Goal: Task Accomplishment & Management: Complete application form

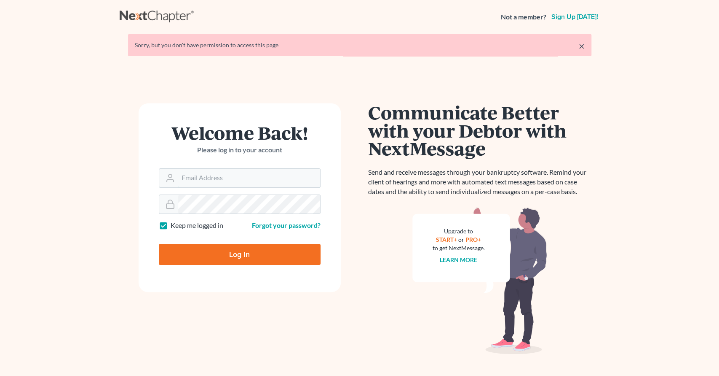
type input "[EMAIL_ADDRESS][DOMAIN_NAME]"
click at [244, 250] on input "Log In" at bounding box center [240, 254] width 162 height 21
type input "Thinking..."
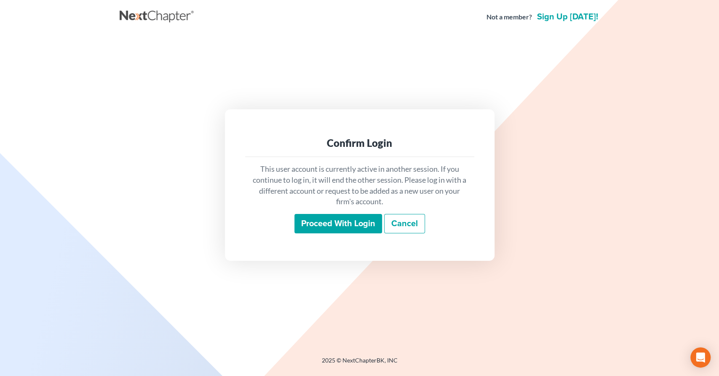
click at [359, 223] on input "Proceed with login" at bounding box center [339, 223] width 88 height 19
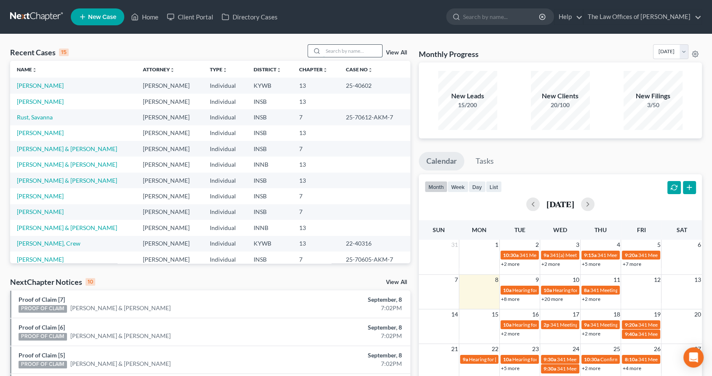
click at [344, 51] on input "search" at bounding box center [352, 51] width 59 height 12
type input "[PERSON_NAME]"
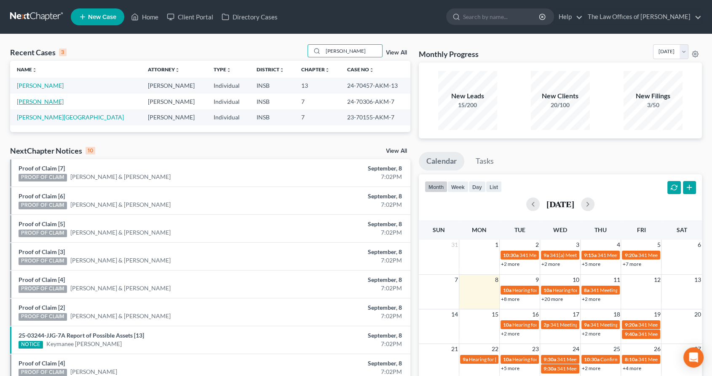
click at [49, 99] on link "[PERSON_NAME]" at bounding box center [40, 101] width 47 height 7
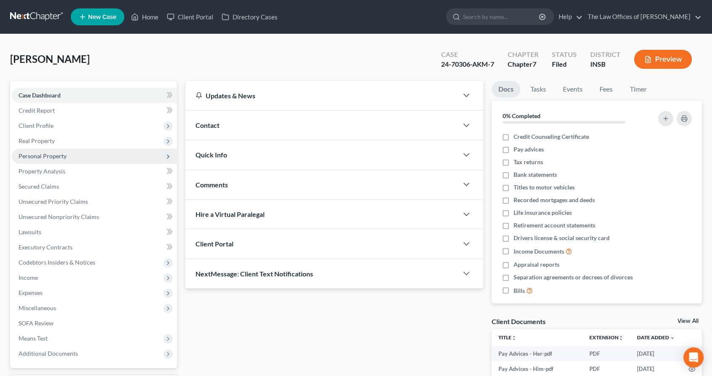
click at [74, 155] on span "Personal Property" at bounding box center [94, 155] width 165 height 15
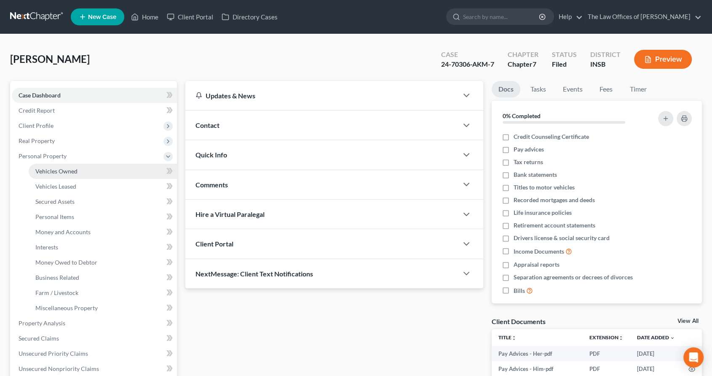
click at [83, 171] on link "Vehicles Owned" at bounding box center [103, 171] width 148 height 15
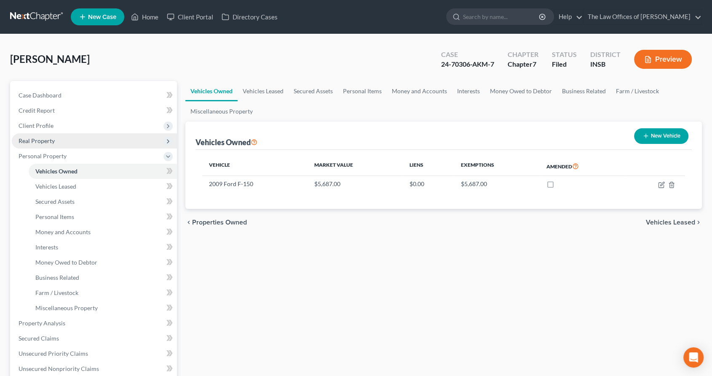
click at [80, 141] on span "Real Property" at bounding box center [94, 140] width 165 height 15
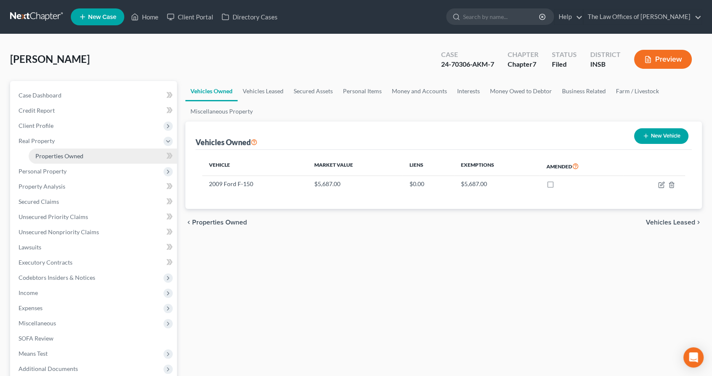
click at [83, 152] on span "Properties Owned" at bounding box center [59, 155] width 48 height 7
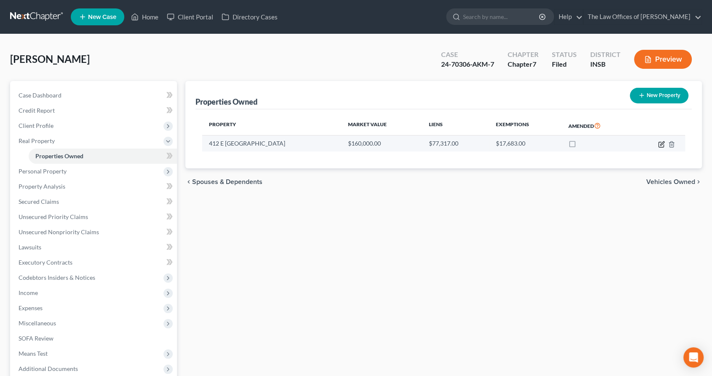
click at [660, 142] on icon "button" at bounding box center [661, 144] width 7 height 7
select select "15"
select select "1"
select select "0"
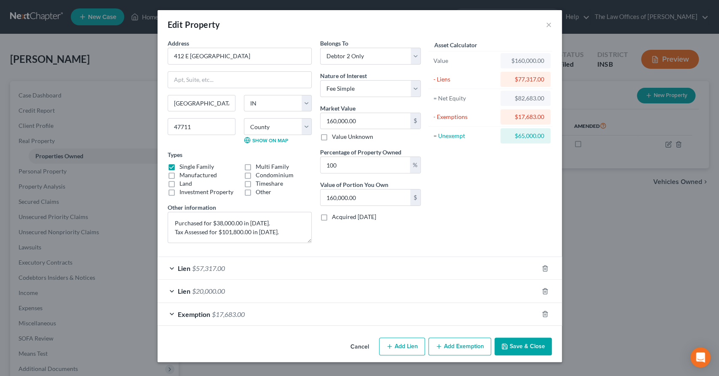
click at [218, 310] on span "$17,683.00" at bounding box center [228, 314] width 33 height 8
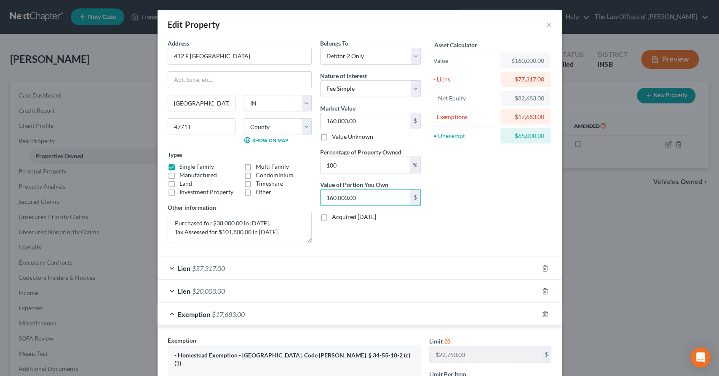
type input "0.01"
type input "9"
type input "0.06"
type input "95"
type input "0.59"
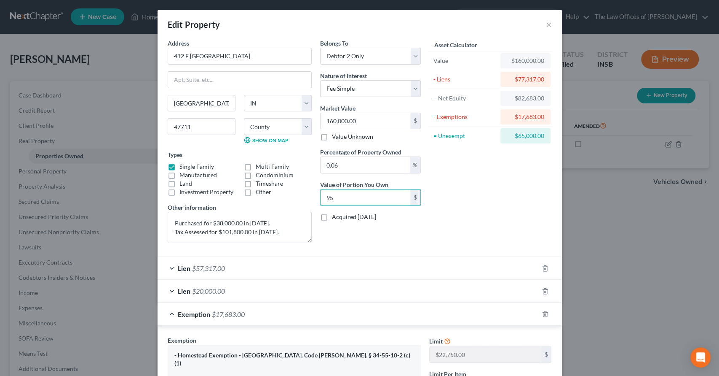
type input "950"
type input "5.94"
type input "9,500"
type input "59.38"
type input "95,000"
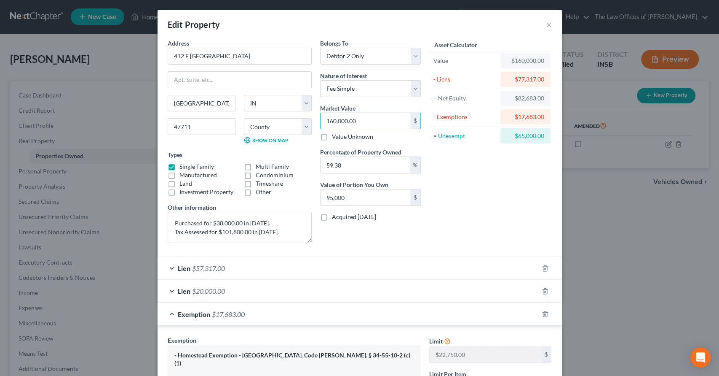
type input "9"
type input "5.34"
type input "95"
type input "56.41"
type input "950"
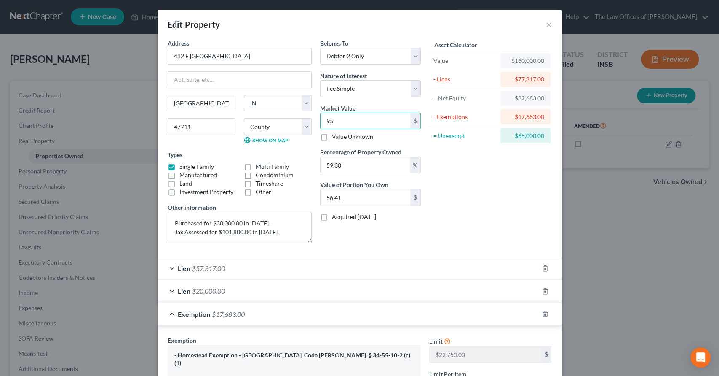
type input "564.11"
type input "9500"
type input "5,641.10"
type input "9,5000"
type input "56,411.00"
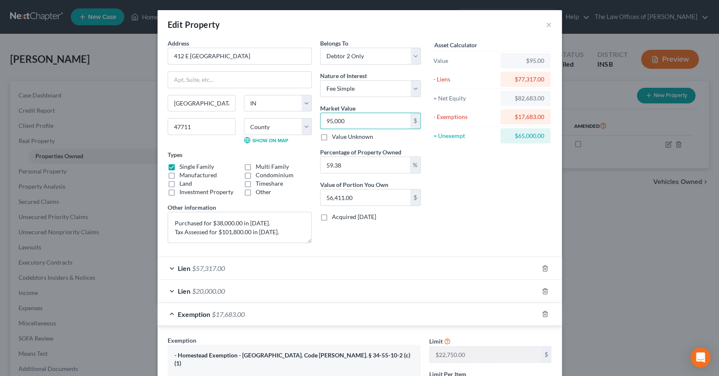
type input "95,0000"
type input "564,110.00"
type input "950,00"
type input "56,411.00"
type input "95,000"
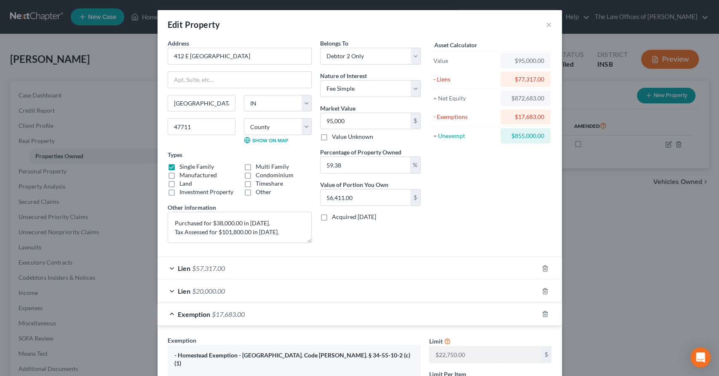
click at [380, 231] on div "Belongs To * Select Debtor 1 Only Debtor 2 Only Debtor 1 And Debtor 2 Only At L…" at bounding box center [370, 144] width 109 height 211
click at [381, 197] on input "56,411.00" at bounding box center [366, 197] width 90 height 16
click at [435, 217] on div "Asset Calculator Value $95,000.00 - Liens $77,317.00 = Net Equity $872,683.00 -…" at bounding box center [490, 144] width 131 height 211
click at [371, 194] on input "56,411.00" at bounding box center [366, 197] width 90 height 16
click at [475, 200] on div "Asset Calculator Value $95,000.00 - Liens $77,317.00 = Net Equity $872,683.00 -…" at bounding box center [490, 144] width 131 height 211
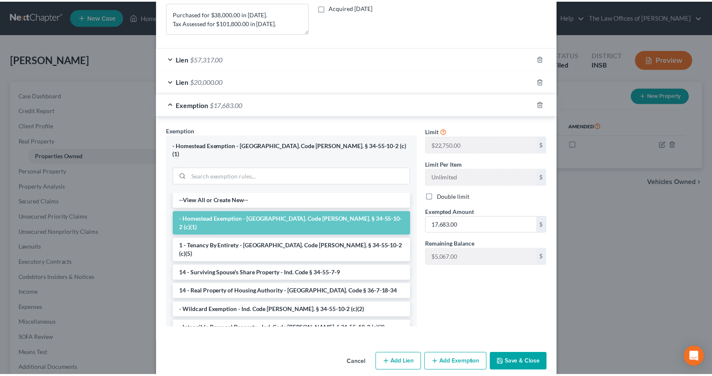
scroll to position [213, 0]
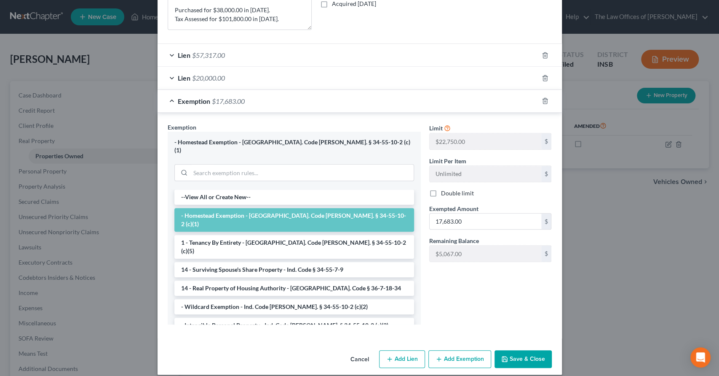
click at [520, 350] on button "Save & Close" at bounding box center [523, 359] width 57 height 18
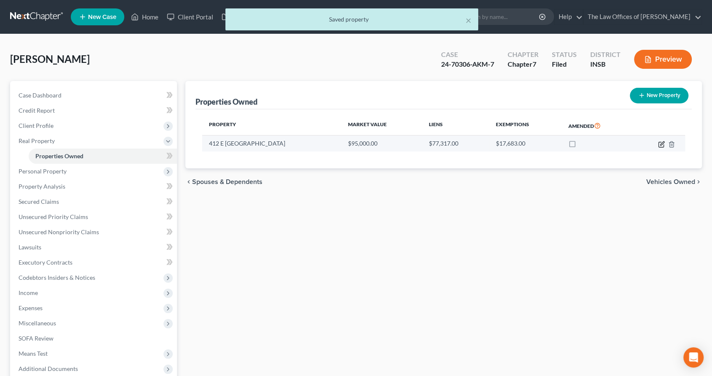
click at [660, 144] on icon "button" at bounding box center [662, 143] width 4 height 4
select select "15"
select select "81"
select select "1"
select select "0"
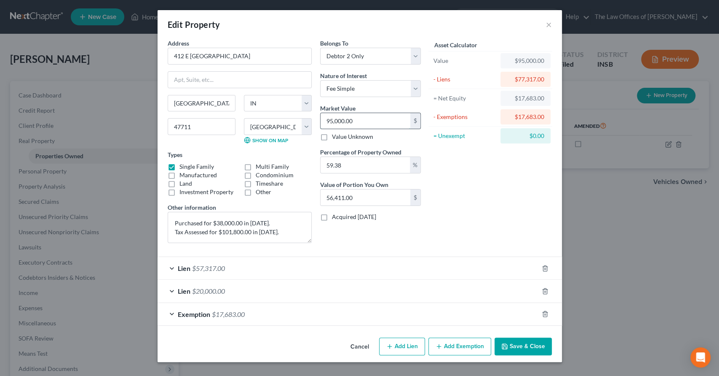
click at [368, 119] on input "95,000.00" at bounding box center [366, 121] width 90 height 16
type input "1"
type input "0.59"
type input "16"
type input "9.50"
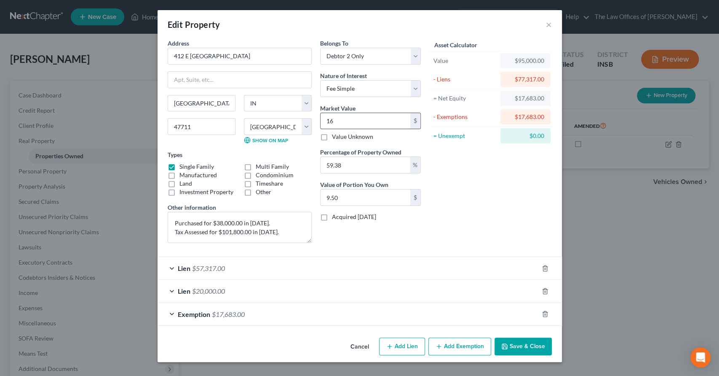
type input "160"
type input "95.00"
type input "1600"
type input "950.08"
type input "1,6000"
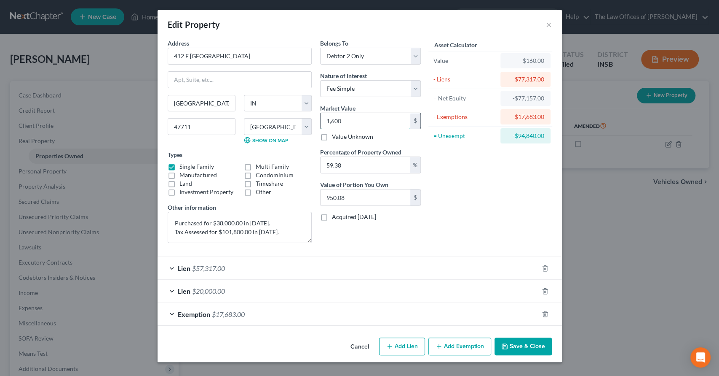
type input "9,500.80"
type input "16,0000"
type input "95,008.00"
type input "160,0000"
type input "950,080.00"
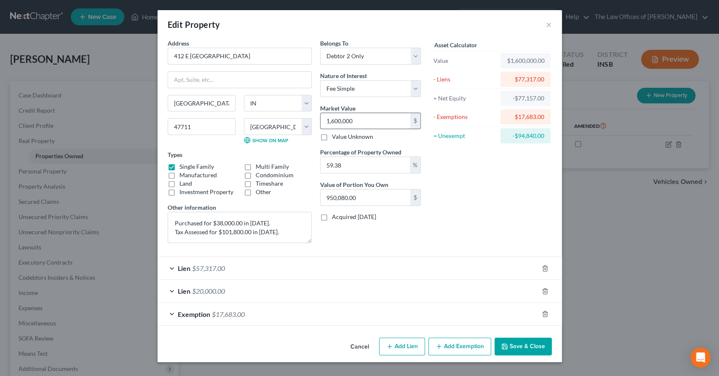
type input "1,600,00"
type input "95,008.00"
type input "160,000"
click at [473, 188] on div "Asset Calculator Value $160,000.00 - Liens $77,317.00 = Net Equity $1,522,683.0…" at bounding box center [490, 144] width 131 height 211
drag, startPoint x: 354, startPoint y: 164, endPoint x: 344, endPoint y: 168, distance: 10.7
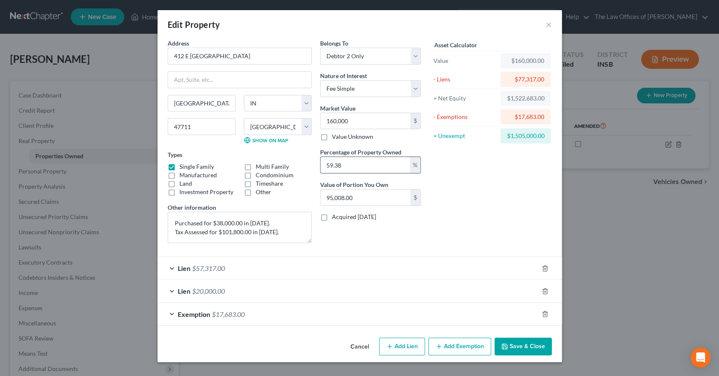
click at [352, 164] on input "59.38" at bounding box center [365, 165] width 89 height 16
drag, startPoint x: 349, startPoint y: 166, endPoint x: 280, endPoint y: 178, distance: 69.7
click at [290, 173] on div "Address * 412 E Olmstead Evansville State AL AK AR AZ CA CO CT DE DC FL GA GU H…" at bounding box center [295, 144] width 262 height 211
type input "1"
type input "1,600.00"
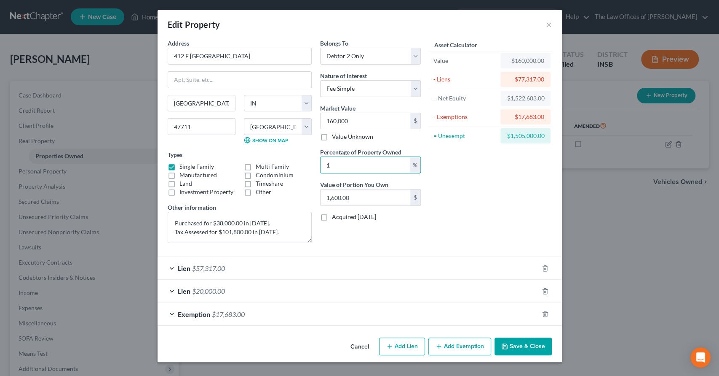
type input "10"
type input "16,000.00"
type input "100"
type input "160,000.00"
type input "100"
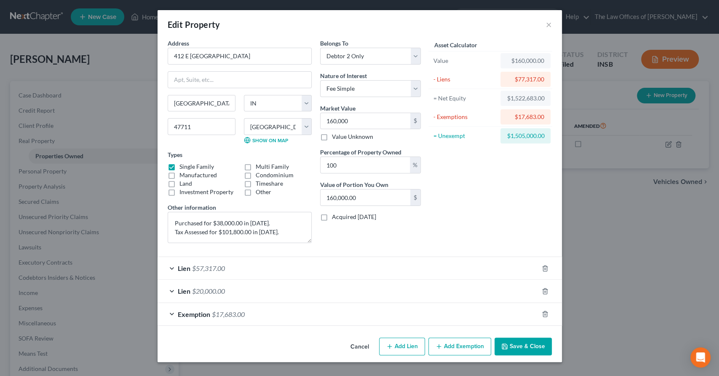
click at [473, 161] on div "Asset Calculator Value $160,000.00 - Liens $77,317.00 = Net Equity $1,522,683.0…" at bounding box center [490, 144] width 131 height 211
click at [355, 347] on button "Cancel" at bounding box center [360, 346] width 32 height 17
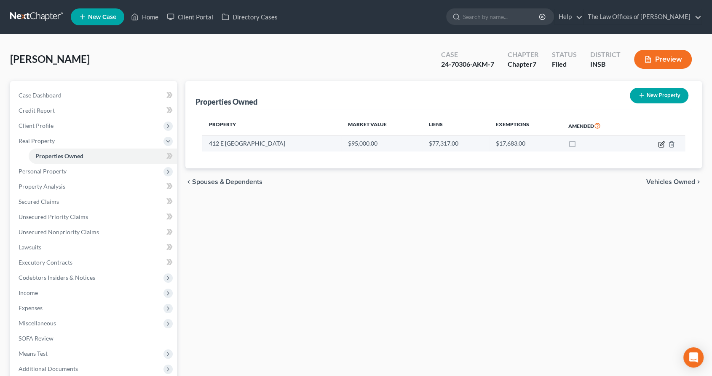
click at [659, 144] on icon "button" at bounding box center [661, 144] width 7 height 7
select select "15"
select select "81"
select select "1"
select select "0"
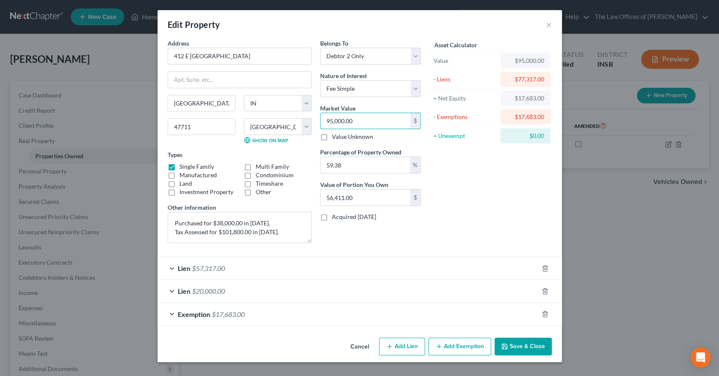
type input "1"
type input "0.59"
type input "16"
type input "9.50"
type input "160"
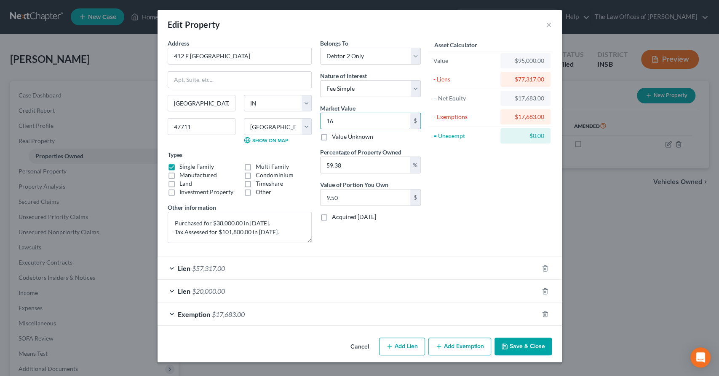
type input "95.00"
type input "1600"
type input "950.08"
type input "1,6000"
type input "9,500.80"
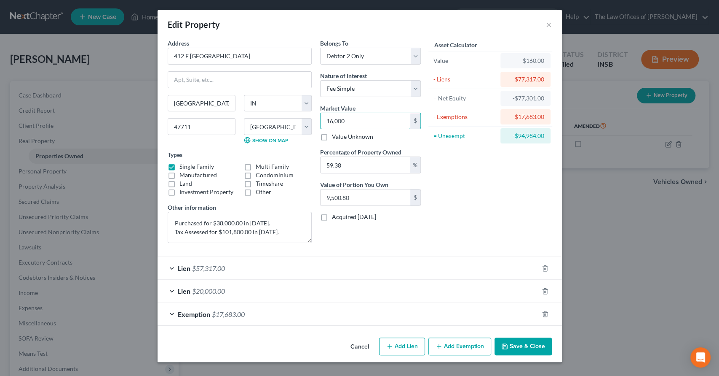
type input "16,0000"
type input "95,008.00"
type input "160,000"
click at [506, 194] on div "Asset Calculator Value $160,000.00 - Liens $77,317.00 = Net Equity -$77,157.00 …" at bounding box center [490, 144] width 131 height 211
click at [524, 346] on button "Save & Close" at bounding box center [523, 346] width 57 height 18
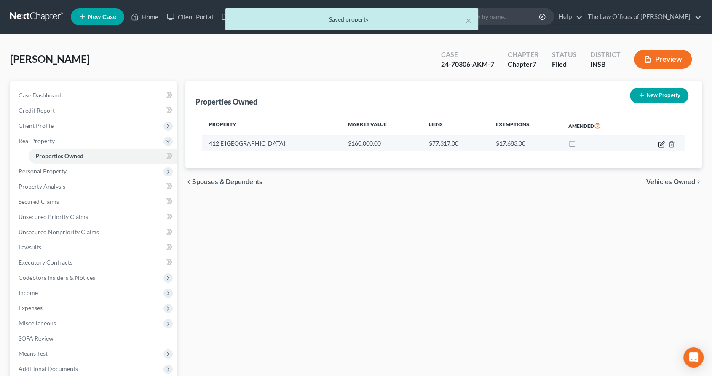
click at [660, 142] on icon "button" at bounding box center [661, 144] width 7 height 7
select select "15"
select select "81"
select select "1"
select select "0"
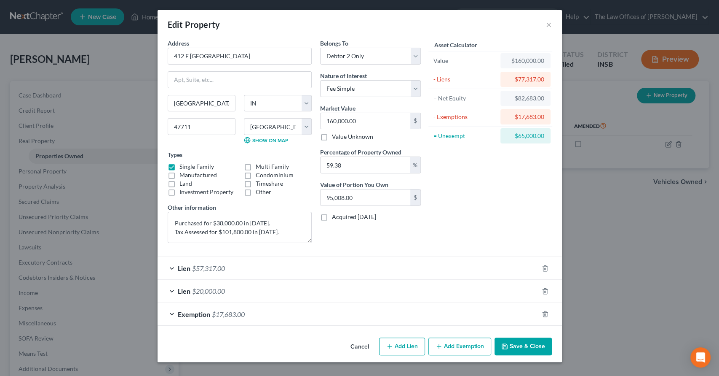
click at [531, 343] on button "Save & Close" at bounding box center [523, 346] width 57 height 18
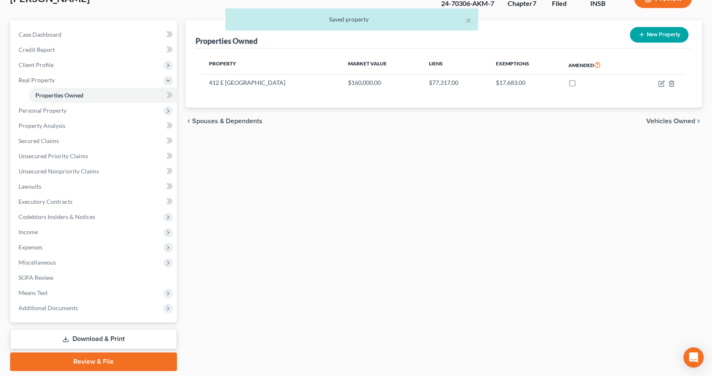
scroll to position [0, 0]
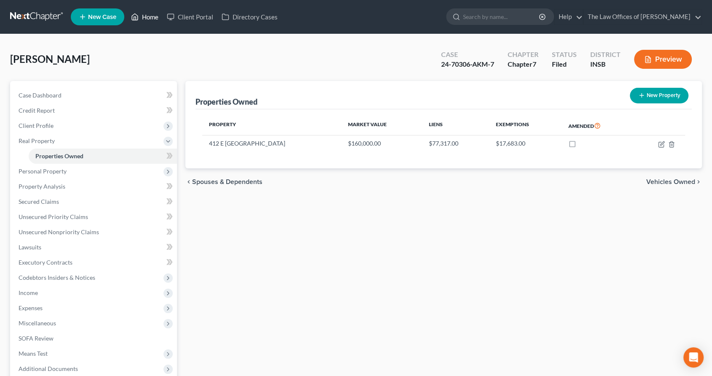
click at [144, 16] on link "Home" at bounding box center [145, 16] width 36 height 15
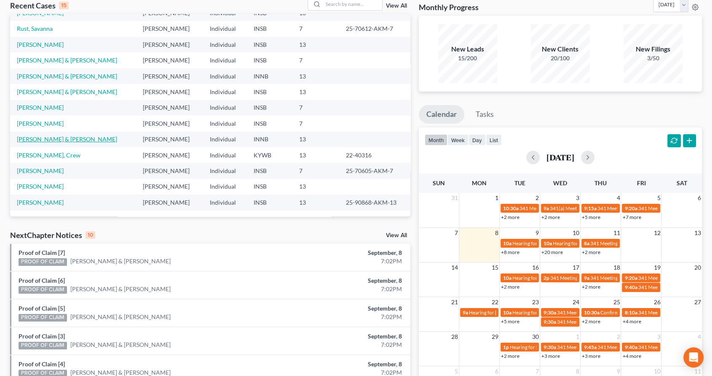
scroll to position [62, 0]
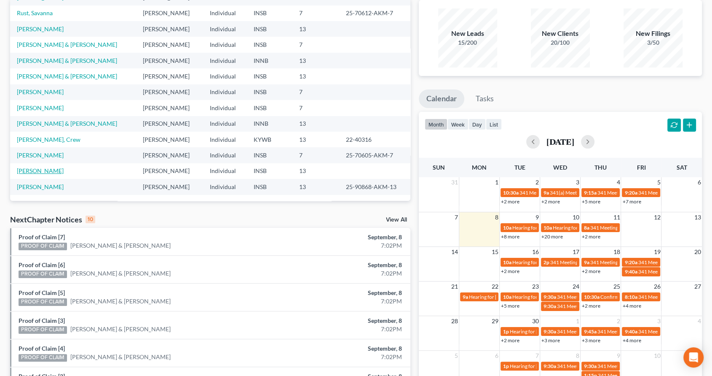
click at [40, 168] on link "[PERSON_NAME]" at bounding box center [40, 170] width 47 height 7
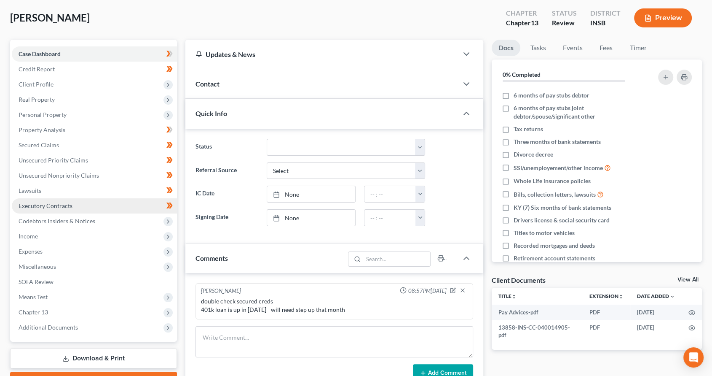
scroll to position [177, 0]
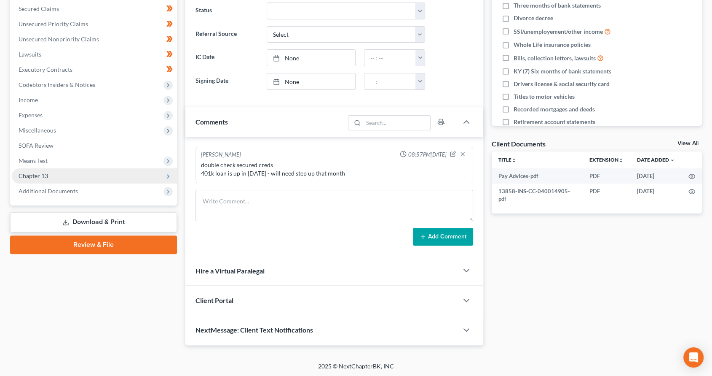
click at [36, 173] on span "Chapter 13" at bounding box center [34, 175] width 30 height 7
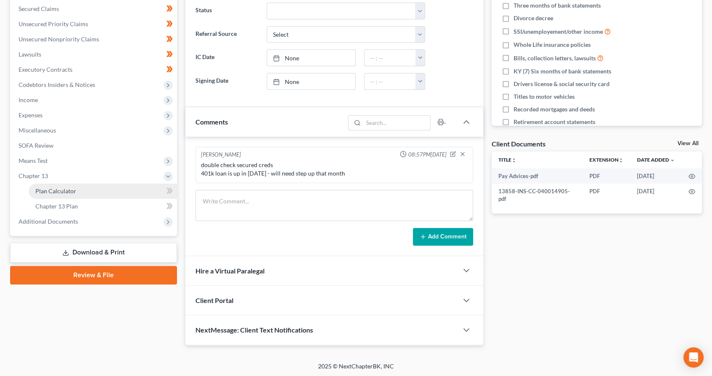
click at [61, 192] on span "Plan Calculator" at bounding box center [55, 190] width 41 height 7
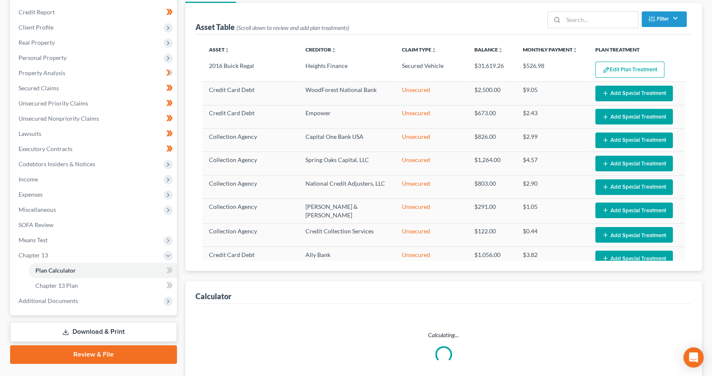
scroll to position [174, 0]
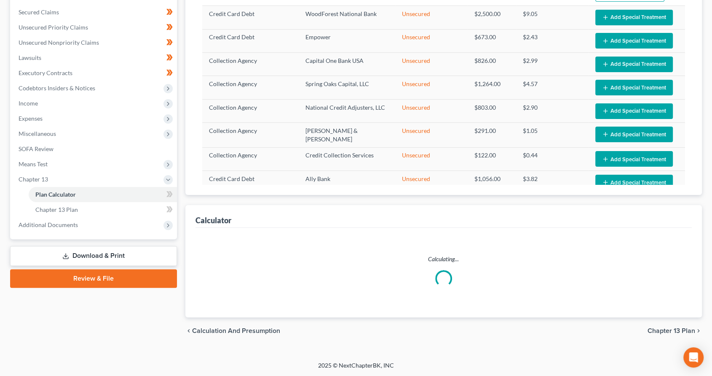
select select "59"
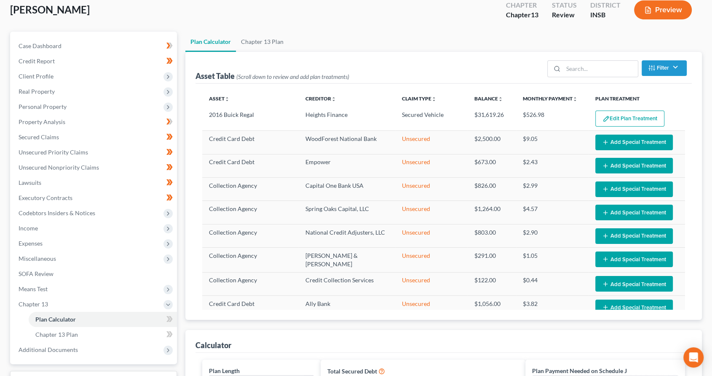
scroll to position [0, 0]
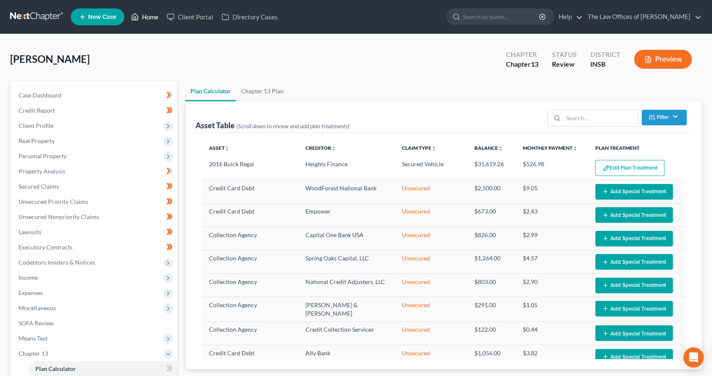
click at [144, 14] on link "Home" at bounding box center [145, 16] width 36 height 15
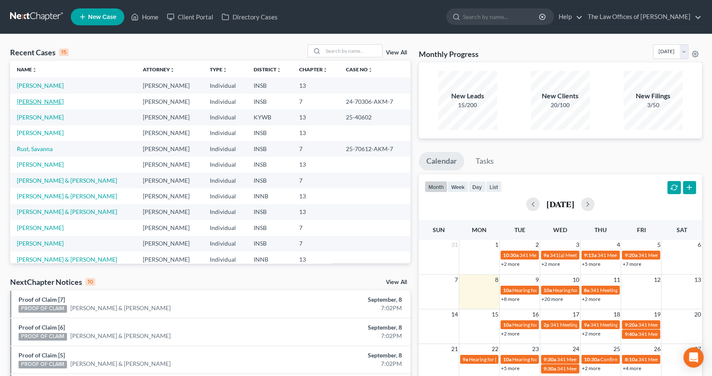
click at [49, 99] on link "[PERSON_NAME]" at bounding box center [40, 101] width 47 height 7
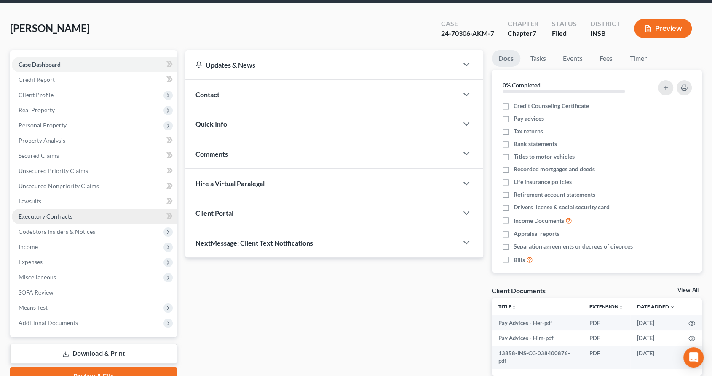
scroll to position [72, 0]
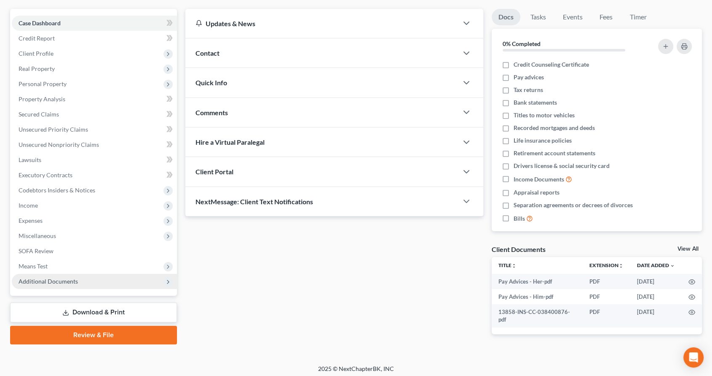
click at [70, 282] on span "Additional Documents" at bounding box center [48, 280] width 59 height 7
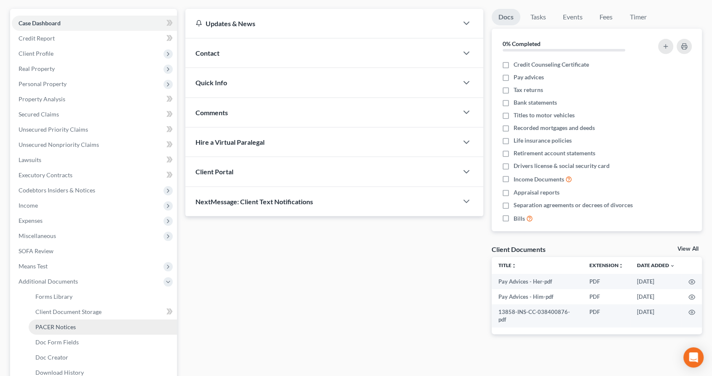
click at [88, 328] on link "PACER Notices" at bounding box center [103, 326] width 148 height 15
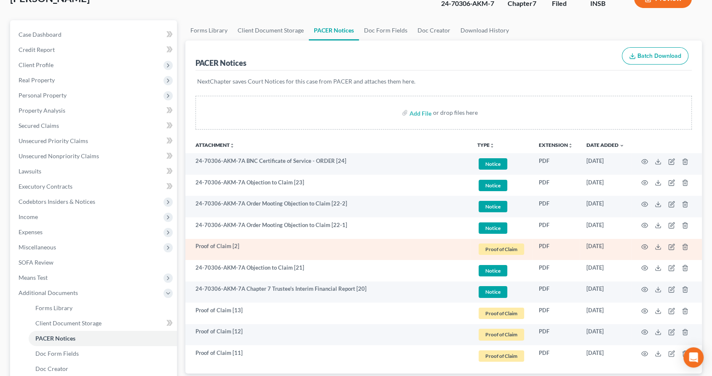
scroll to position [62, 0]
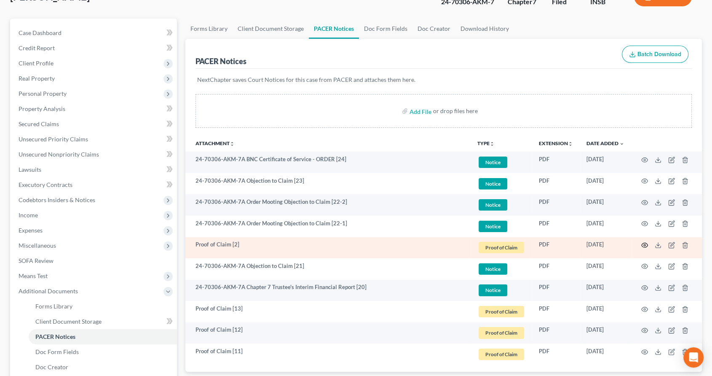
click at [646, 244] on icon "button" at bounding box center [645, 245] width 7 height 7
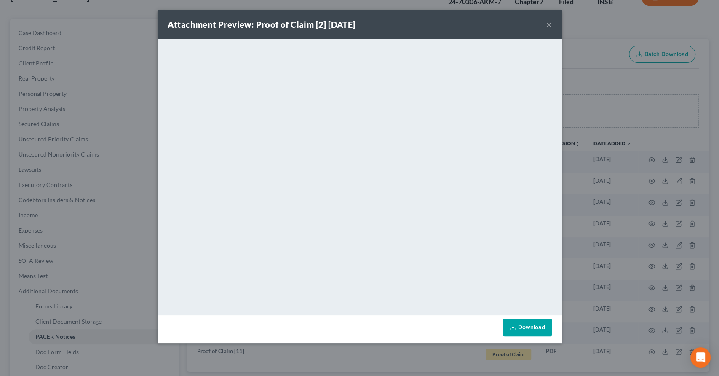
click at [545, 23] on div "Attachment Preview: Proof of Claim [2] 06/16/2025 ×" at bounding box center [360, 24] width 405 height 29
click at [546, 23] on button "×" at bounding box center [549, 24] width 6 height 10
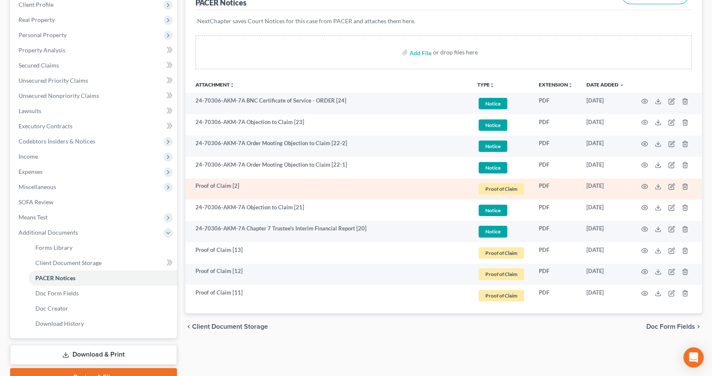
scroll to position [125, 0]
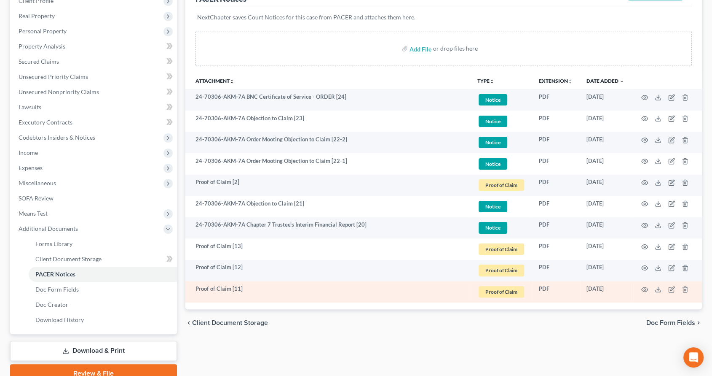
click at [509, 289] on span "Proof of Claim" at bounding box center [502, 291] width 46 height 11
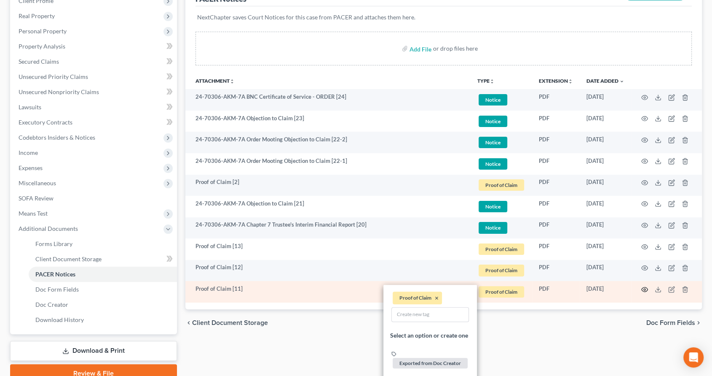
click at [642, 286] on icon "button" at bounding box center [645, 289] width 7 height 7
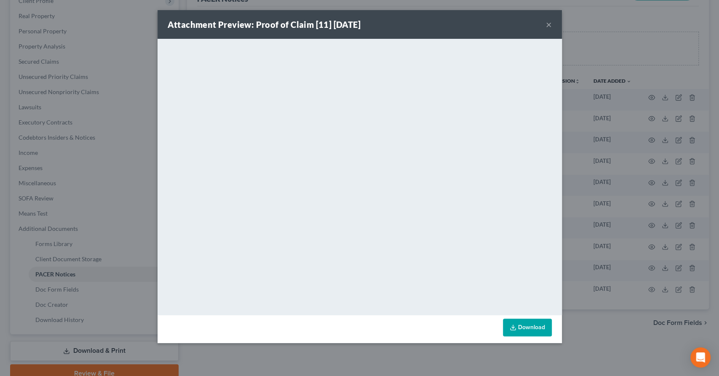
click at [544, 22] on div "Attachment Preview: Proof of Claim [11] 09/19/2024 ×" at bounding box center [360, 24] width 405 height 29
click at [551, 23] on button "×" at bounding box center [549, 24] width 6 height 10
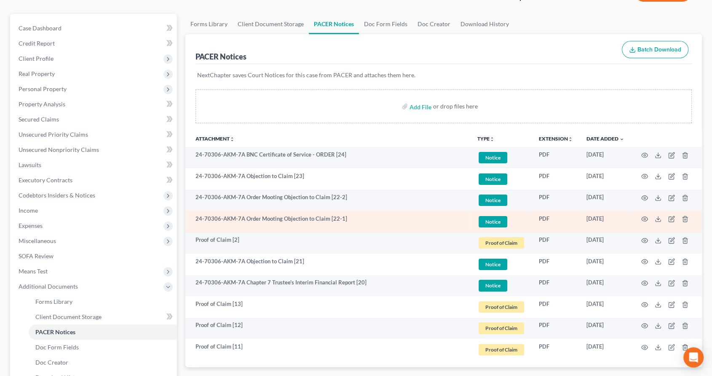
scroll to position [0, 0]
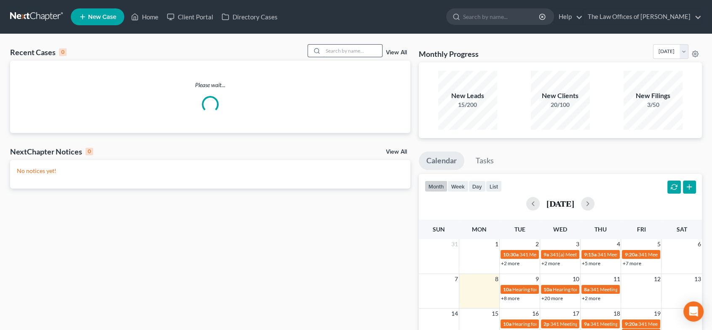
click at [364, 45] on input "search" at bounding box center [352, 51] width 59 height 12
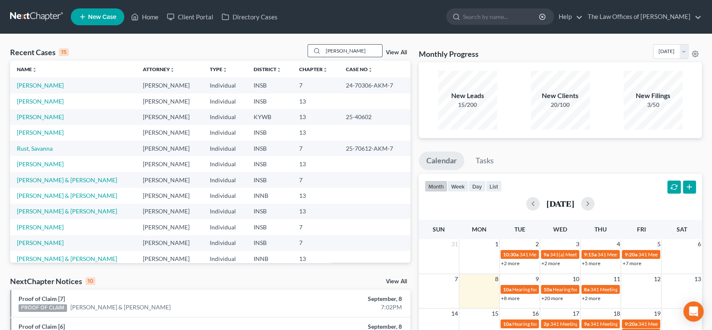
type input "jones"
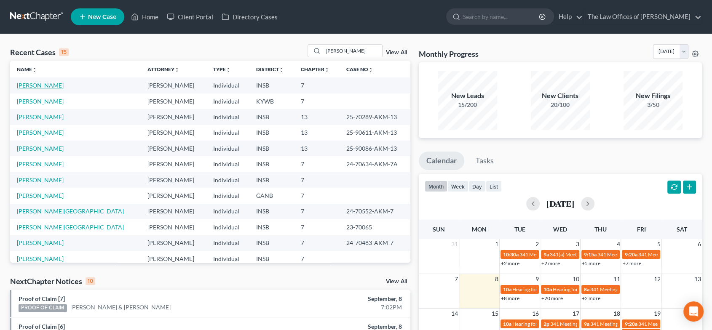
click at [35, 86] on link "Jones, Tierra" at bounding box center [40, 85] width 47 height 7
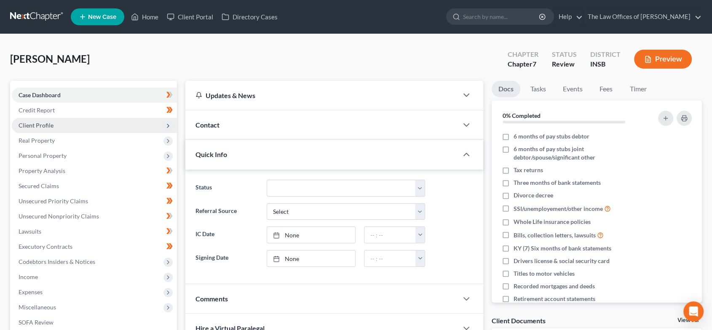
click at [67, 128] on span "Client Profile" at bounding box center [94, 125] width 165 height 15
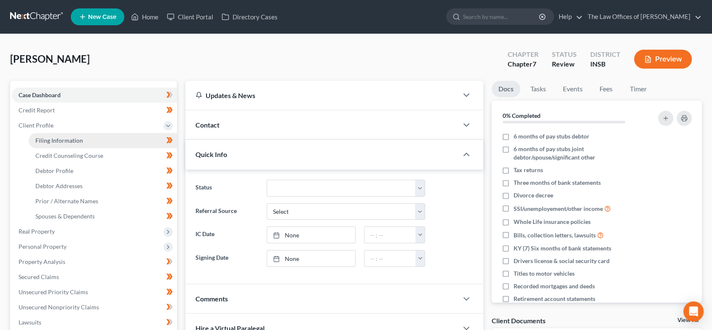
click at [70, 136] on link "Filing Information" at bounding box center [103, 140] width 148 height 15
select select "1"
select select "0"
select select "15"
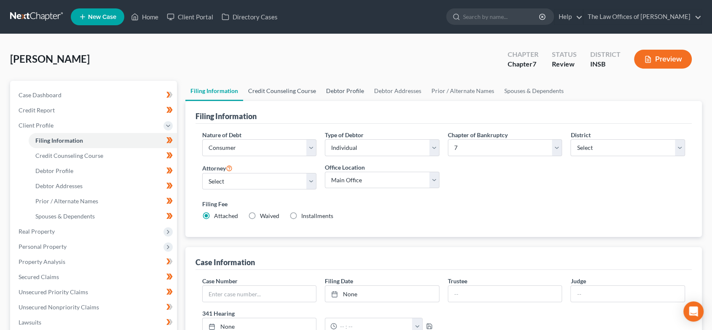
drag, startPoint x: 287, startPoint y: 91, endPoint x: 324, endPoint y: 99, distance: 38.0
click at [287, 91] on link "Credit Counseling Course" at bounding box center [282, 91] width 78 height 20
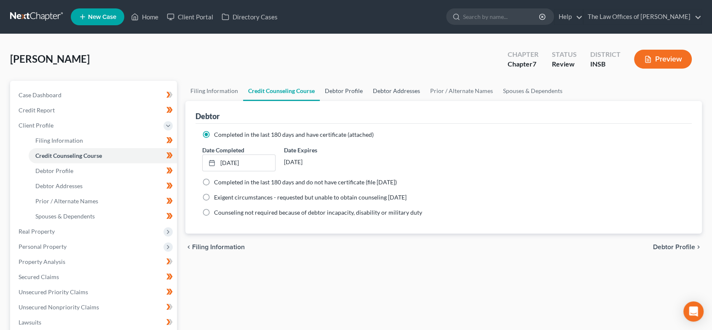
click at [343, 91] on link "Debtor Profile" at bounding box center [344, 91] width 48 height 20
select select "0"
select select "5"
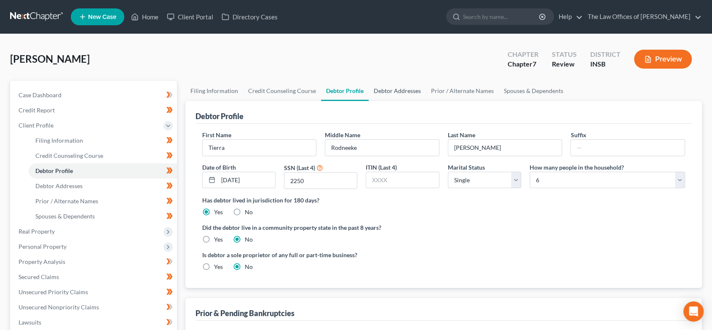
click at [391, 91] on link "Debtor Addresses" at bounding box center [397, 91] width 57 height 20
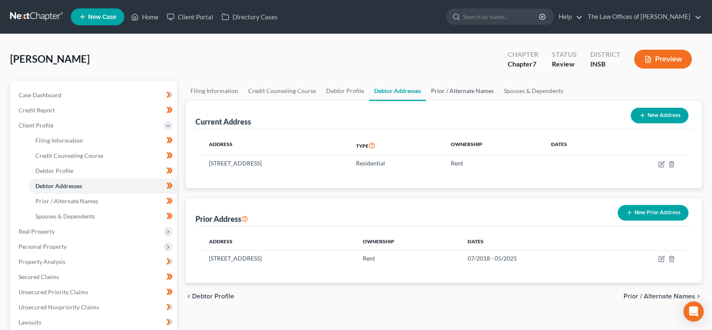
click at [440, 94] on link "Prior / Alternate Names" at bounding box center [462, 91] width 73 height 20
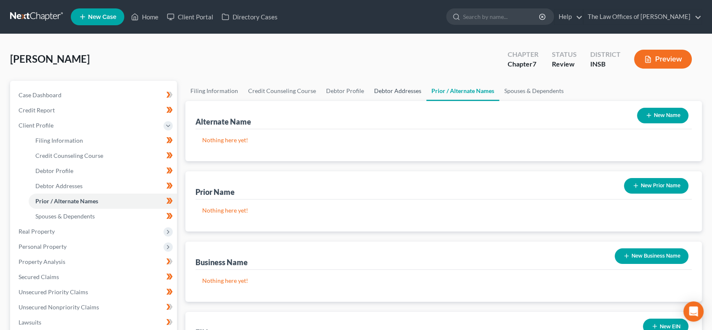
click at [392, 93] on link "Debtor Addresses" at bounding box center [397, 91] width 57 height 20
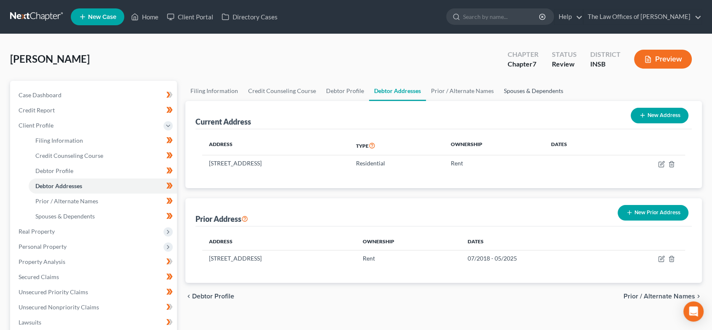
click at [549, 87] on link "Spouses & Dependents" at bounding box center [534, 91] width 70 height 20
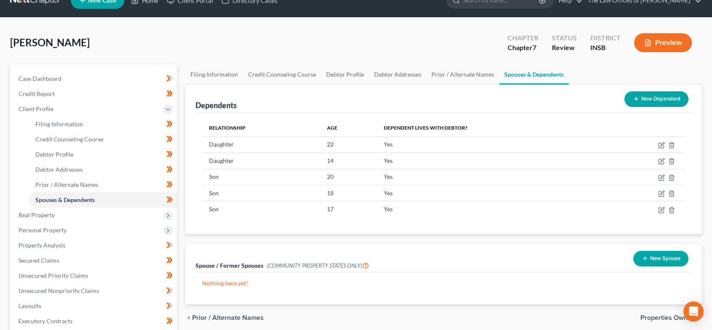
scroll to position [31, 0]
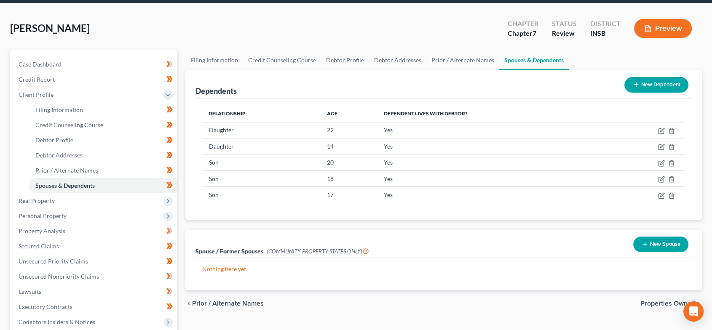
click at [669, 301] on span "Properties Owned" at bounding box center [668, 304] width 55 height 7
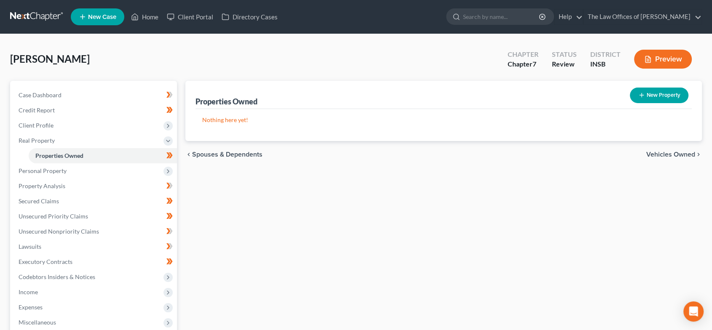
click at [660, 153] on span "Vehicles Owned" at bounding box center [671, 154] width 49 height 7
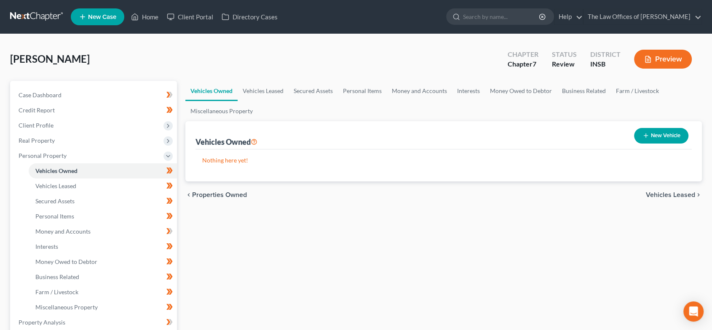
click at [662, 195] on span "Vehicles Leased" at bounding box center [670, 195] width 49 height 7
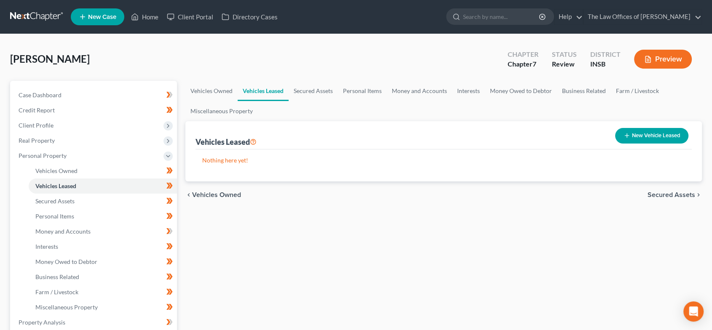
click at [660, 199] on div "chevron_left Vehicles Owned Secured Assets chevron_right" at bounding box center [443, 195] width 517 height 27
click at [659, 193] on span "Secured Assets" at bounding box center [672, 195] width 48 height 7
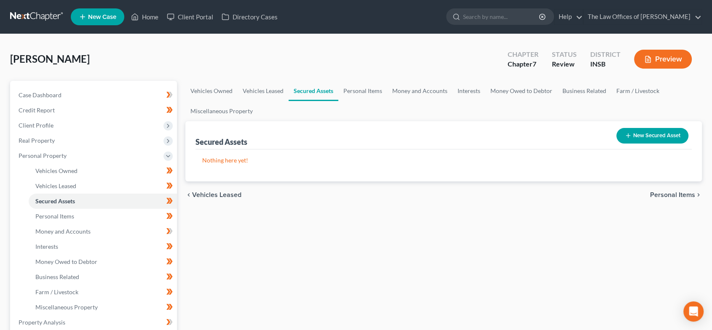
click at [659, 193] on span "Personal Items" at bounding box center [672, 195] width 45 height 7
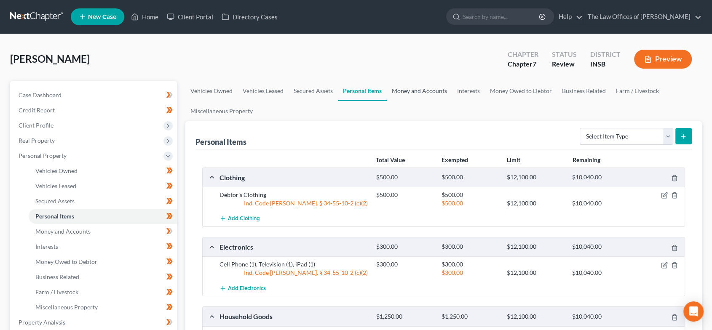
click at [432, 87] on link "Money and Accounts" at bounding box center [419, 91] width 65 height 20
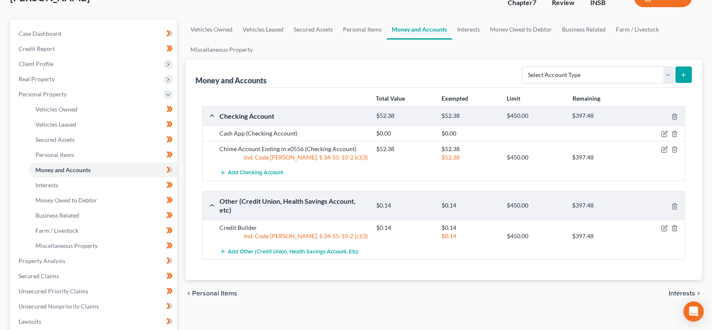
scroll to position [62, 0]
click at [662, 224] on icon "button" at bounding box center [664, 227] width 7 height 7
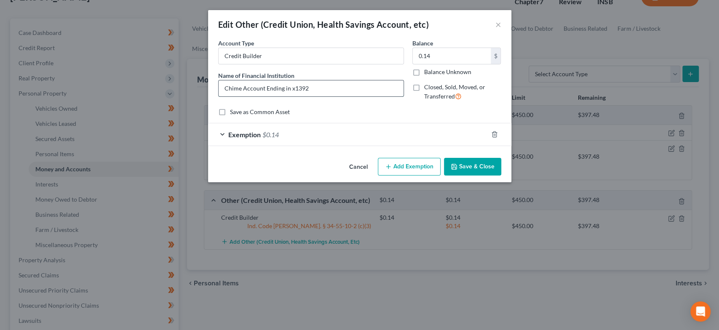
click at [242, 88] on input "Chime Account Ending in x1392" at bounding box center [311, 89] width 185 height 16
type input "Chime Credit Builder Account Ending in x1392"
click at [475, 161] on button "Save & Close" at bounding box center [472, 167] width 57 height 18
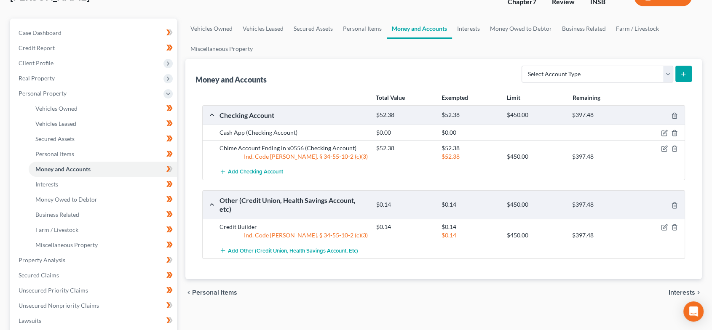
click at [674, 290] on span "Interests" at bounding box center [682, 293] width 27 height 7
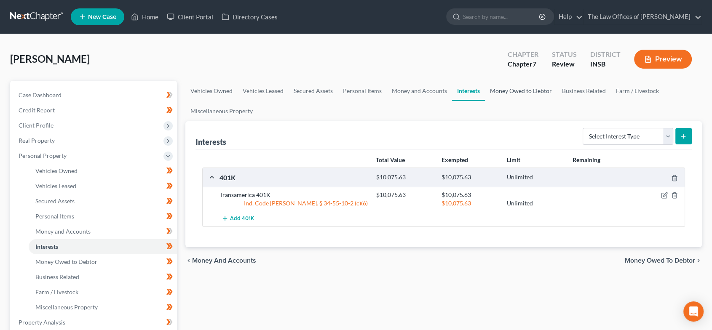
click at [504, 89] on link "Money Owed to Debtor" at bounding box center [521, 91] width 72 height 20
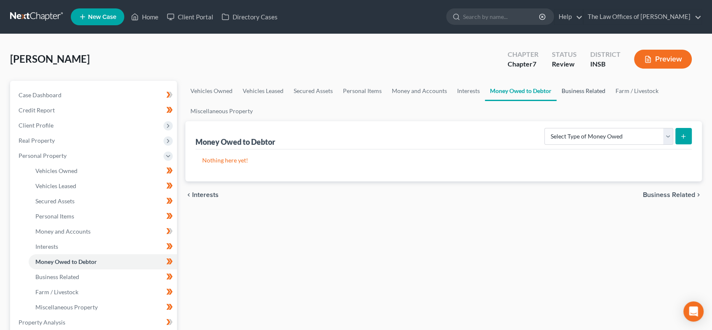
click at [575, 89] on link "Business Related" at bounding box center [584, 91] width 54 height 20
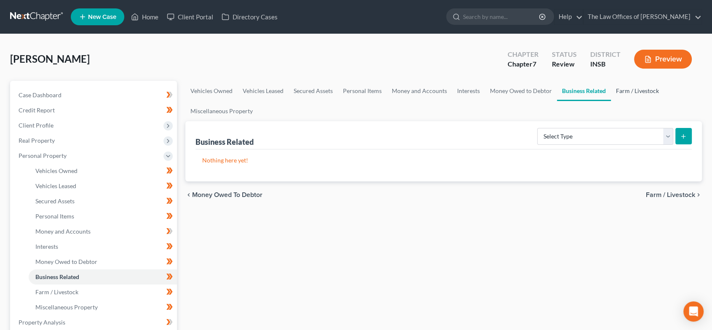
click at [643, 93] on link "Farm / Livestock" at bounding box center [637, 91] width 53 height 20
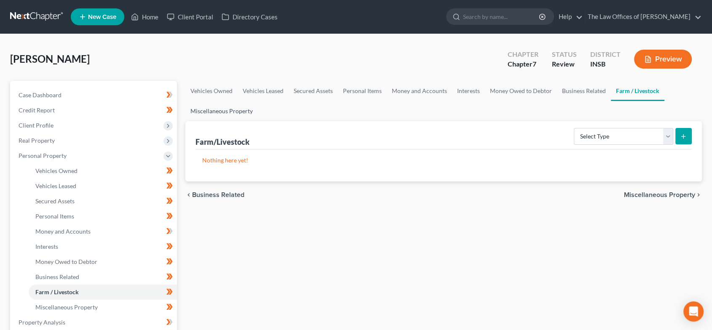
click at [243, 110] on link "Miscellaneous Property" at bounding box center [221, 111] width 72 height 20
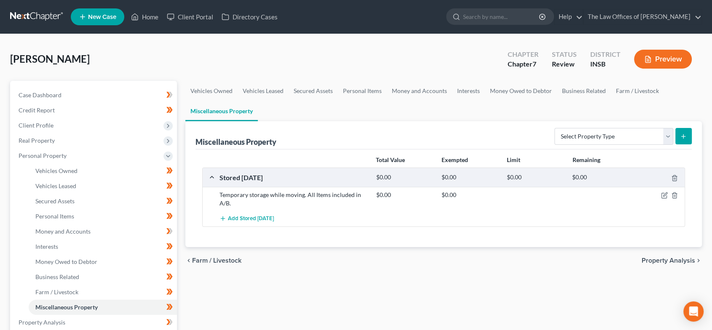
click at [663, 259] on span "Property Analysis" at bounding box center [669, 261] width 54 height 7
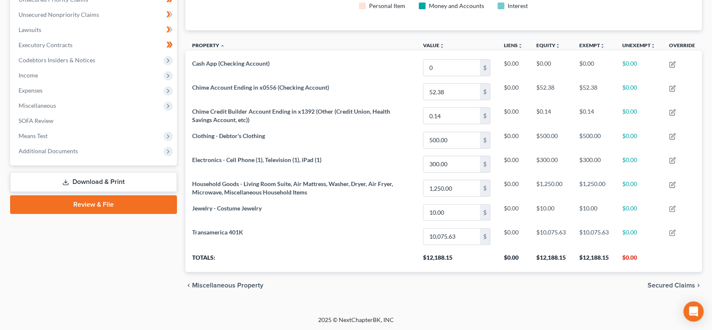
click at [655, 284] on span "Secured Claims" at bounding box center [672, 285] width 48 height 7
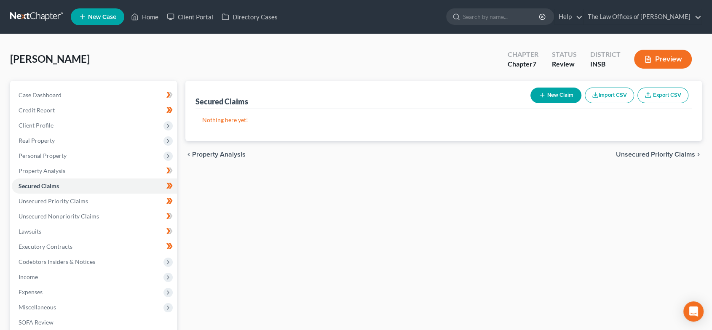
click at [637, 153] on span "Unsecured Priority Claims" at bounding box center [655, 154] width 79 height 7
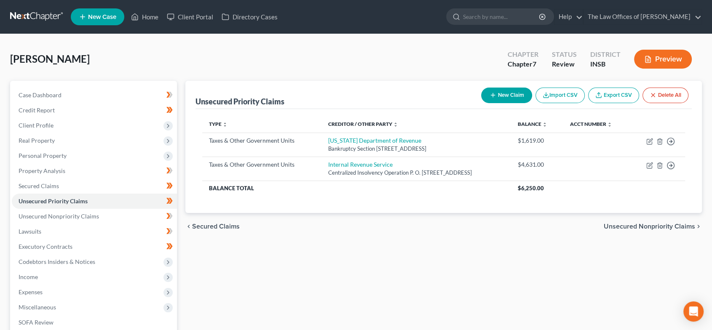
click at [641, 226] on span "Unsecured Nonpriority Claims" at bounding box center [649, 226] width 91 height 7
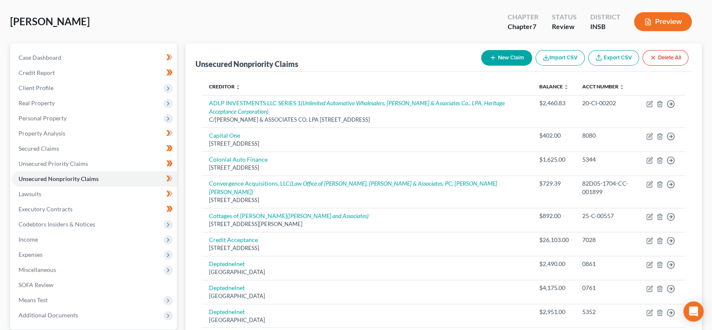
scroll to position [214, 0]
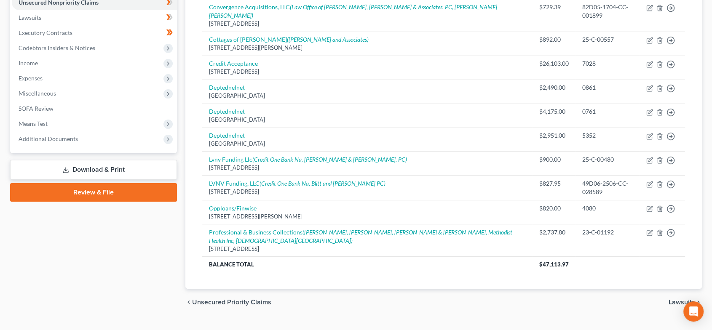
click at [682, 299] on span "Lawsuits" at bounding box center [682, 302] width 27 height 7
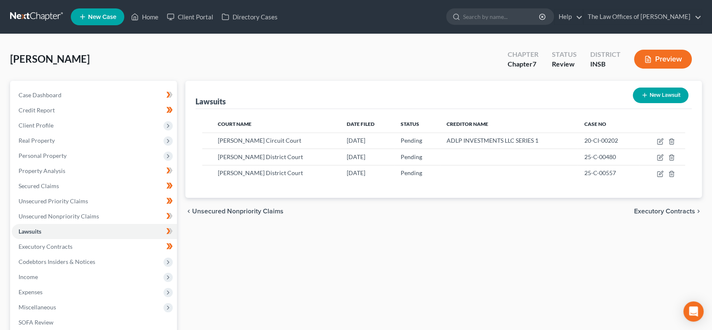
click at [649, 214] on span "Executory Contracts" at bounding box center [664, 211] width 61 height 7
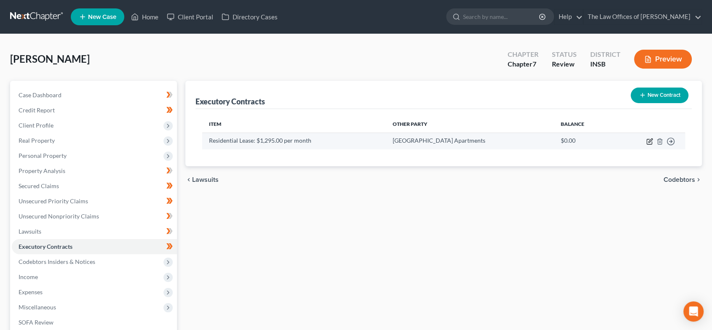
click at [650, 141] on icon "button" at bounding box center [651, 141] width 4 height 4
select select "3"
select select "15"
select select "0"
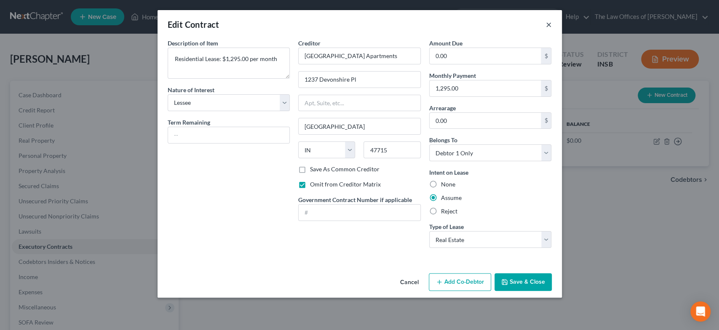
click at [549, 23] on button "×" at bounding box center [549, 24] width 6 height 10
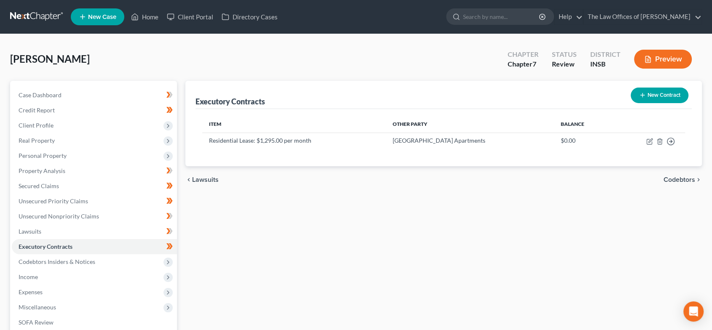
click at [685, 181] on span "Codebtors" at bounding box center [680, 180] width 32 height 7
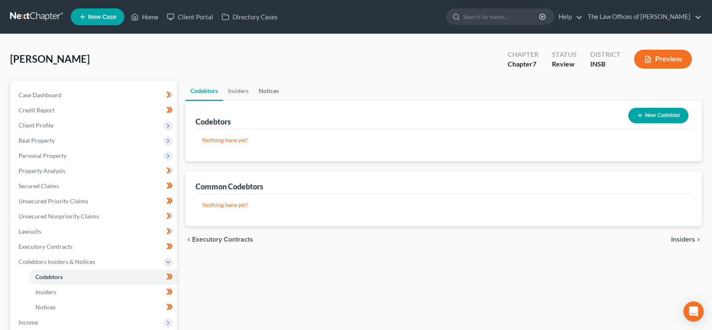
click at [271, 93] on link "Notices" at bounding box center [269, 91] width 30 height 20
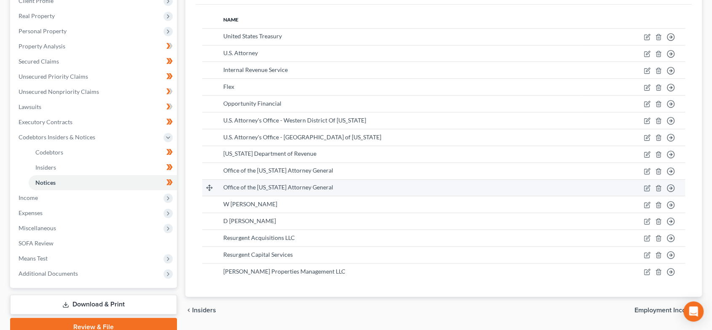
scroll to position [162, 0]
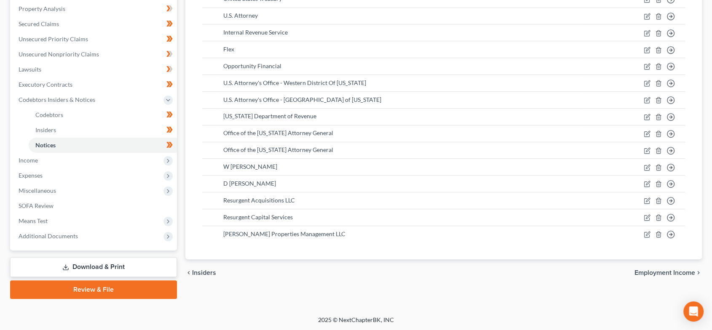
click at [655, 274] on span "Employment Income" at bounding box center [665, 273] width 61 height 7
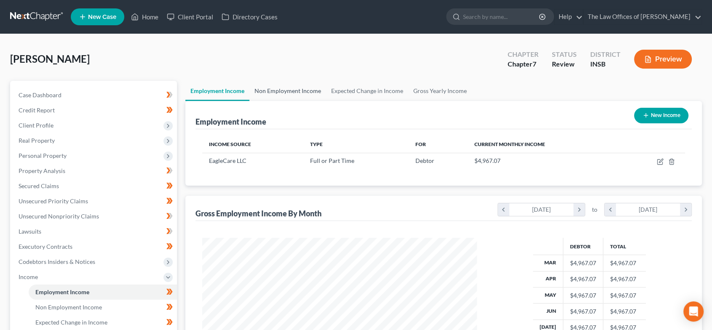
click at [271, 87] on link "Non Employment Income" at bounding box center [288, 91] width 77 height 20
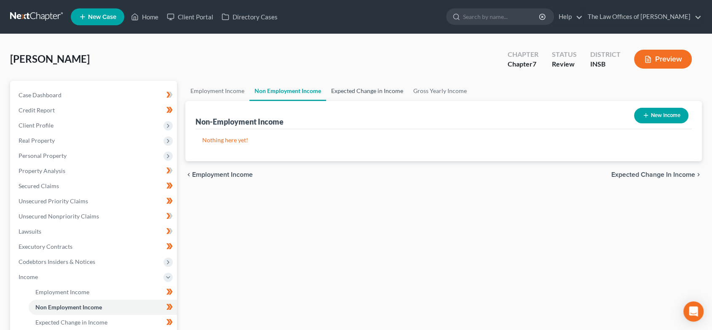
click at [364, 91] on link "Expected Change in Income" at bounding box center [367, 91] width 82 height 20
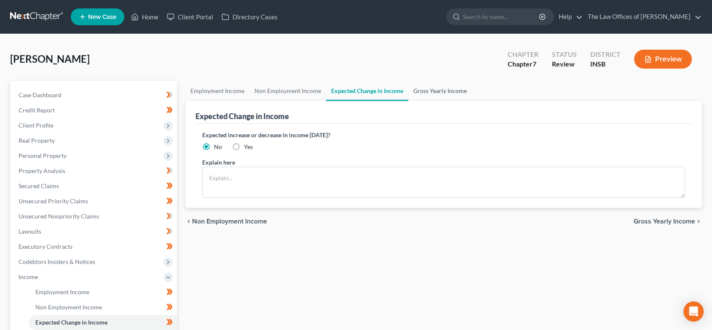
click at [437, 91] on link "Gross Yearly Income" at bounding box center [440, 91] width 64 height 20
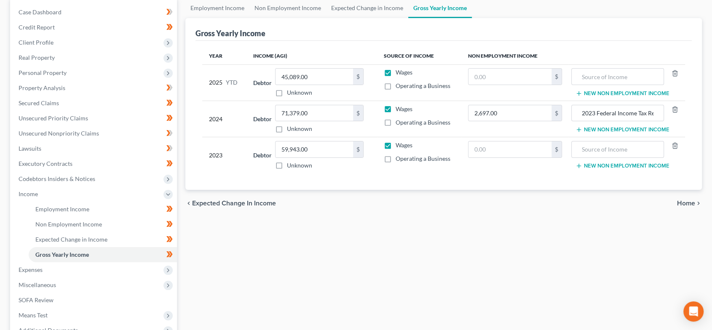
scroll to position [94, 0]
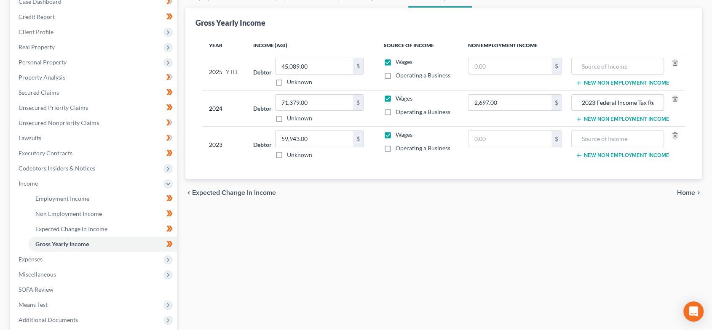
click at [691, 193] on span "Home" at bounding box center [686, 193] width 18 height 7
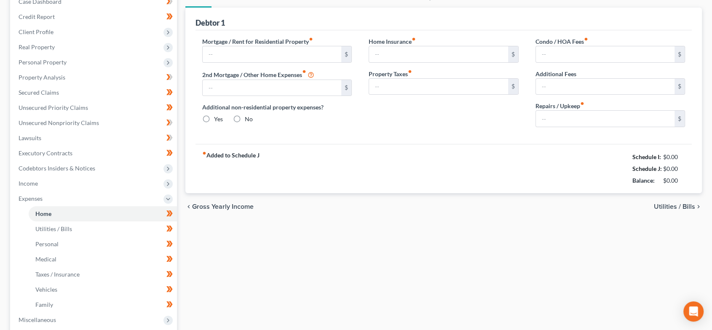
type input "1,295.00"
type input "0.00"
radio input "true"
type input "10.00"
type input "0.00"
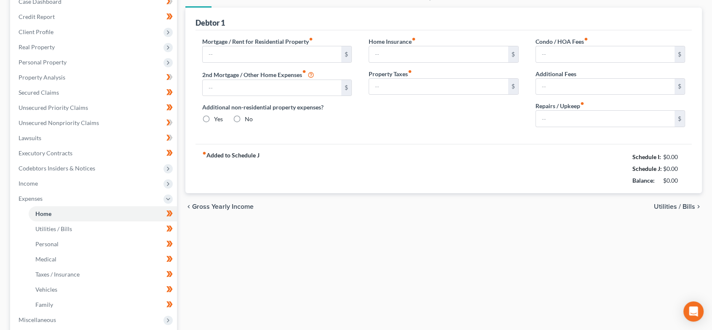
type input "0.00"
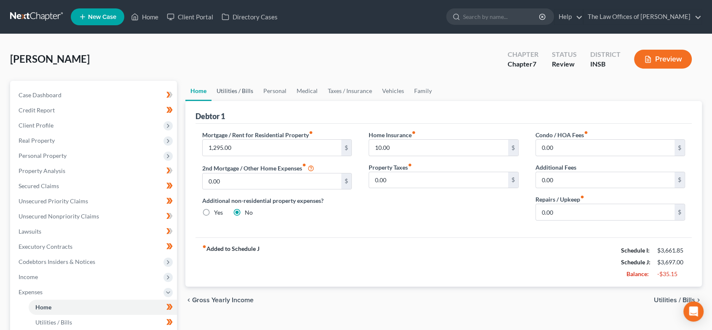
click at [241, 90] on link "Utilities / Bills" at bounding box center [235, 91] width 47 height 20
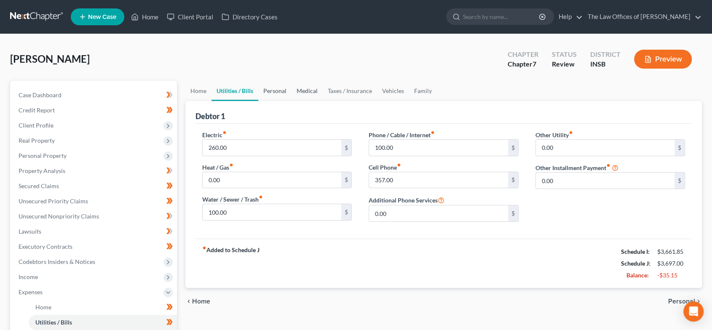
click at [278, 90] on link "Personal" at bounding box center [274, 91] width 33 height 20
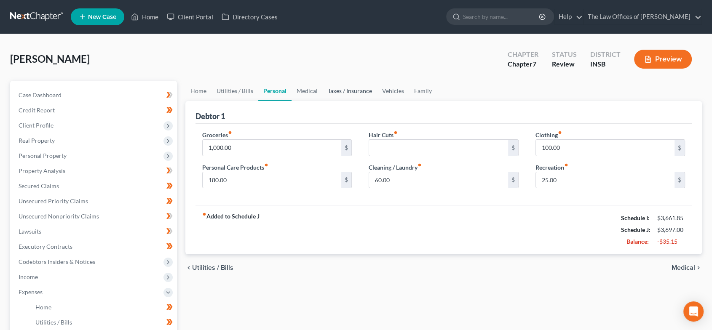
click at [326, 90] on link "Taxes / Insurance" at bounding box center [350, 91] width 54 height 20
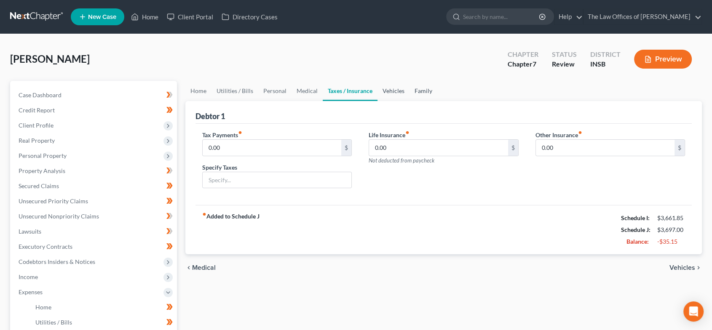
drag, startPoint x: 390, startPoint y: 90, endPoint x: 414, endPoint y: 91, distance: 24.0
click at [389, 91] on link "Vehicles" at bounding box center [394, 91] width 32 height 20
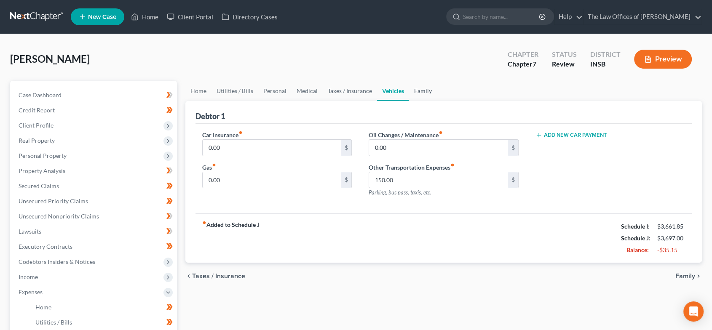
click at [417, 91] on link "Family" at bounding box center [423, 91] width 28 height 20
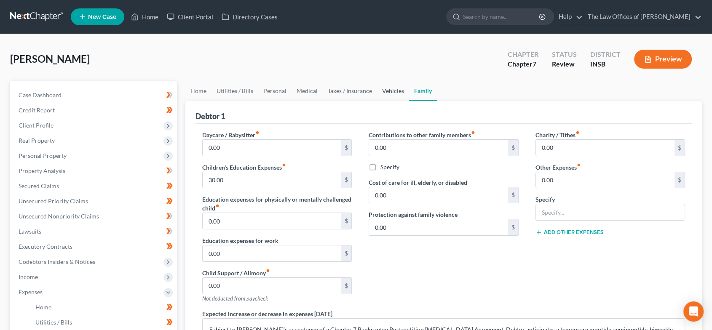
click at [386, 87] on link "Vehicles" at bounding box center [393, 91] width 32 height 20
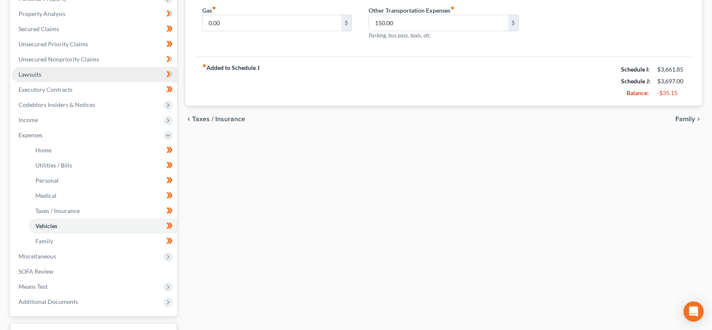
scroll to position [187, 0]
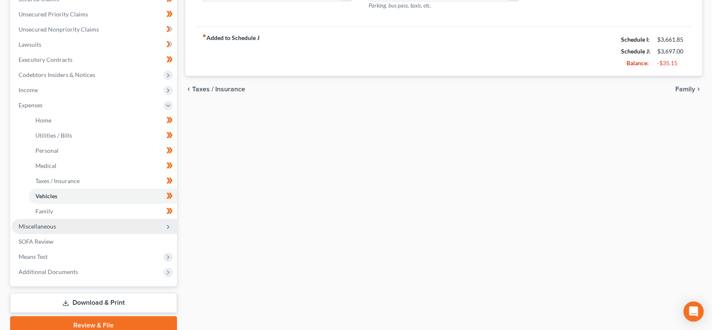
click at [77, 231] on span "Miscellaneous" at bounding box center [94, 226] width 165 height 15
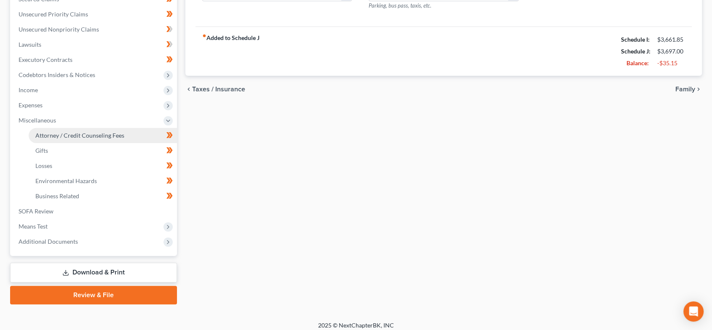
click at [99, 134] on span "Attorney / Credit Counseling Fees" at bounding box center [79, 135] width 89 height 7
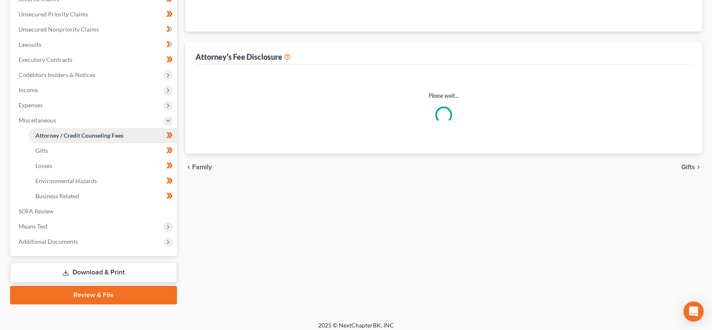
scroll to position [12, 0]
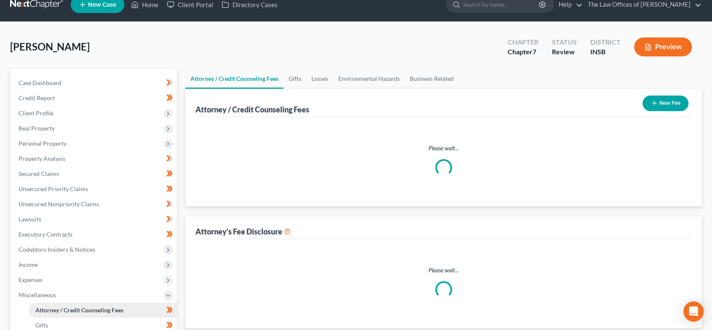
select select "18"
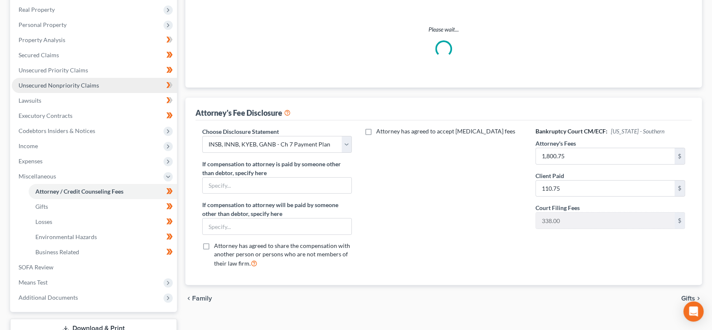
scroll to position [156, 0]
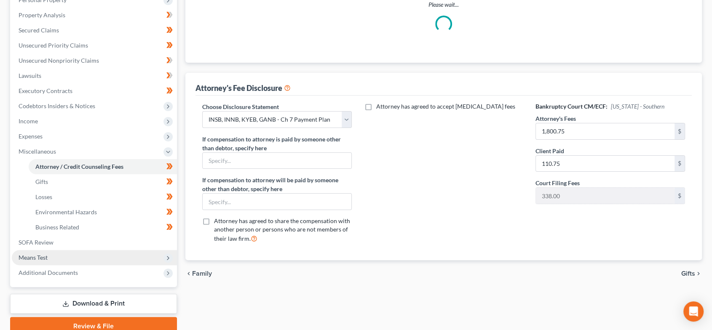
click at [57, 261] on span "Means Test" at bounding box center [94, 257] width 165 height 15
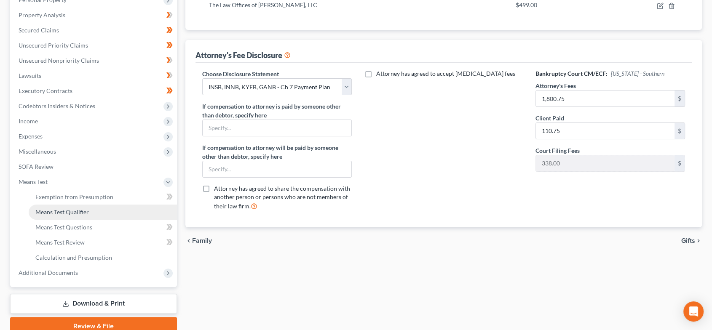
click at [79, 209] on span "Means Test Qualifier" at bounding box center [62, 212] width 54 height 7
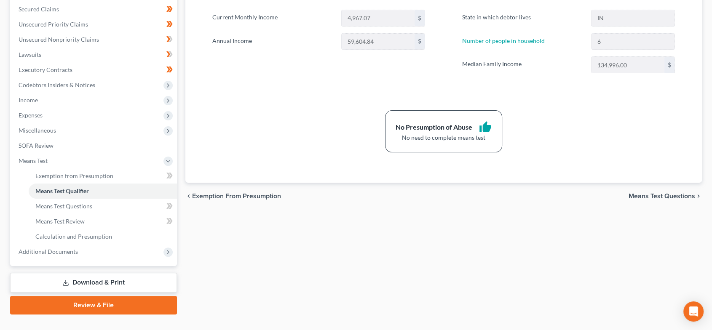
scroll to position [193, 0]
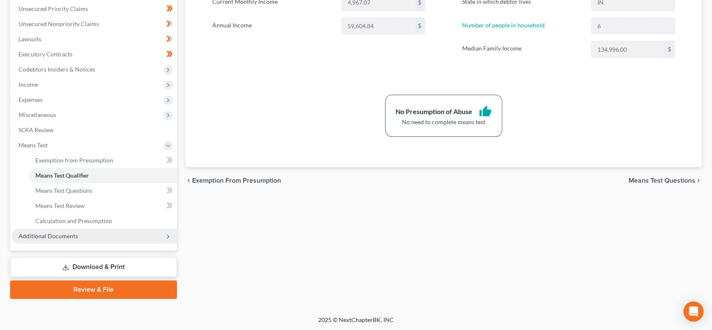
click at [95, 233] on span "Additional Documents" at bounding box center [94, 236] width 165 height 15
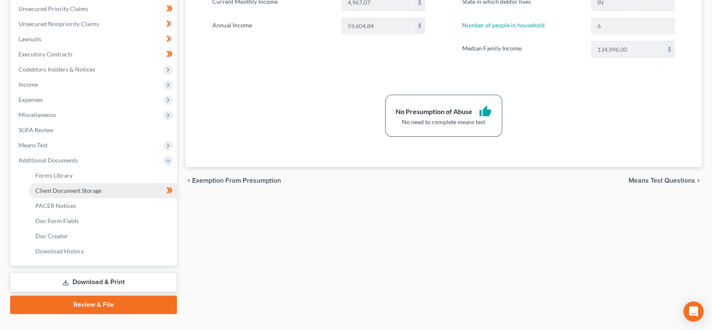
click at [105, 188] on link "Client Document Storage" at bounding box center [103, 190] width 148 height 15
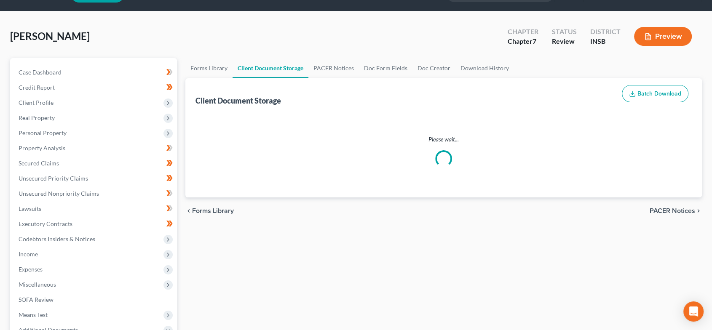
scroll to position [5, 0]
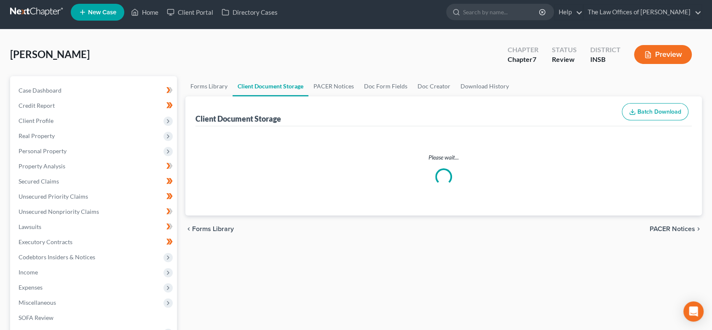
select select "9"
select select "15"
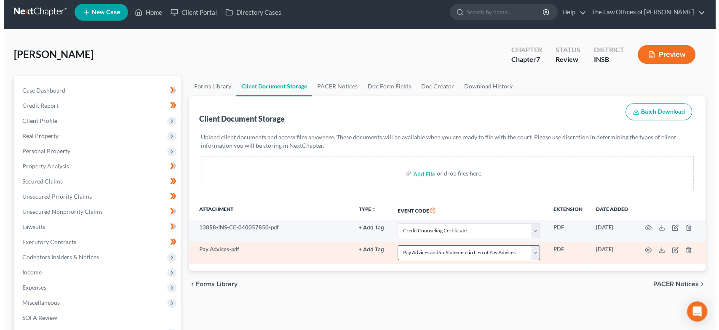
scroll to position [0, 0]
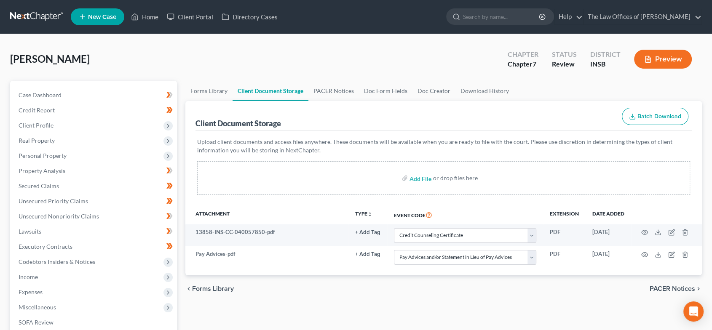
click at [654, 61] on button "Preview" at bounding box center [663, 59] width 58 height 19
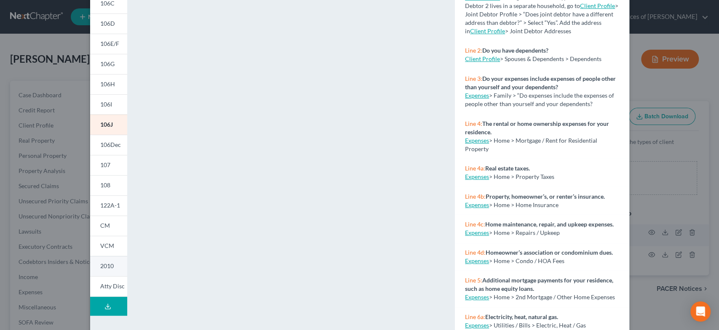
scroll to position [137, 0]
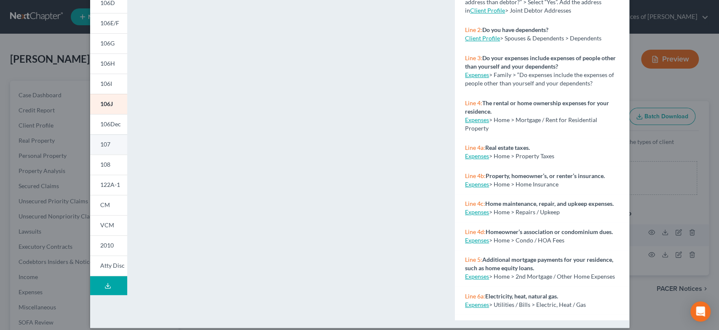
click at [108, 146] on link "107" at bounding box center [108, 144] width 37 height 20
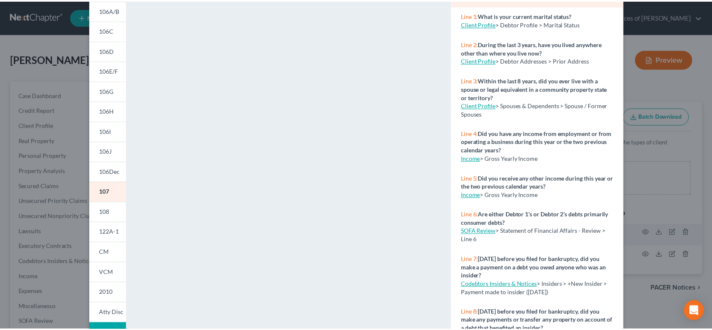
scroll to position [0, 0]
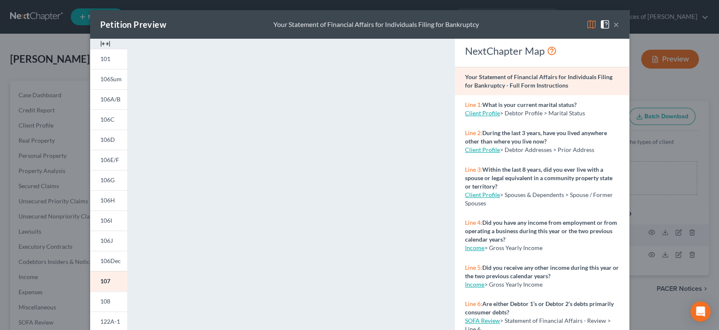
click at [609, 25] on span at bounding box center [606, 23] width 13 height 7
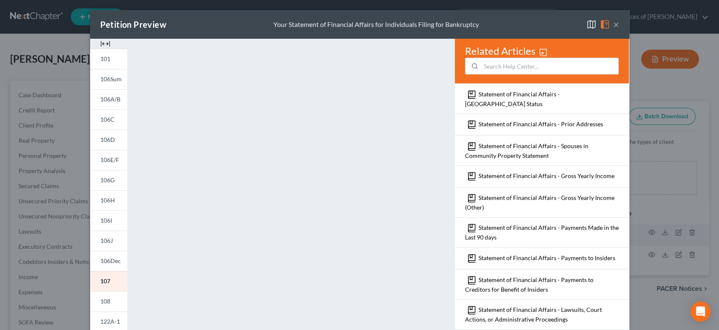
click at [614, 22] on button "×" at bounding box center [617, 24] width 6 height 10
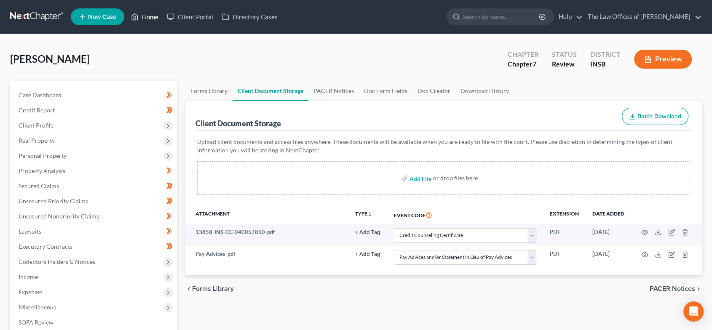
drag, startPoint x: 142, startPoint y: 15, endPoint x: 298, endPoint y: 70, distance: 165.3
click at [142, 15] on link "Home" at bounding box center [145, 16] width 36 height 15
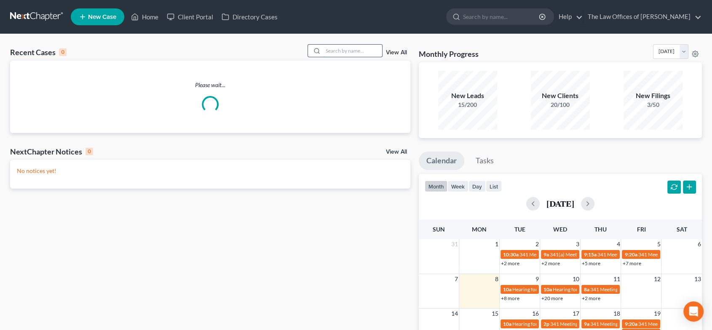
click at [351, 48] on input "search" at bounding box center [352, 51] width 59 height 12
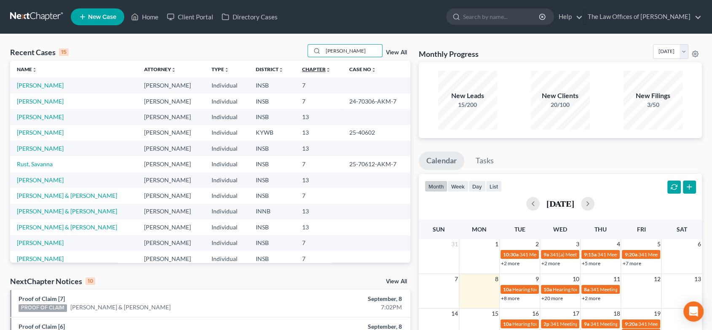
type input "rodenberg"
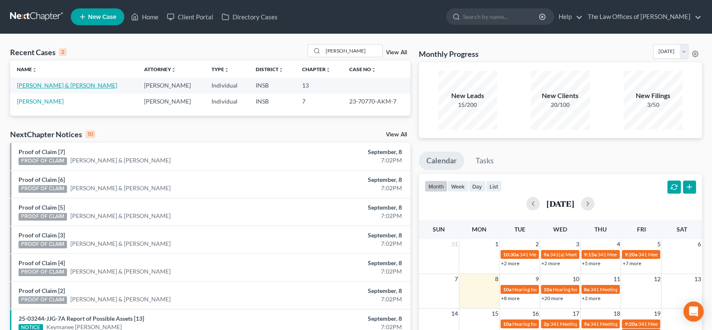
click at [47, 86] on link "[PERSON_NAME] & [PERSON_NAME]" at bounding box center [67, 85] width 100 height 7
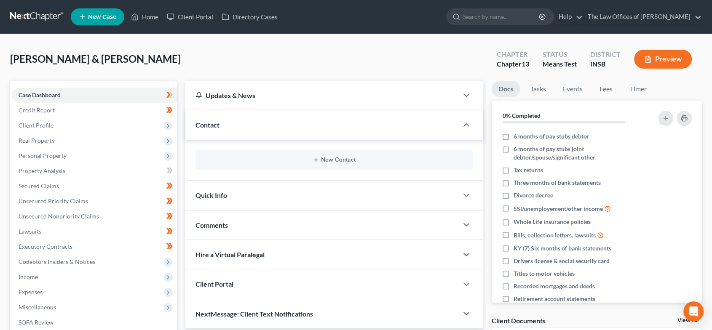
click at [226, 196] on span "Quick Info" at bounding box center [212, 195] width 32 height 8
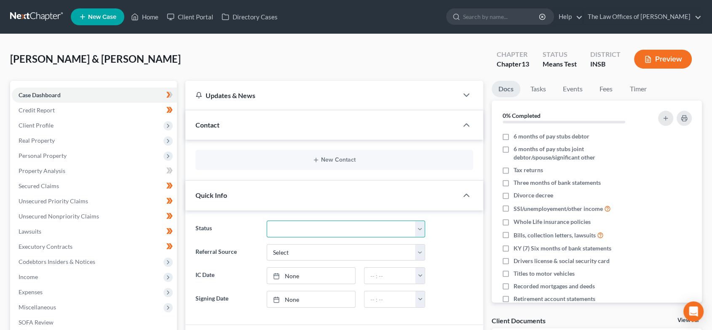
click at [284, 228] on select "Confirmed Discharged Dismissed Filed In Progress Means Test Objection to Confir…" at bounding box center [346, 229] width 158 height 17
select select "10"
click at [267, 221] on select "Confirmed Discharged Dismissed Filed In Progress Means Test Objection to Confir…" at bounding box center [346, 229] width 158 height 17
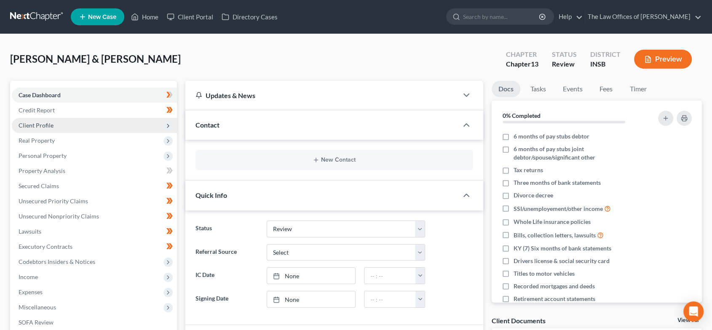
click at [74, 126] on span "Client Profile" at bounding box center [94, 125] width 165 height 15
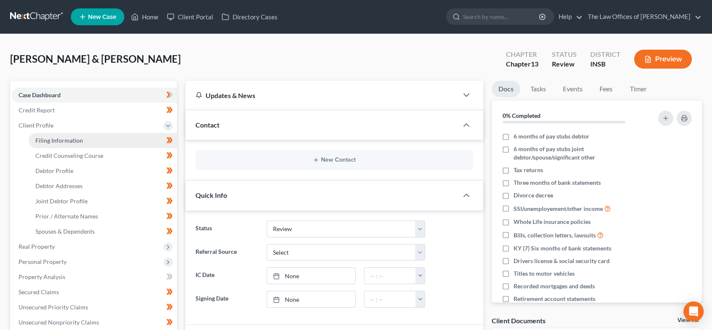
click at [74, 139] on span "Filing Information" at bounding box center [59, 140] width 48 height 7
select select "1"
select select "3"
select select "28"
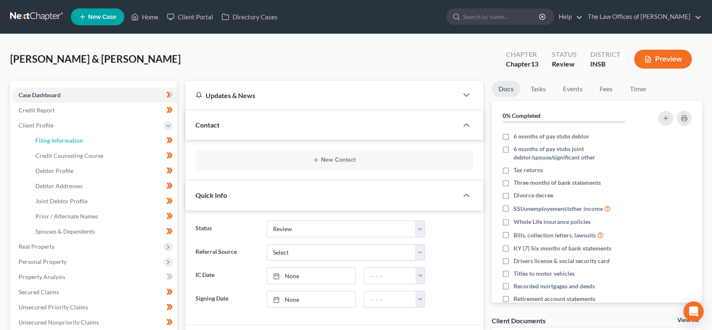
select select "0"
select select "15"
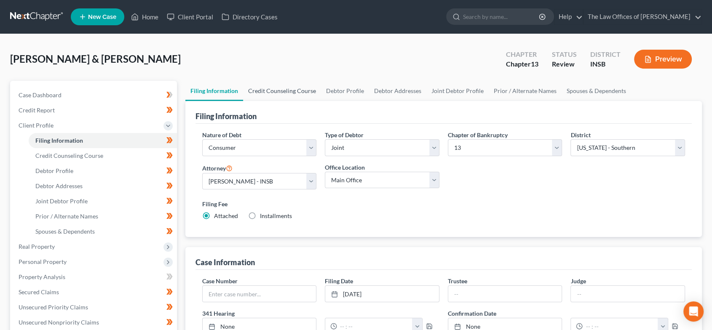
click at [274, 94] on link "Credit Counseling Course" at bounding box center [282, 91] width 78 height 20
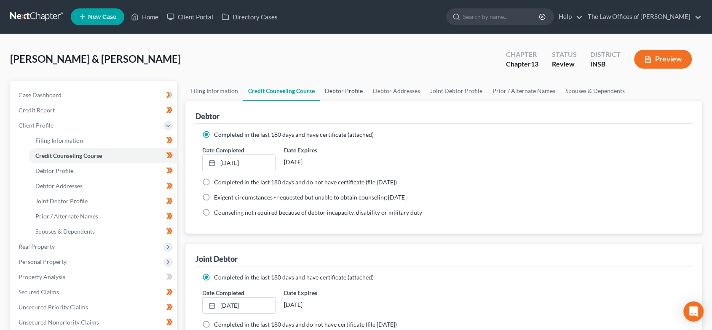
click at [345, 90] on link "Debtor Profile" at bounding box center [344, 91] width 48 height 20
select select "1"
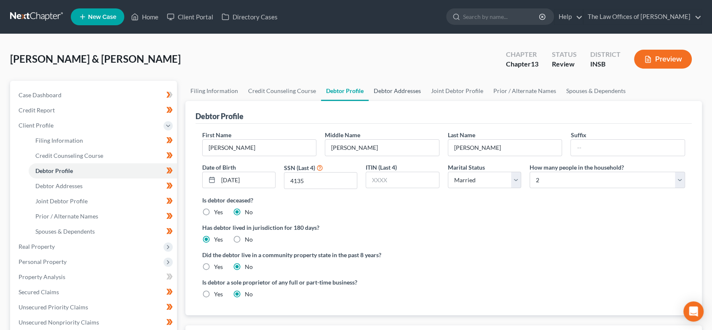
click at [397, 91] on link "Debtor Addresses" at bounding box center [397, 91] width 57 height 20
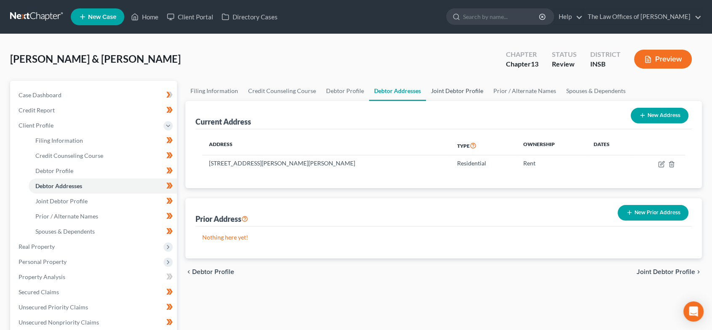
click at [436, 92] on link "Joint Debtor Profile" at bounding box center [457, 91] width 62 height 20
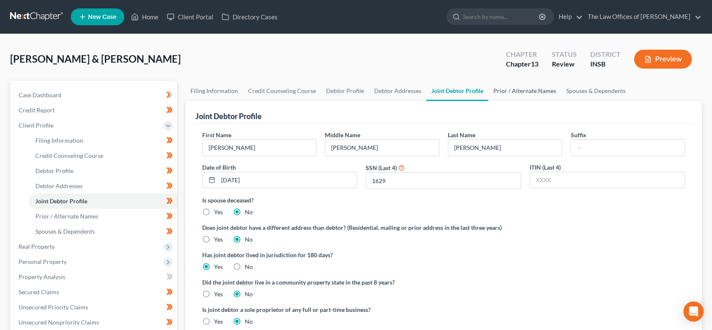
click at [511, 90] on link "Prior / Alternate Names" at bounding box center [525, 91] width 73 height 20
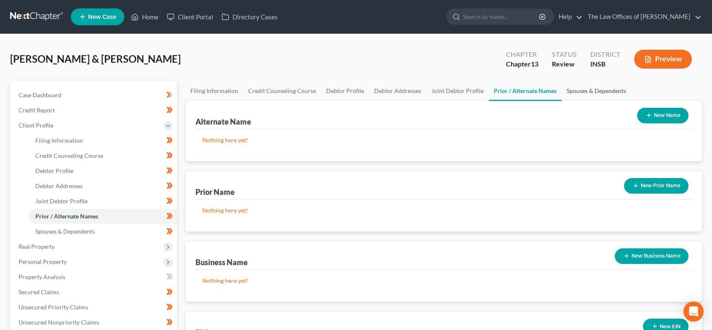
click at [566, 93] on link "Spouses & Dependents" at bounding box center [597, 91] width 70 height 20
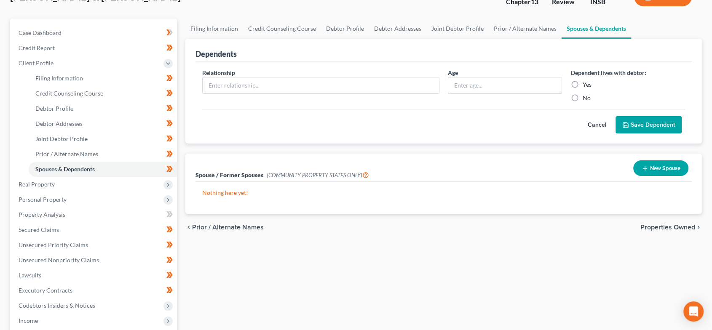
click at [666, 226] on span "Properties Owned" at bounding box center [668, 227] width 55 height 7
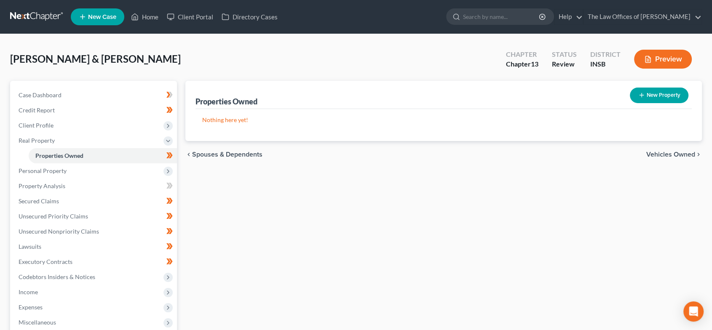
click at [668, 153] on span "Vehicles Owned" at bounding box center [671, 154] width 49 height 7
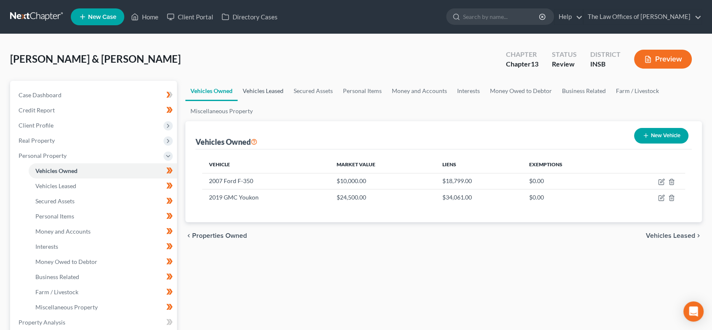
click at [279, 91] on link "Vehicles Leased" at bounding box center [263, 91] width 51 height 20
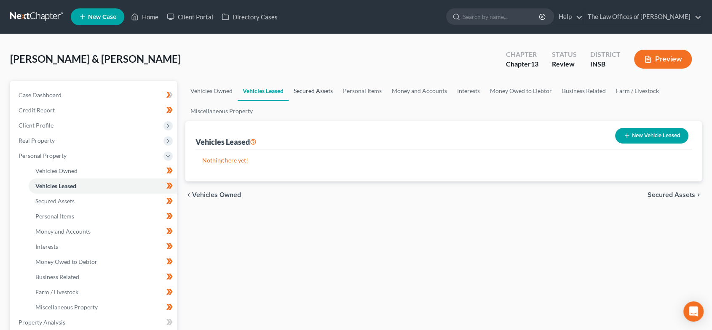
click at [298, 90] on link "Secured Assets" at bounding box center [313, 91] width 49 height 20
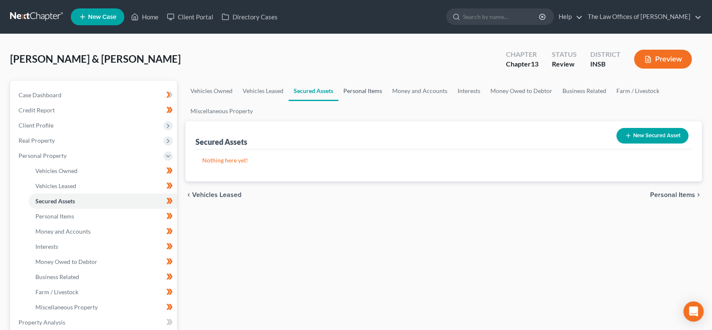
click at [359, 90] on link "Personal Items" at bounding box center [362, 91] width 49 height 20
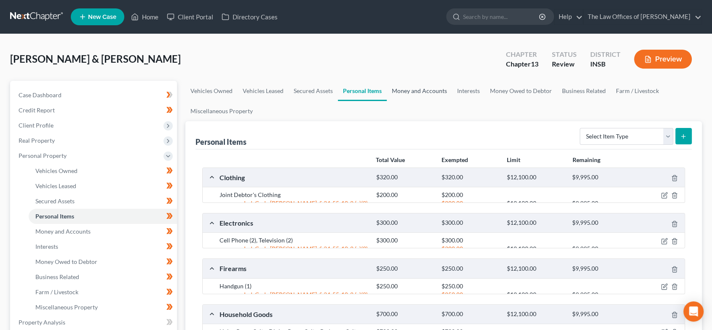
click at [408, 93] on link "Money and Accounts" at bounding box center [419, 91] width 65 height 20
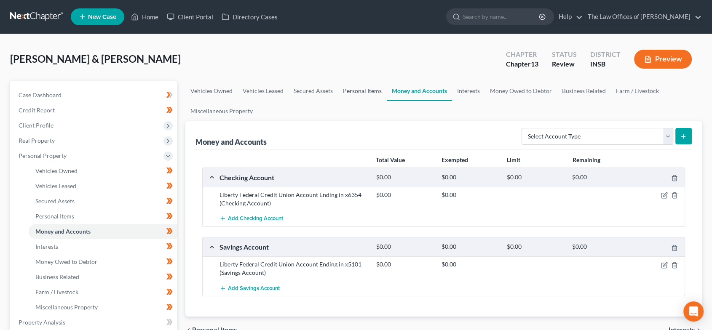
click at [361, 91] on link "Personal Items" at bounding box center [362, 91] width 49 height 20
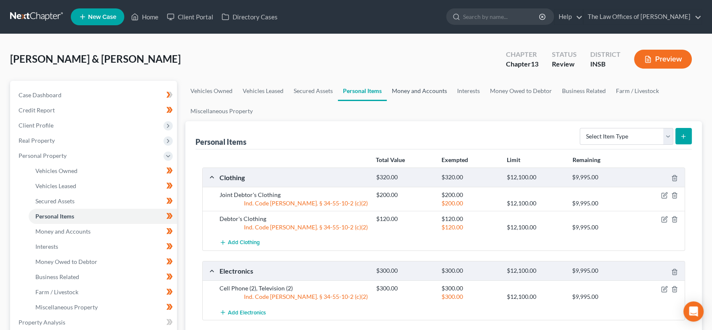
click at [439, 91] on link "Money and Accounts" at bounding box center [419, 91] width 65 height 20
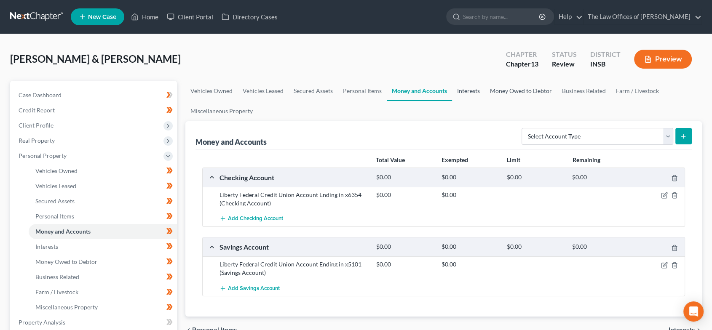
drag, startPoint x: 469, startPoint y: 91, endPoint x: 501, endPoint y: 90, distance: 32.5
click at [469, 91] on link "Interests" at bounding box center [468, 91] width 33 height 20
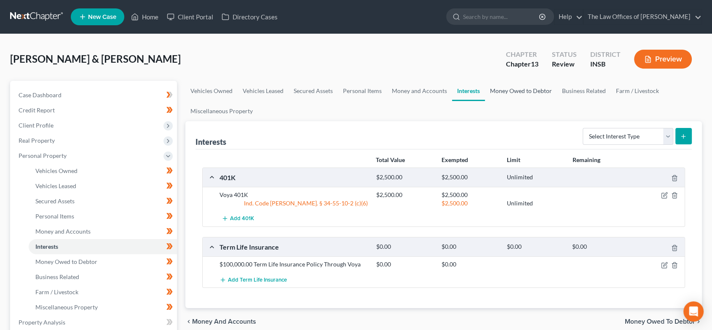
click at [501, 90] on link "Money Owed to Debtor" at bounding box center [521, 91] width 72 height 20
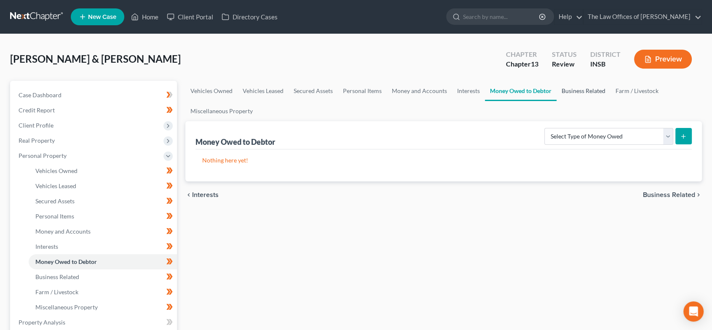
click at [566, 93] on link "Business Related" at bounding box center [584, 91] width 54 height 20
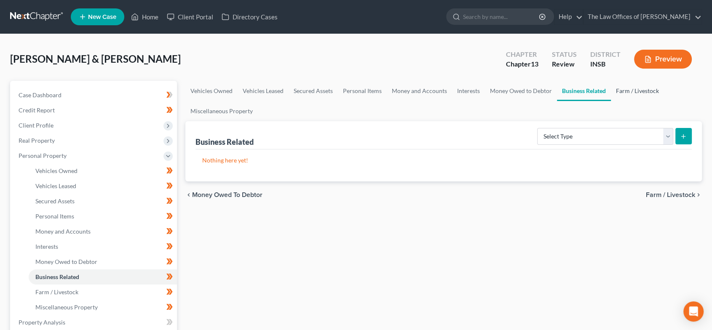
click at [647, 93] on link "Farm / Livestock" at bounding box center [637, 91] width 53 height 20
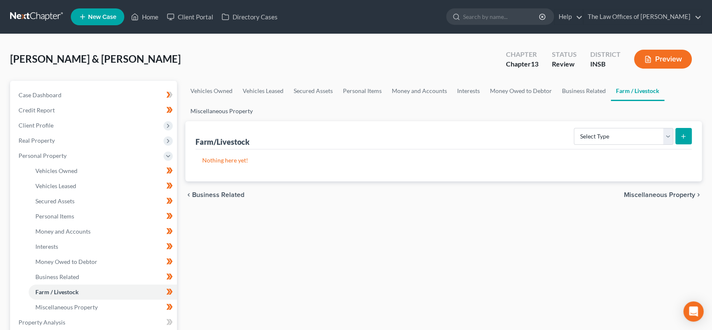
click at [243, 111] on link "Miscellaneous Property" at bounding box center [221, 111] width 72 height 20
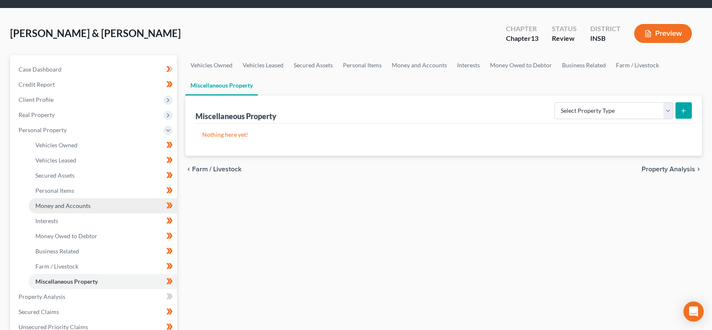
scroll to position [62, 0]
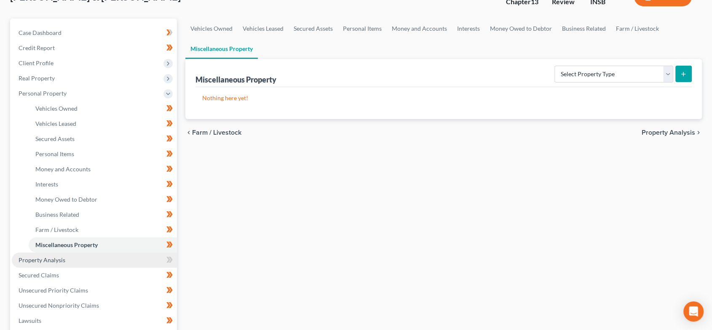
click at [55, 259] on span "Property Analysis" at bounding box center [42, 260] width 47 height 7
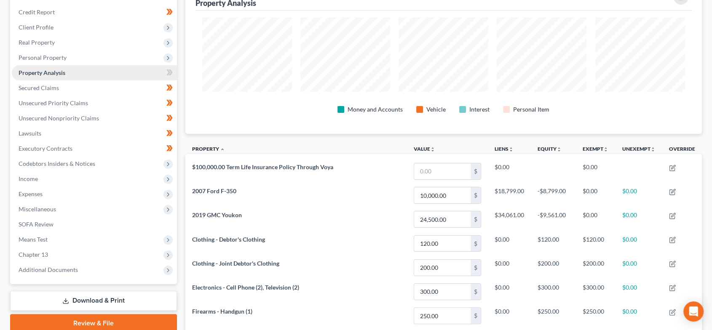
scroll to position [94, 0]
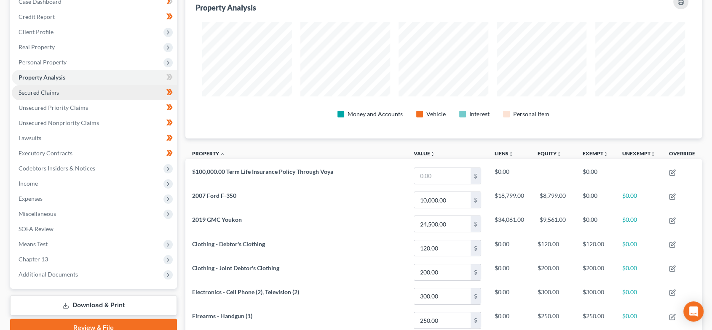
click at [65, 94] on link "Secured Claims" at bounding box center [94, 92] width 165 height 15
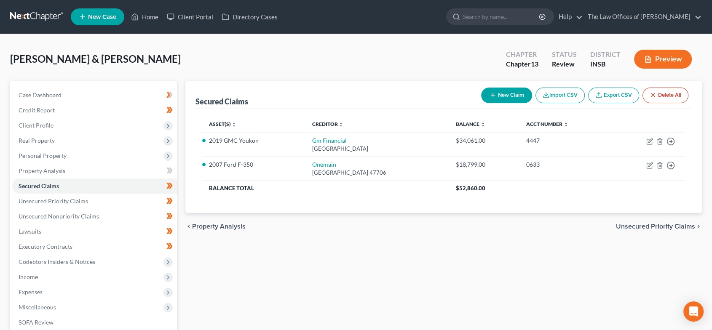
click at [642, 223] on span "Unsecured Priority Claims" at bounding box center [655, 226] width 79 height 7
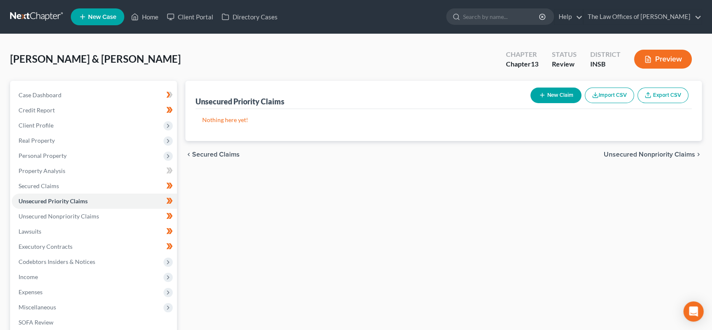
click at [648, 154] on span "Unsecured Nonpriority Claims" at bounding box center [649, 154] width 91 height 7
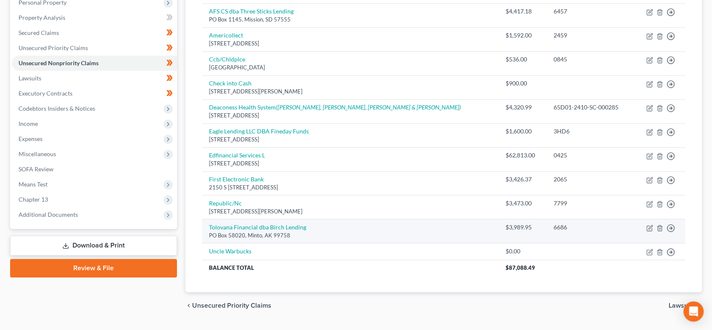
scroll to position [142, 0]
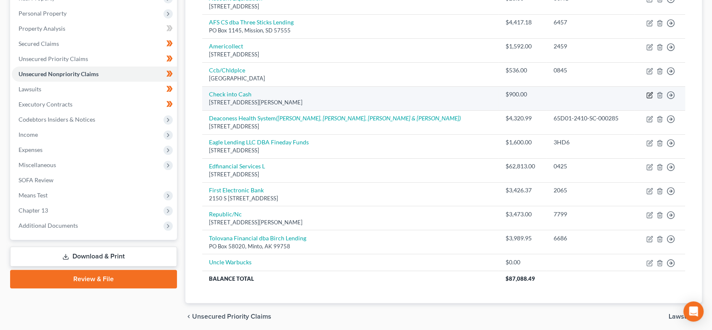
click at [647, 94] on icon "button" at bounding box center [650, 95] width 7 height 7
select select "44"
select select "2"
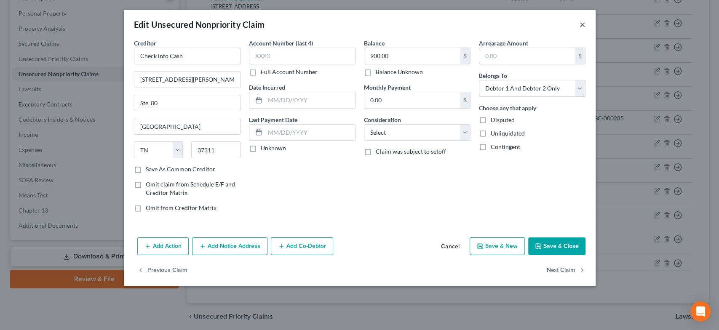
click at [584, 23] on button "×" at bounding box center [583, 24] width 6 height 10
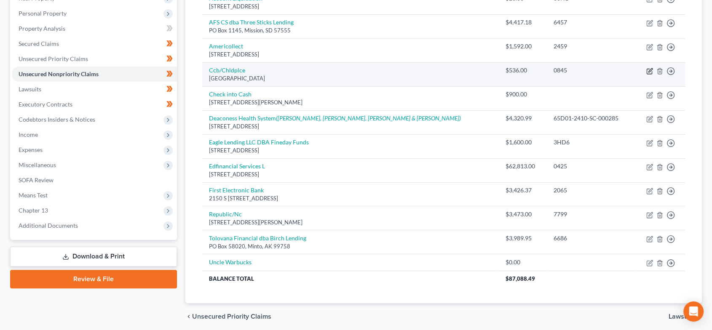
click at [650, 69] on icon "button" at bounding box center [650, 71] width 7 height 7
select select "36"
select select "2"
select select "1"
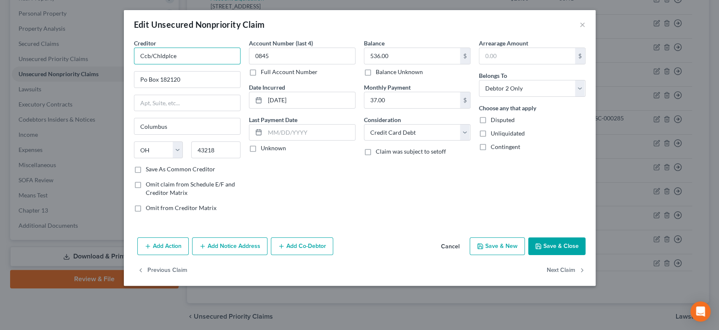
drag, startPoint x: 196, startPoint y: 57, endPoint x: 152, endPoint y: 56, distance: 43.9
click at [152, 56] on input "Ccb/Chldplce" at bounding box center [187, 56] width 107 height 17
type input "Ccb/Children's Place"
click at [546, 242] on button "Save & Close" at bounding box center [557, 247] width 57 height 18
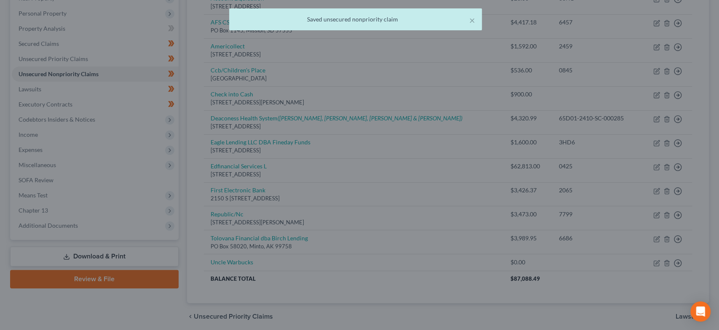
type input "0"
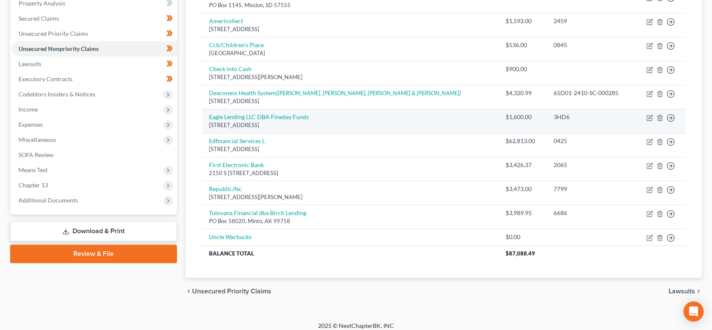
scroll to position [174, 0]
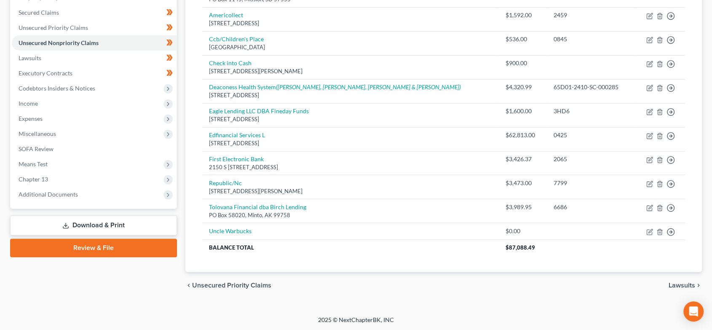
click at [685, 282] on span "Lawsuits" at bounding box center [682, 285] width 27 height 7
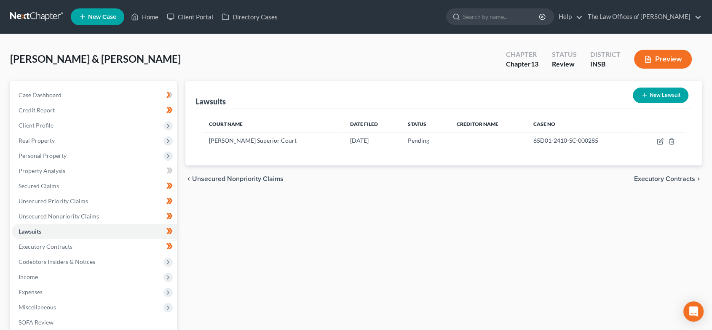
click at [666, 187] on div "chevron_left Unsecured Nonpriority Claims Executory Contracts chevron_right" at bounding box center [443, 179] width 517 height 27
click at [666, 177] on span "Executory Contracts" at bounding box center [664, 179] width 61 height 7
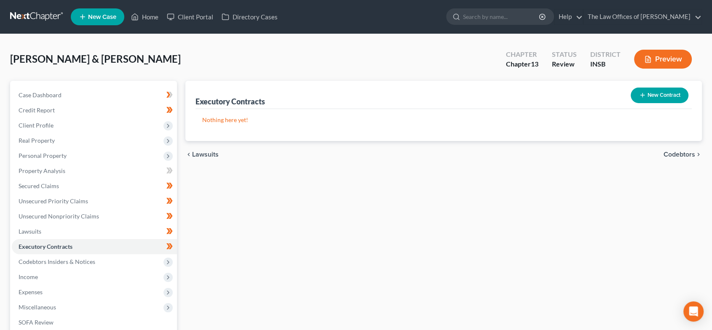
click at [681, 153] on span "Codebtors" at bounding box center [680, 154] width 32 height 7
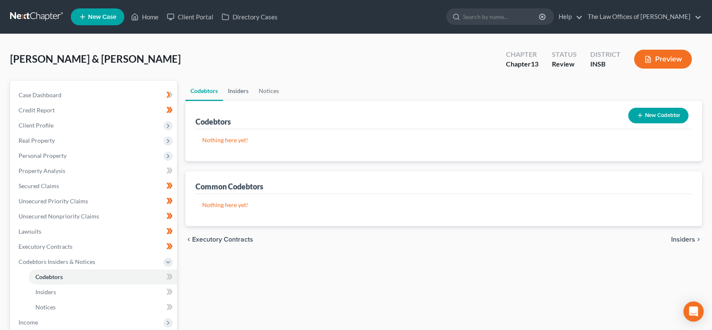
click at [230, 89] on link "Insiders" at bounding box center [238, 91] width 31 height 20
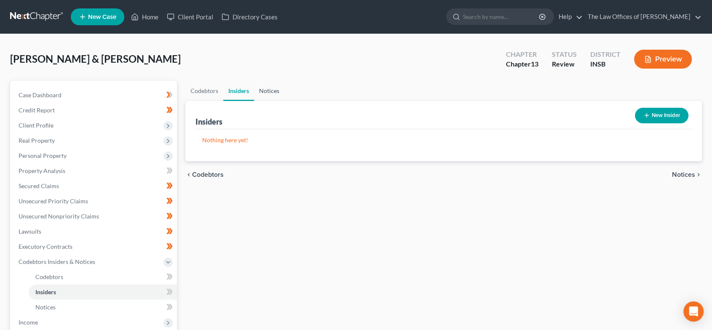
click at [277, 92] on link "Notices" at bounding box center [269, 91] width 30 height 20
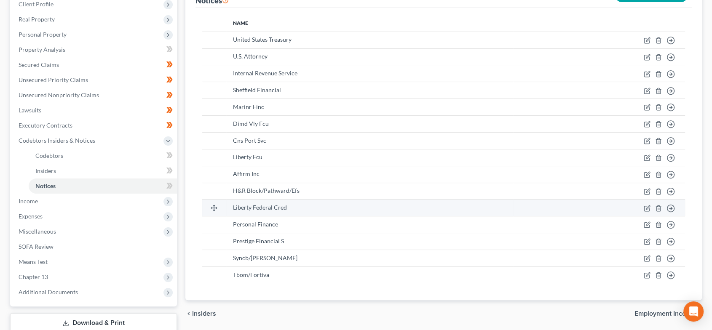
scroll to position [178, 0]
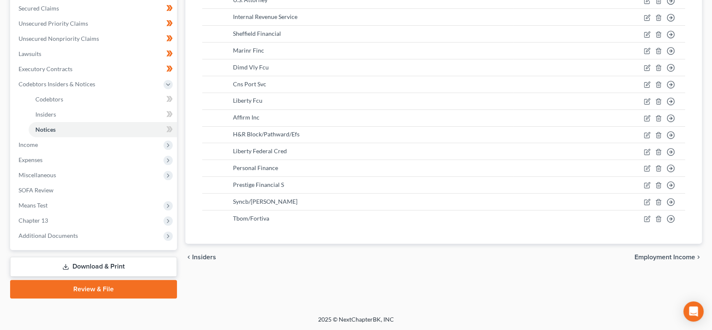
click at [644, 258] on span "Employment Income" at bounding box center [665, 257] width 61 height 7
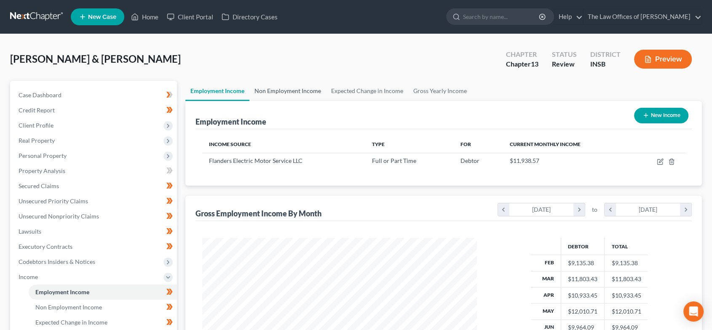
click at [298, 91] on link "Non Employment Income" at bounding box center [288, 91] width 77 height 20
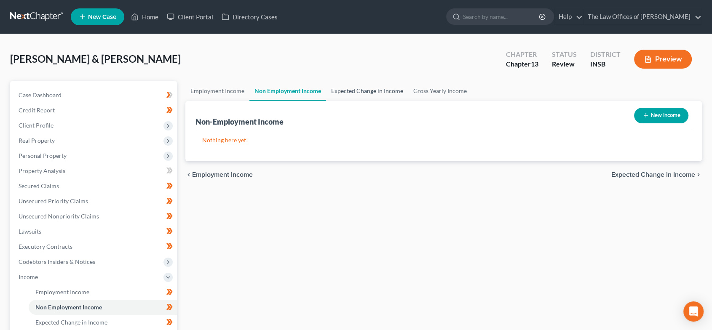
click at [370, 89] on link "Expected Change in Income" at bounding box center [367, 91] width 82 height 20
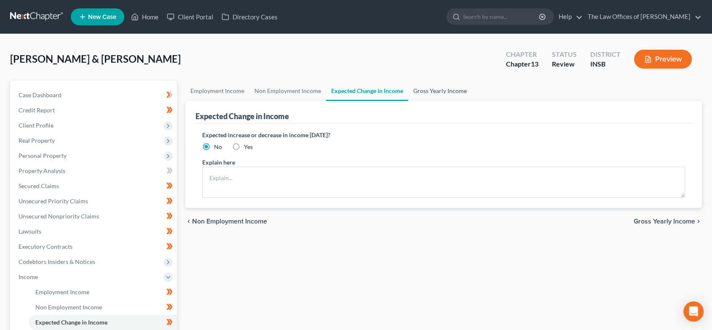
click at [427, 92] on link "Gross Yearly Income" at bounding box center [440, 91] width 64 height 20
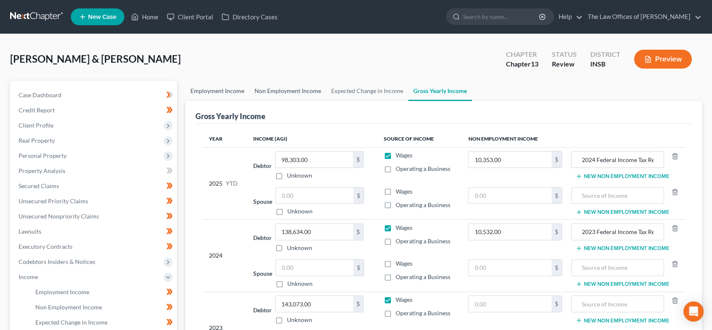
drag, startPoint x: 227, startPoint y: 94, endPoint x: 266, endPoint y: 96, distance: 38.4
click at [226, 94] on link "Employment Income" at bounding box center [217, 91] width 64 height 20
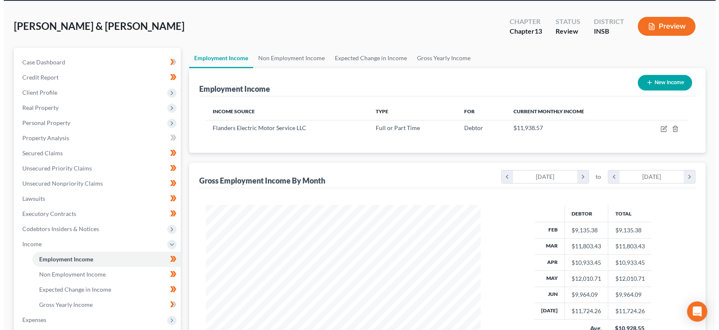
scroll to position [94, 0]
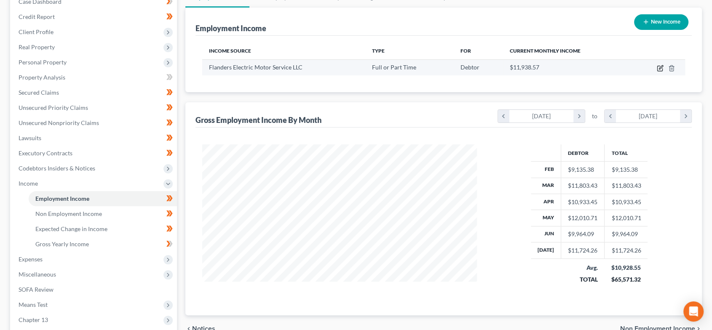
click at [659, 70] on icon "button" at bounding box center [660, 68] width 5 height 5
select select "0"
select select "15"
select select "2"
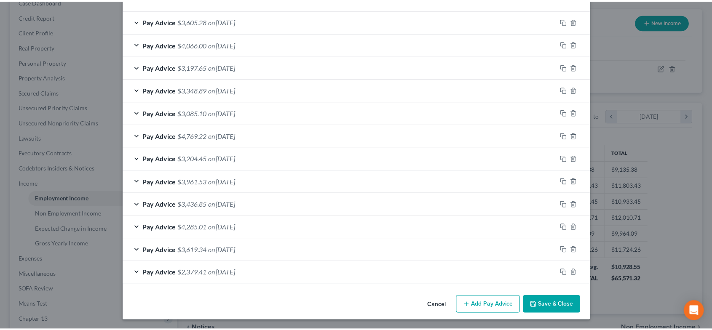
scroll to position [292, 0]
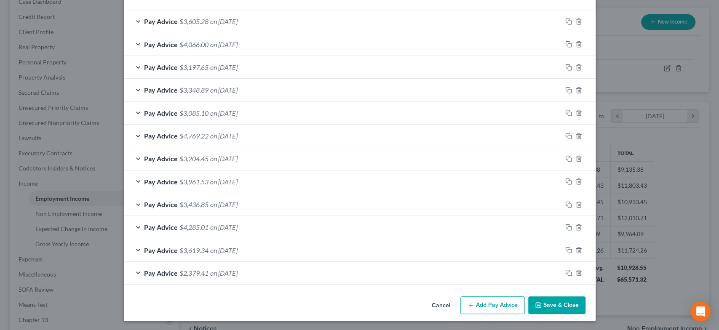
drag, startPoint x: 544, startPoint y: 302, endPoint x: 533, endPoint y: 270, distance: 33.5
click at [544, 302] on button "Save & Close" at bounding box center [557, 306] width 57 height 18
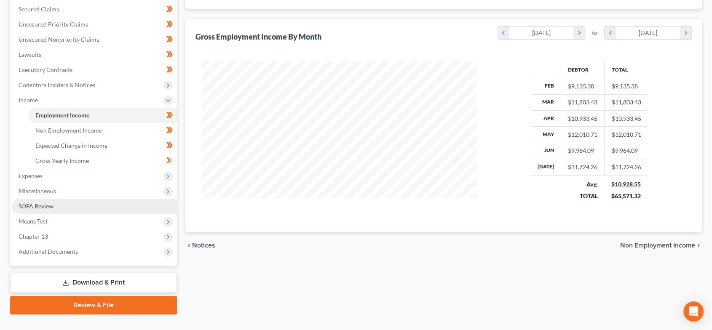
scroll to position [193, 0]
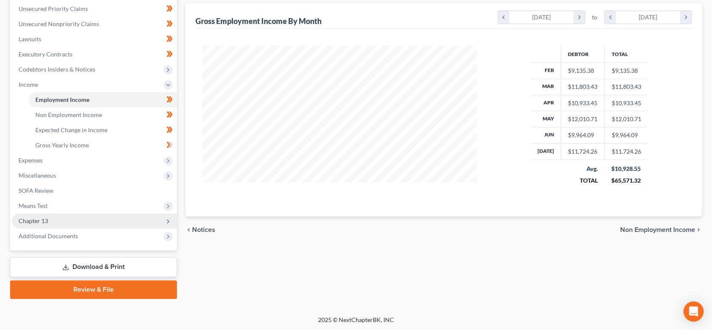
drag, startPoint x: 52, startPoint y: 202, endPoint x: 57, endPoint y: 214, distance: 13.0
click at [52, 202] on span "Means Test" at bounding box center [94, 206] width 165 height 15
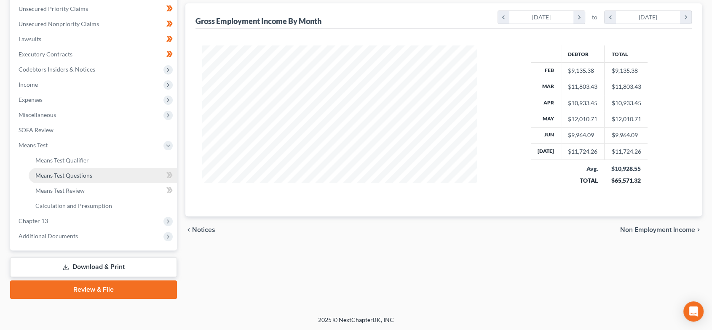
click at [69, 172] on span "Means Test Questions" at bounding box center [63, 175] width 57 height 7
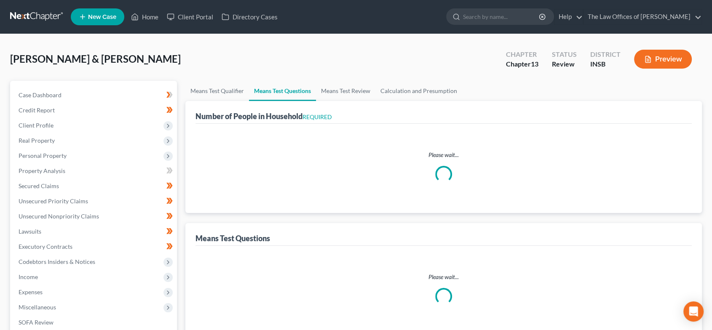
select select "1"
select select "60"
select select "1"
select select "60"
select select "2"
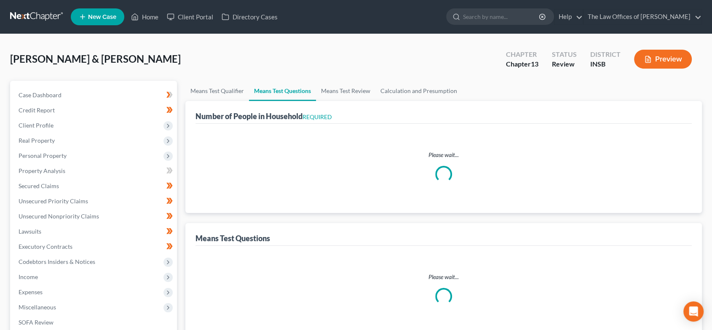
select select "2"
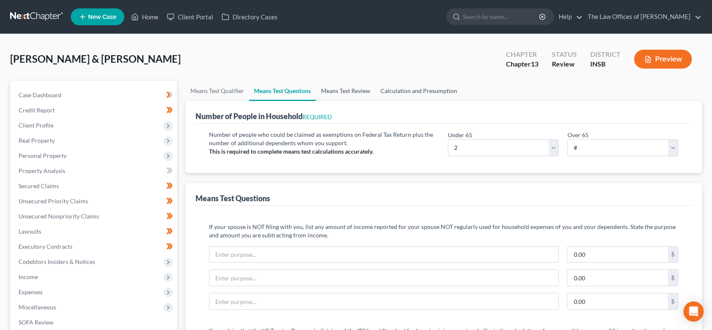
drag, startPoint x: 352, startPoint y: 91, endPoint x: 411, endPoint y: 97, distance: 58.9
click at [352, 91] on link "Means Test Review" at bounding box center [345, 91] width 59 height 20
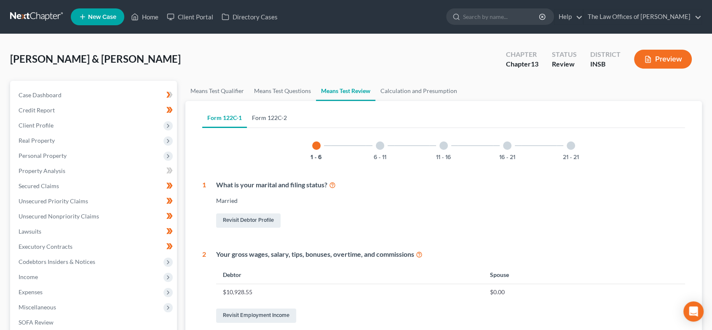
click at [266, 115] on link "Form 122C-2" at bounding box center [269, 118] width 45 height 20
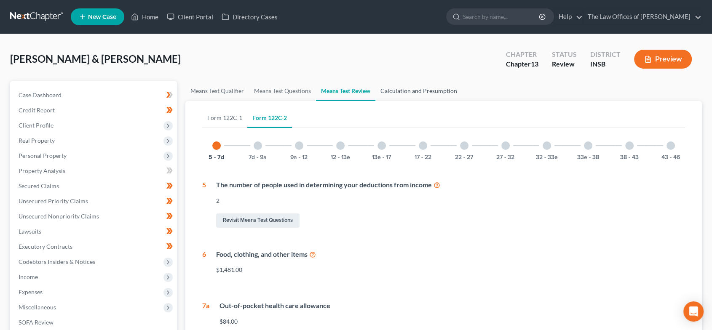
click at [434, 90] on link "Calculation and Presumption" at bounding box center [419, 91] width 87 height 20
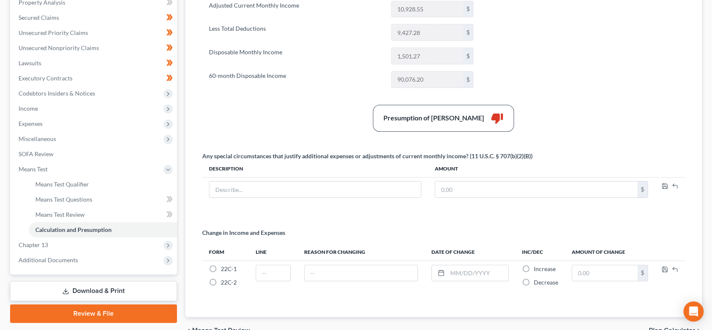
scroll to position [187, 0]
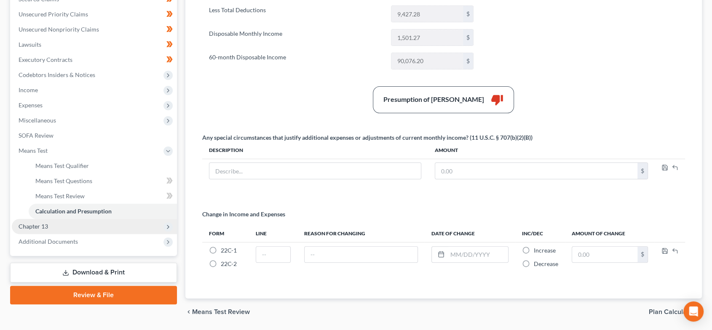
click at [78, 226] on span "Chapter 13" at bounding box center [94, 226] width 165 height 15
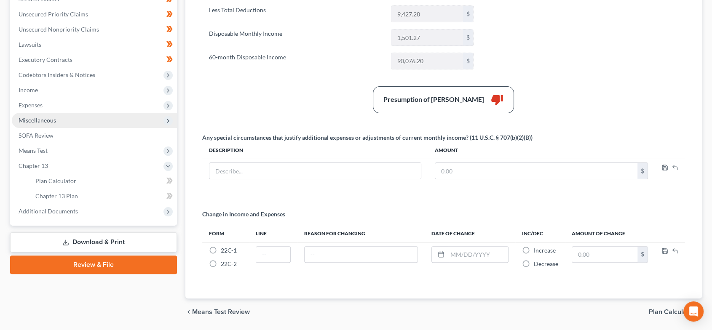
click at [58, 117] on span "Miscellaneous" at bounding box center [94, 120] width 165 height 15
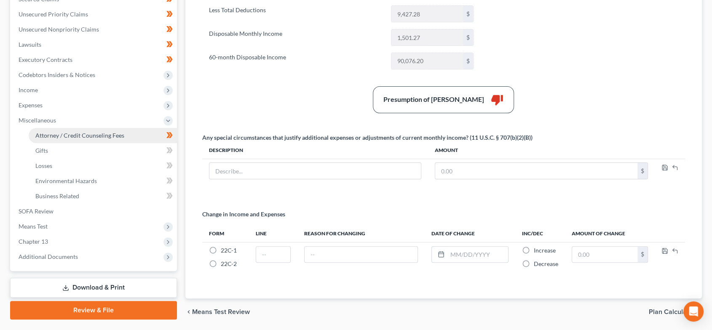
click at [58, 131] on link "Attorney / Credit Counseling Fees" at bounding box center [103, 135] width 148 height 15
select select "17"
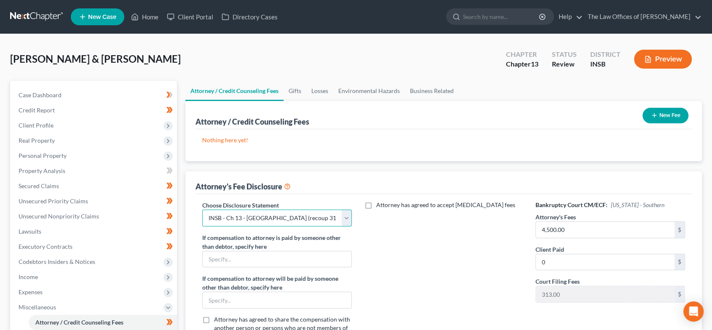
click at [342, 214] on select "Select INNB - $0.00 Down, Recoup $313.00 outside plan KYWB - Ch. 13 - $313.00+ …" at bounding box center [277, 218] width 150 height 17
click at [372, 225] on div "Attorney has agreed to accept retainer fees" at bounding box center [443, 275] width 167 height 148
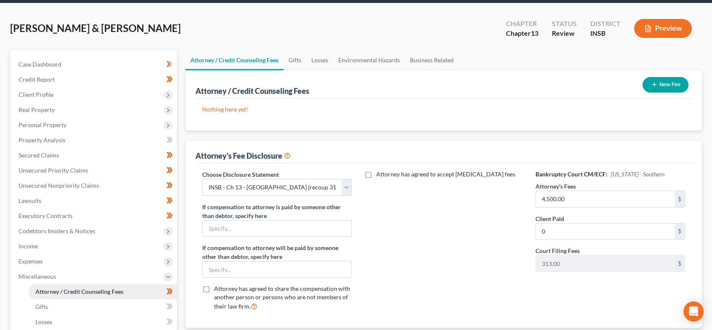
scroll to position [125, 0]
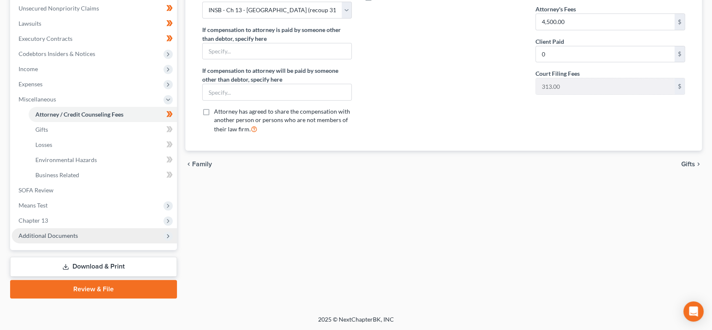
drag, startPoint x: 55, startPoint y: 219, endPoint x: 71, endPoint y: 236, distance: 23.0
click at [55, 219] on span "Chapter 13" at bounding box center [94, 220] width 165 height 15
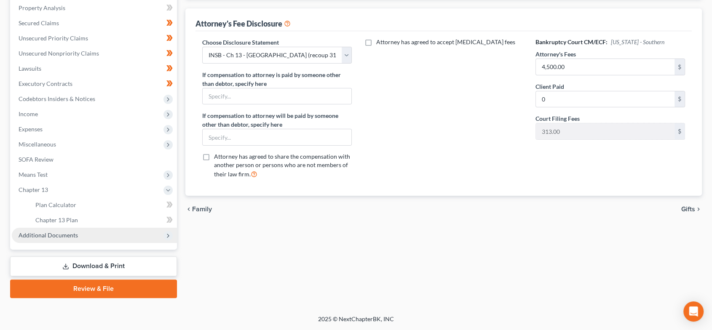
scroll to position [162, 0]
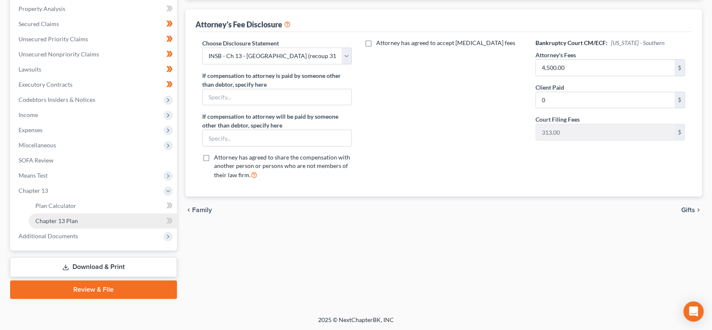
click at [93, 217] on link "Chapter 13 Plan" at bounding box center [103, 221] width 148 height 15
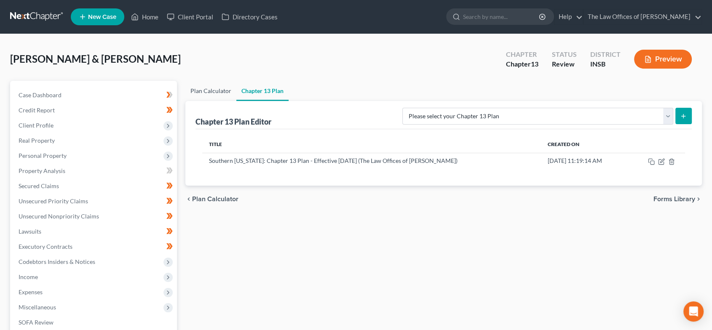
click at [212, 92] on link "Plan Calculator" at bounding box center [210, 91] width 51 height 20
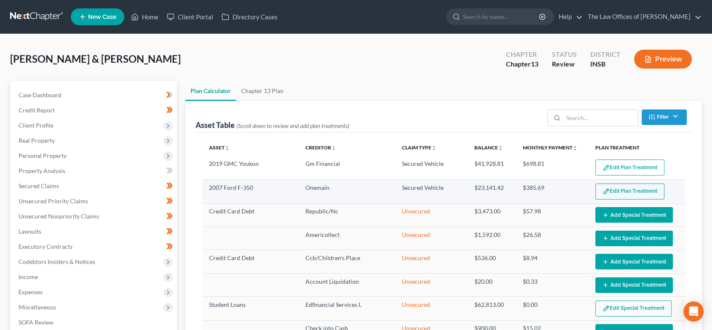
select select "59"
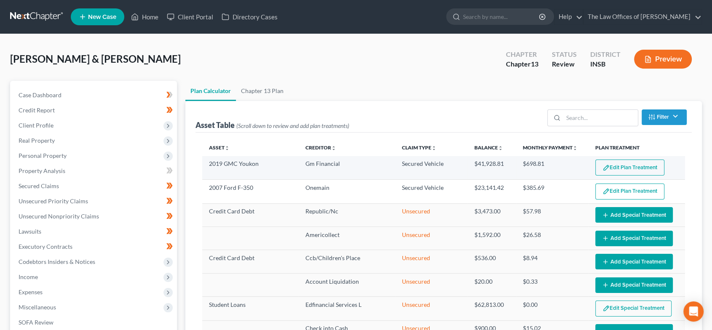
click at [624, 168] on button "Edit Plan Treatment" at bounding box center [630, 168] width 69 height 16
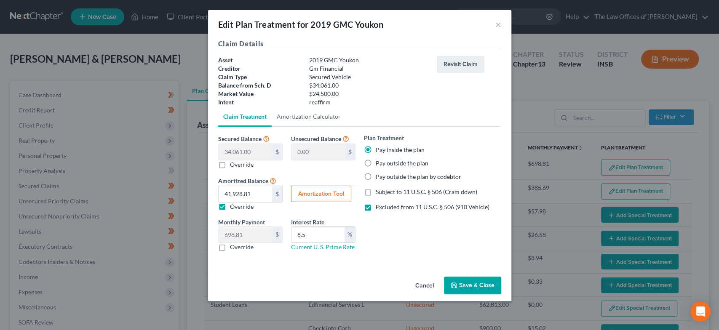
click at [472, 287] on button "Save & Close" at bounding box center [472, 286] width 57 height 18
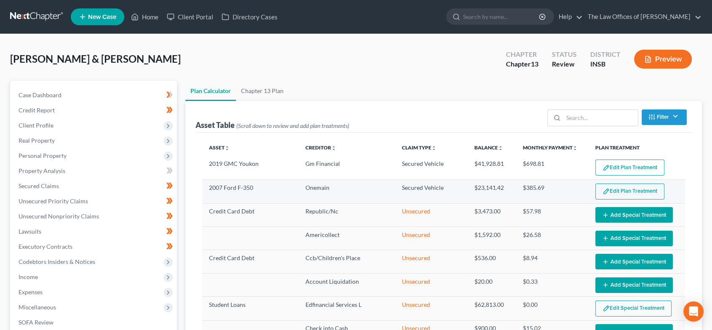
click at [638, 191] on button "Edit Plan Treatment" at bounding box center [630, 192] width 69 height 16
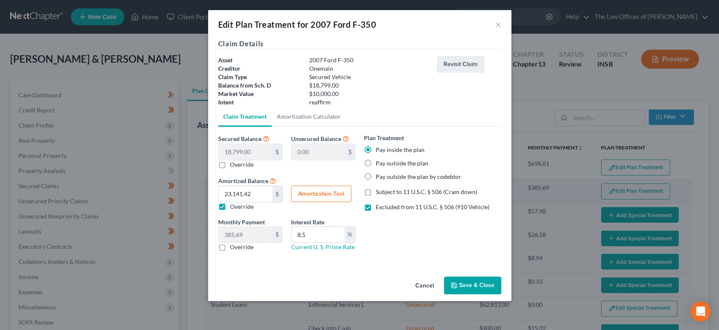
select select "59"
click at [498, 24] on button "×" at bounding box center [499, 24] width 6 height 10
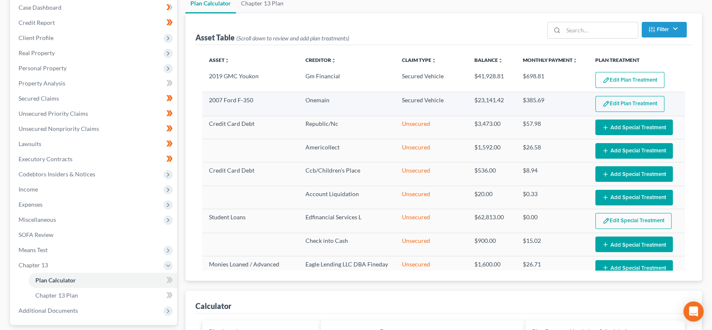
scroll to position [94, 0]
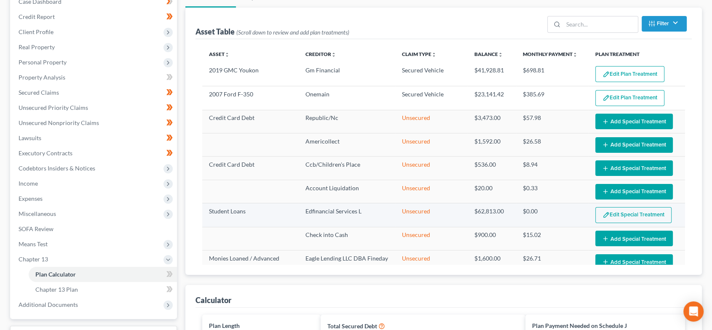
click at [603, 216] on img "button" at bounding box center [606, 215] width 7 height 7
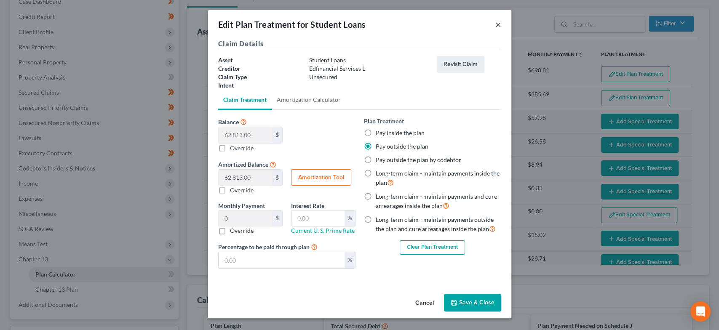
click at [496, 24] on button "×" at bounding box center [499, 24] width 6 height 10
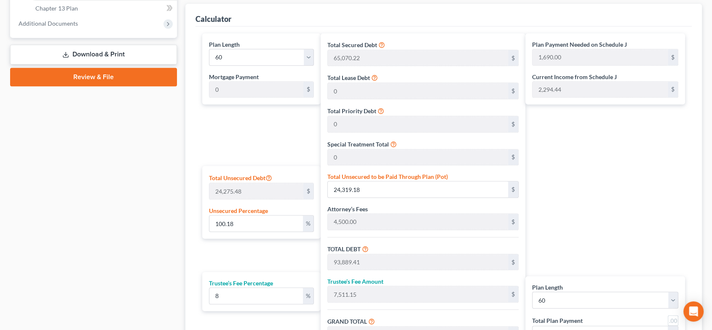
scroll to position [468, 0]
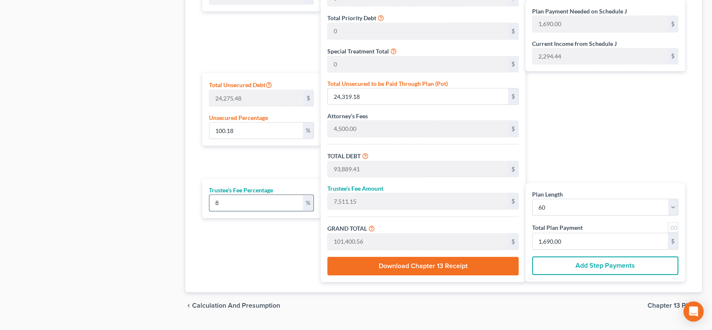
click at [231, 202] on input "8" at bounding box center [256, 203] width 94 height 16
drag, startPoint x: 231, startPoint y: 204, endPoint x: 341, endPoint y: 204, distance: 110.0
click at [203, 204] on div "Trustee’s Fee Percentage 8 %" at bounding box center [261, 198] width 119 height 39
click at [284, 204] on input "8" at bounding box center [256, 203] width 94 height 16
type input "0"
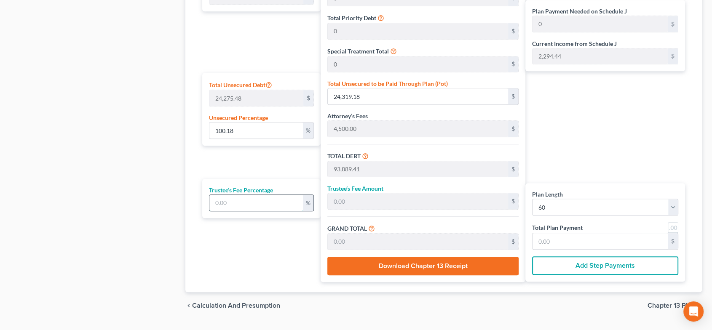
type input "9"
type input "8,450.04"
type input "102,339.46"
type input "1,705.65"
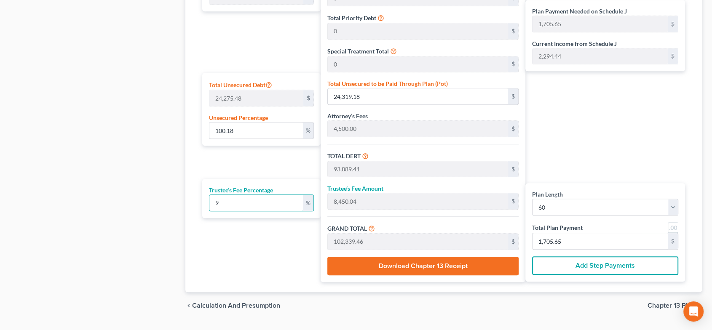
type input "9"
click at [287, 247] on div "Plan Length 1 2 3 4 5 6 7 8 9 10 11 12 13 14 15 16 17 18 19 20 21 22 23 24 25 2…" at bounding box center [259, 111] width 123 height 342
click at [674, 225] on link at bounding box center [673, 228] width 11 height 11
type input "1,706.00"
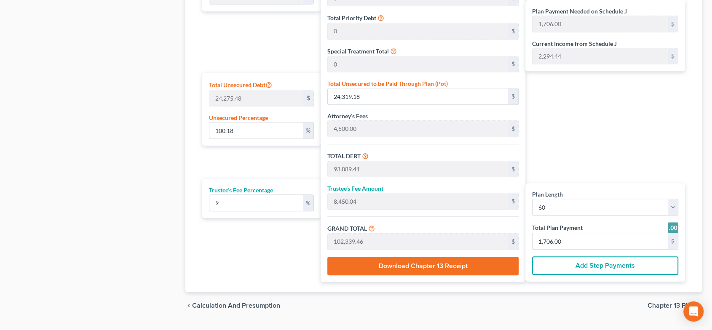
drag, startPoint x: 664, startPoint y: 306, endPoint x: 429, endPoint y: 223, distance: 249.3
click at [664, 306] on span "Chapter 13 Plan" at bounding box center [672, 306] width 48 height 7
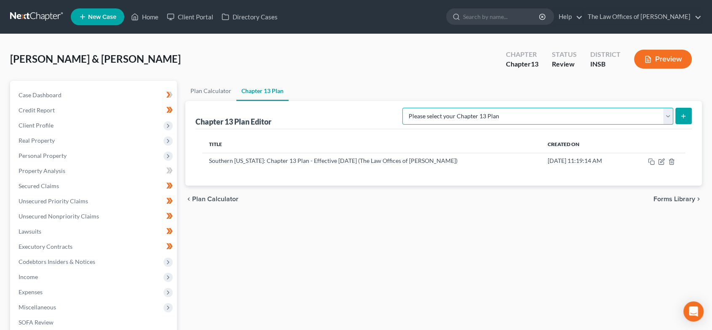
click at [483, 115] on select "Please select your Chapter 13 Plan National Form Plan - Official Form 113 South…" at bounding box center [538, 116] width 271 height 17
select select "5"
click at [427, 108] on select "Please select your Chapter 13 Plan National Form Plan - Official Form 113 South…" at bounding box center [538, 116] width 271 height 17
click at [686, 114] on icon "submit" at bounding box center [683, 116] width 7 height 7
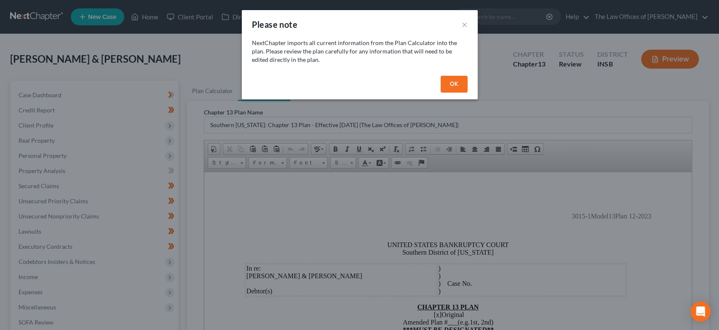
click at [459, 84] on button "OK" at bounding box center [454, 84] width 27 height 17
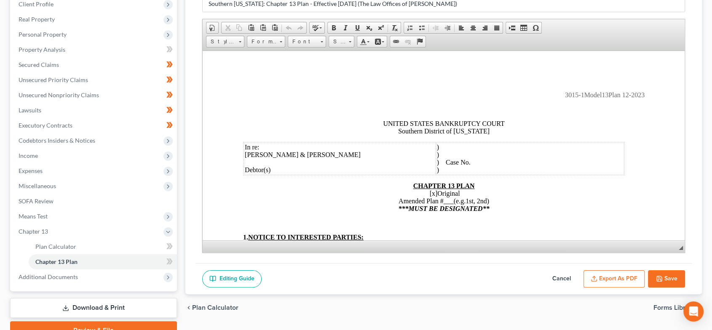
scroll to position [125, 0]
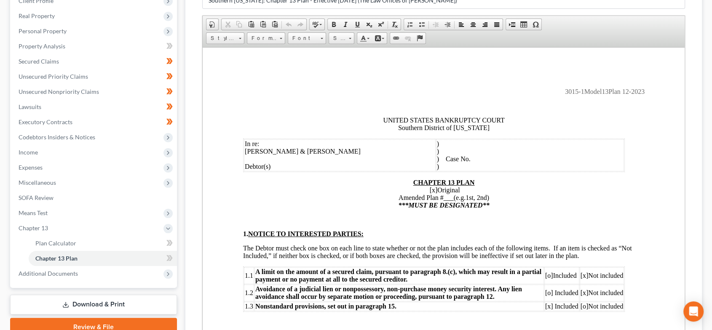
drag, startPoint x: 680, startPoint y: 242, endPoint x: 451, endPoint y: 153, distance: 246.5
click at [675, 330] on html "Home New Case Client Portal Directory Cases The Law Offices of Dax J. Miller al…" at bounding box center [356, 159] width 712 height 569
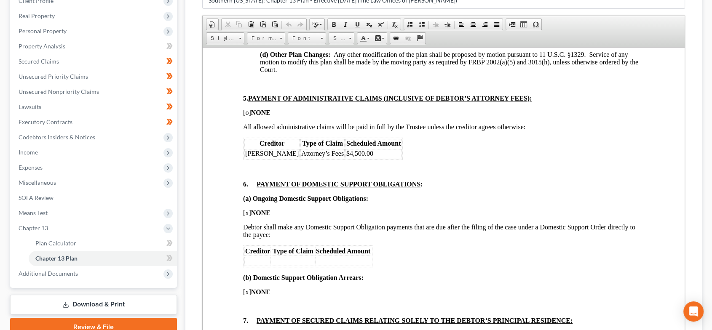
scroll to position [687, 0]
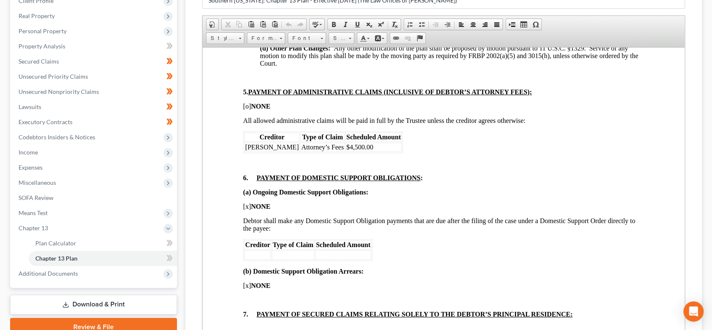
click at [353, 153] on table "Creditor Type of Claim Scheduled Amount Dax Miller Attorney’s Fees $4,500.00" at bounding box center [323, 142] width 160 height 22
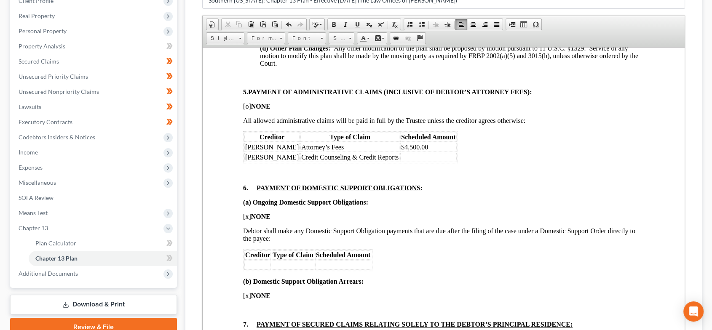
click at [404, 162] on td at bounding box center [428, 157] width 56 height 9
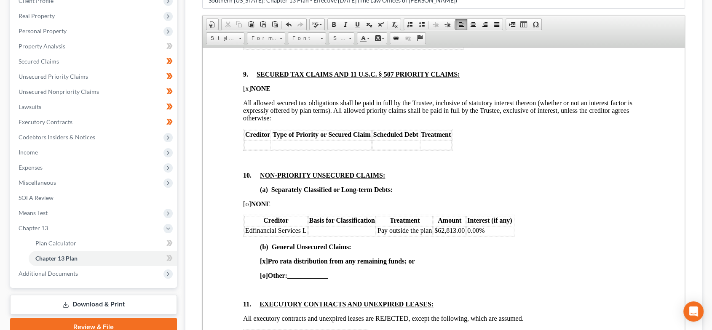
scroll to position [1686, 0]
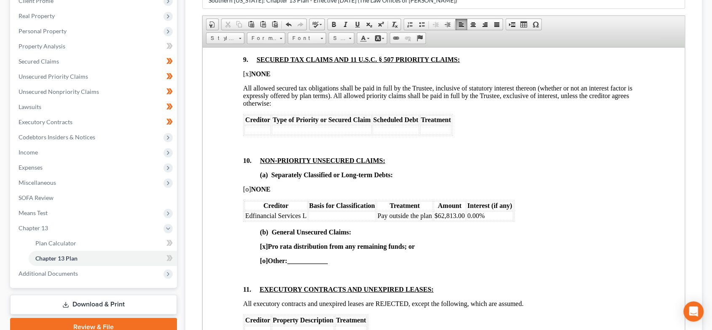
click at [333, 220] on td at bounding box center [341, 215] width 67 height 9
click at [494, 220] on td "0.00%" at bounding box center [490, 215] width 46 height 9
drag, startPoint x: 494, startPoint y: 253, endPoint x: 464, endPoint y: 253, distance: 30.3
click at [464, 220] on tr "Edfinancial Services L Long-term Student Loan Pay outside the plan $62,813.00 0…" at bounding box center [379, 215] width 270 height 9
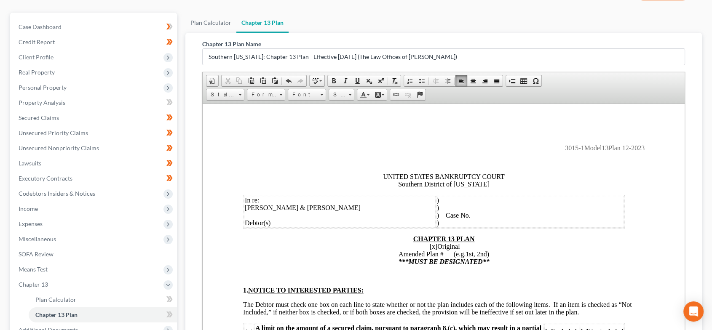
scroll to position [0, 0]
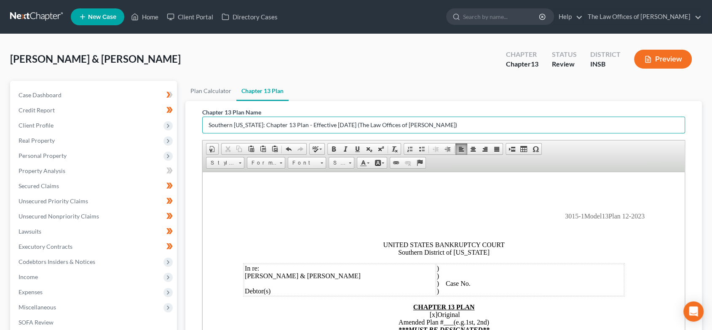
drag, startPoint x: 442, startPoint y: 125, endPoint x: 199, endPoint y: 118, distance: 243.3
click at [199, 118] on div "Chapter 13 Plan Name Southern Indiana: Chapter 13 Plan - Effective 12/1/23 (The…" at bounding box center [444, 290] width 497 height 378
drag, startPoint x: 218, startPoint y: 123, endPoint x: 251, endPoint y: 133, distance: 34.5
click at [218, 123] on input "Plan 1706" at bounding box center [444, 125] width 483 height 16
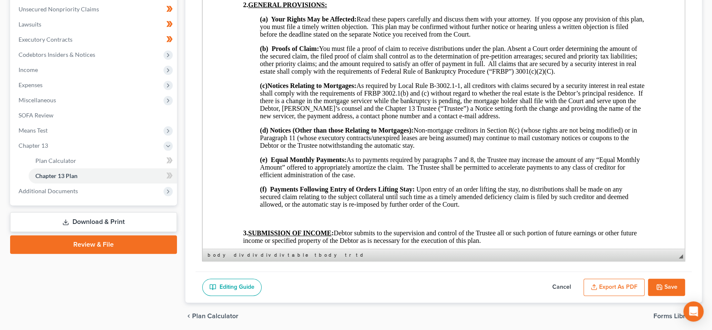
scroll to position [237, 0]
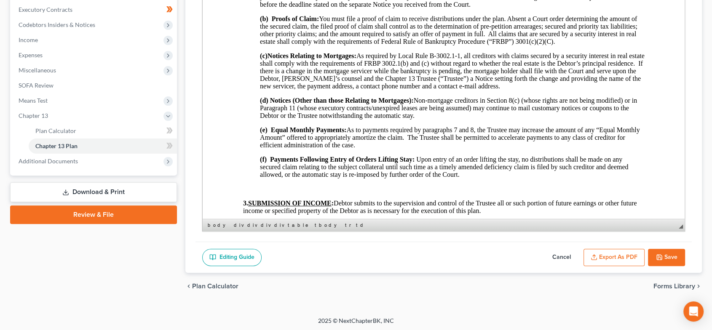
type input "Plan - 1706"
click at [679, 255] on button "Save" at bounding box center [666, 258] width 37 height 18
select select "5"
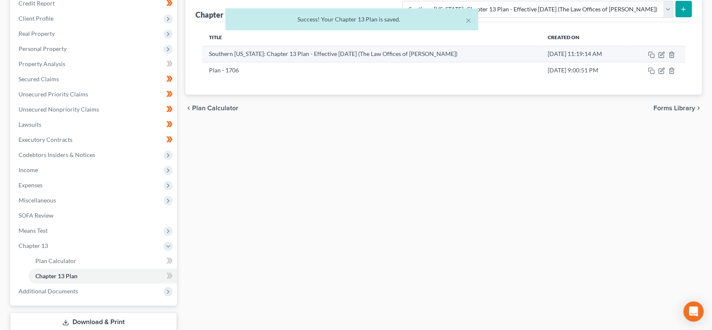
scroll to position [38, 0]
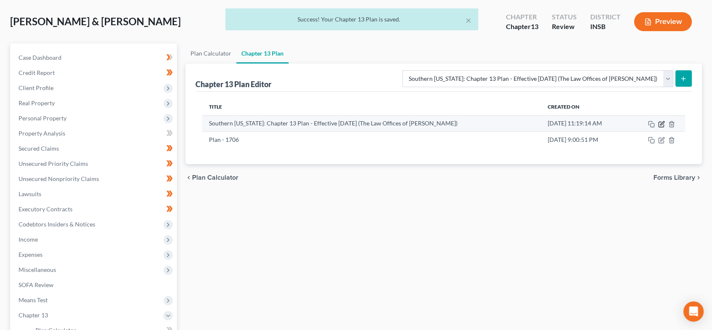
click at [662, 123] on icon "button" at bounding box center [661, 124] width 7 height 7
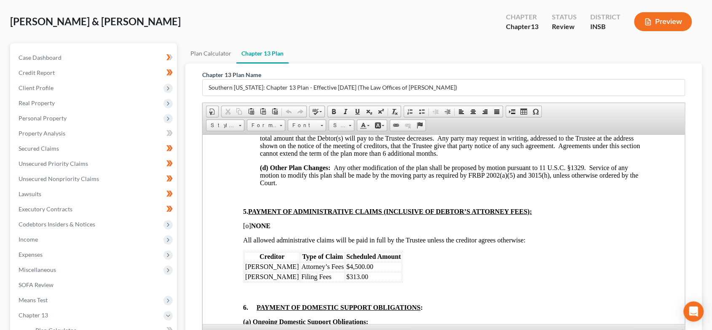
scroll to position [687, 0]
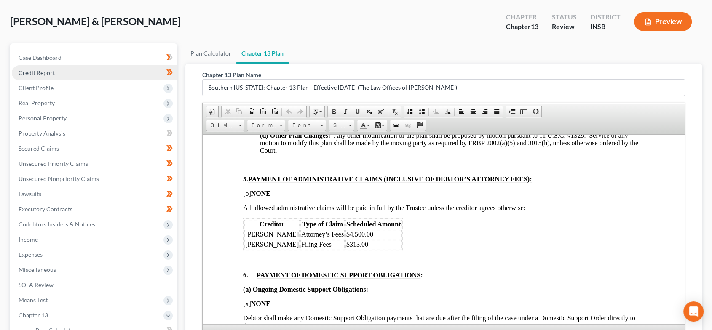
drag, startPoint x: 50, startPoint y: 75, endPoint x: 65, endPoint y: 77, distance: 15.7
click at [50, 75] on span "Credit Report" at bounding box center [37, 72] width 36 height 7
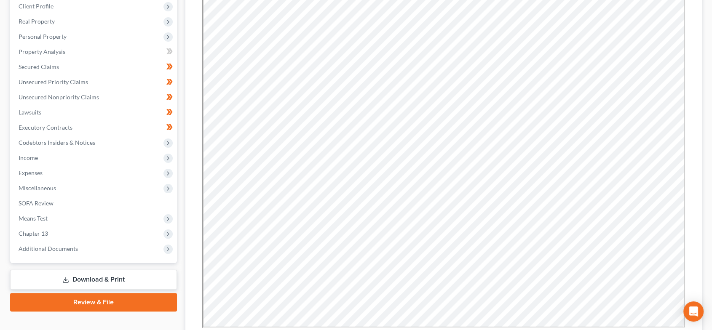
scroll to position [187, 0]
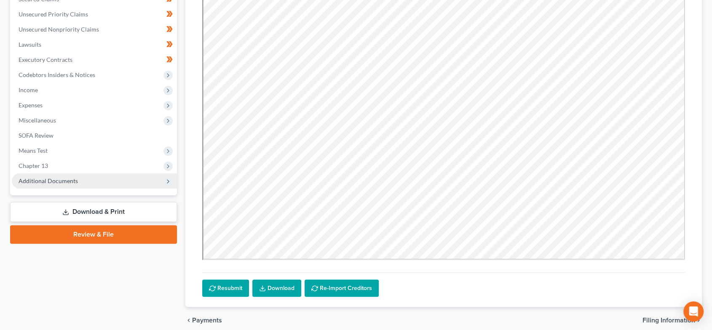
drag, startPoint x: 56, startPoint y: 179, endPoint x: 67, endPoint y: 187, distance: 13.5
click at [56, 179] on span "Additional Documents" at bounding box center [48, 180] width 59 height 7
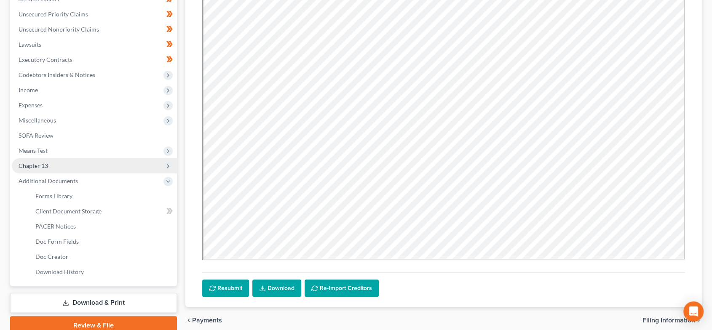
click at [69, 161] on span "Chapter 13" at bounding box center [94, 165] width 165 height 15
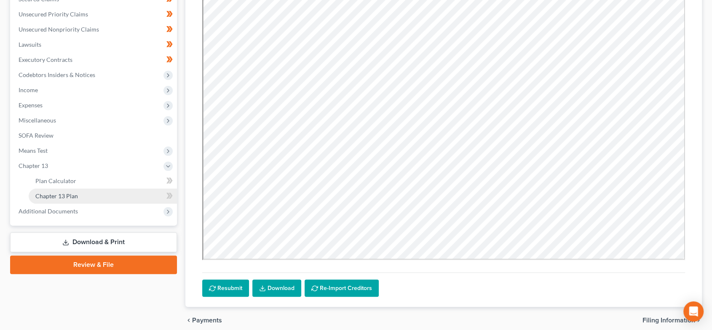
click at [86, 193] on link "Chapter 13 Plan" at bounding box center [103, 196] width 148 height 15
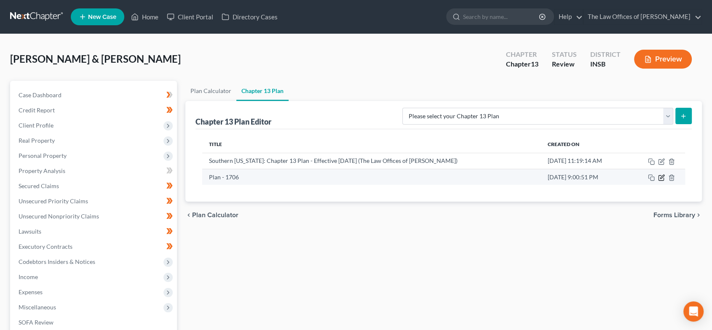
click at [663, 179] on icon "button" at bounding box center [661, 178] width 7 height 7
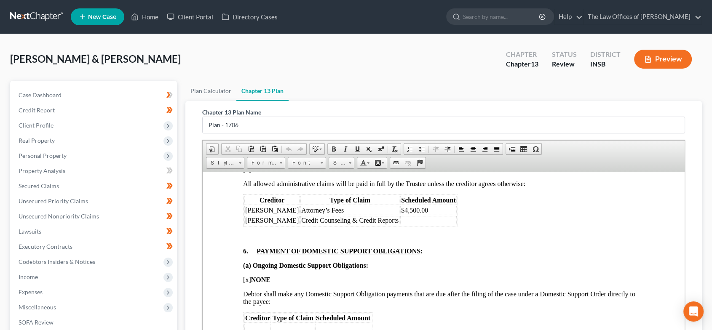
scroll to position [749, 0]
click at [400, 224] on td at bounding box center [428, 219] width 56 height 9
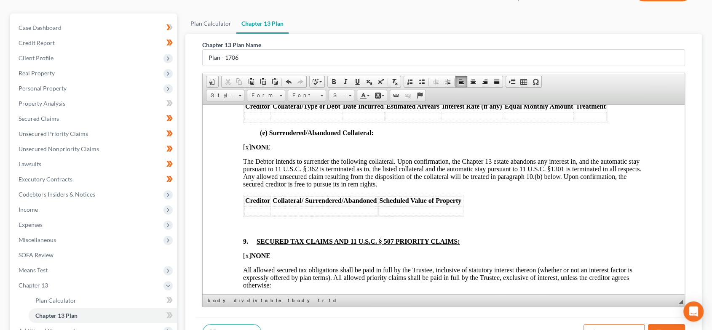
scroll to position [162, 0]
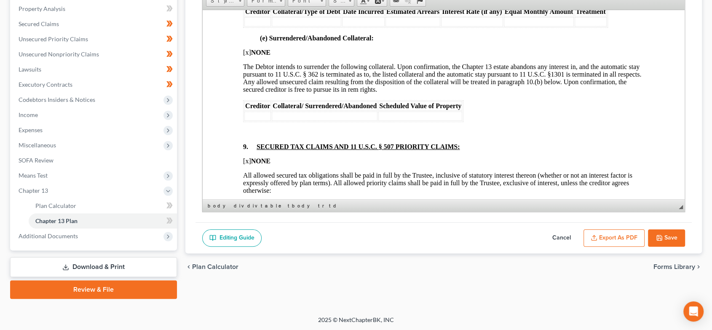
click at [678, 233] on button "Save" at bounding box center [666, 239] width 37 height 18
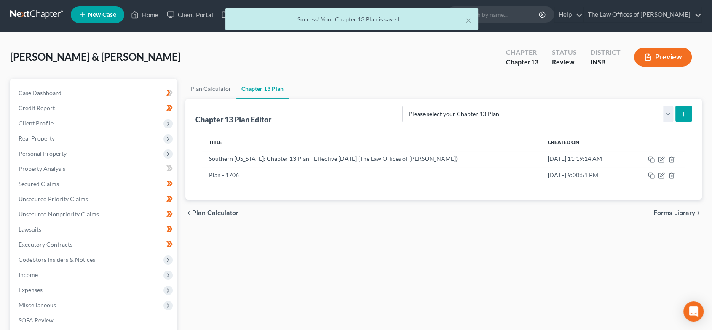
scroll to position [0, 0]
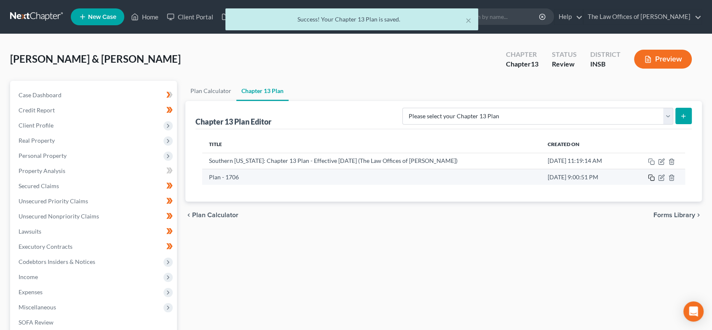
click at [649, 175] on icon "button" at bounding box center [651, 177] width 4 height 4
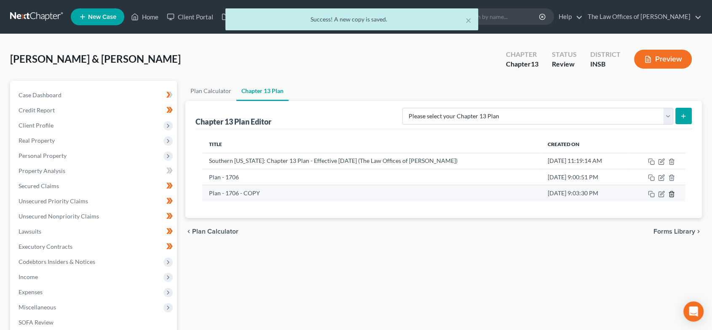
click at [673, 192] on icon "button" at bounding box center [671, 194] width 7 height 7
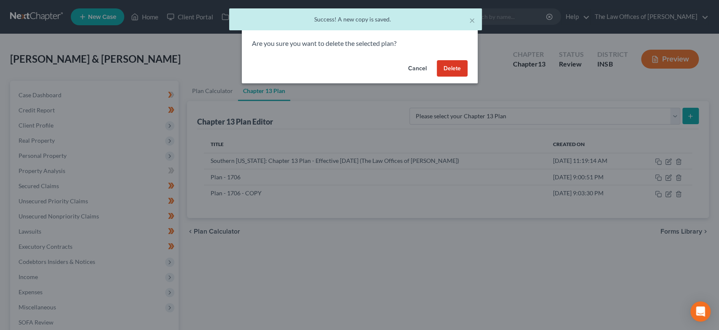
click at [460, 64] on button "Delete" at bounding box center [452, 68] width 31 height 17
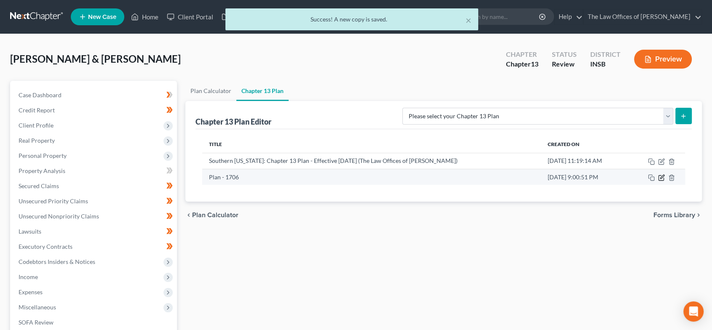
click at [660, 177] on icon "button" at bounding box center [661, 178] width 7 height 7
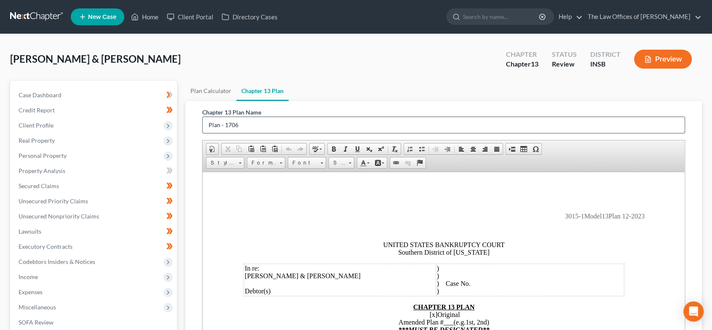
drag, startPoint x: 259, startPoint y: 125, endPoint x: 222, endPoint y: 123, distance: 36.7
click at [222, 123] on input "Plan - 1706" at bounding box center [444, 125] width 483 height 16
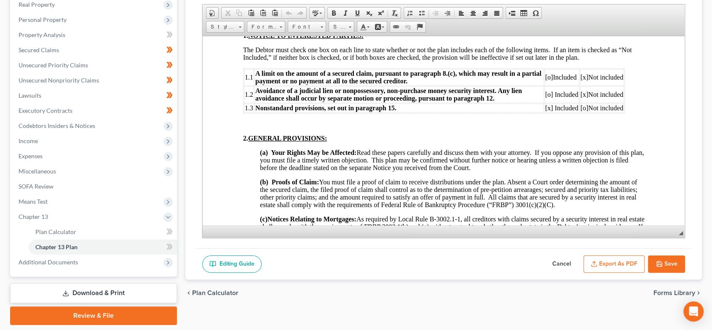
scroll to position [162, 0]
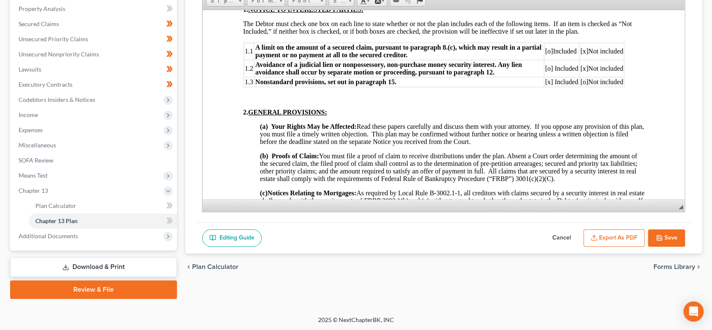
type input "Plan"
click at [668, 235] on button "Save" at bounding box center [666, 239] width 37 height 18
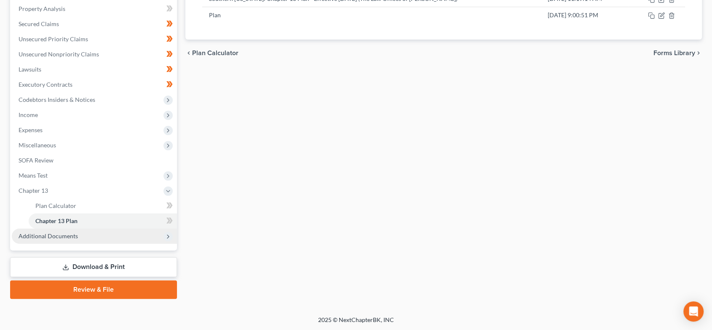
click at [85, 241] on span "Additional Documents" at bounding box center [94, 236] width 165 height 15
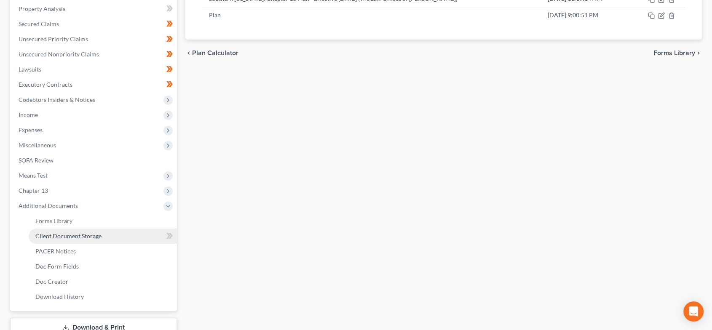
click at [95, 234] on span "Client Document Storage" at bounding box center [68, 236] width 66 height 7
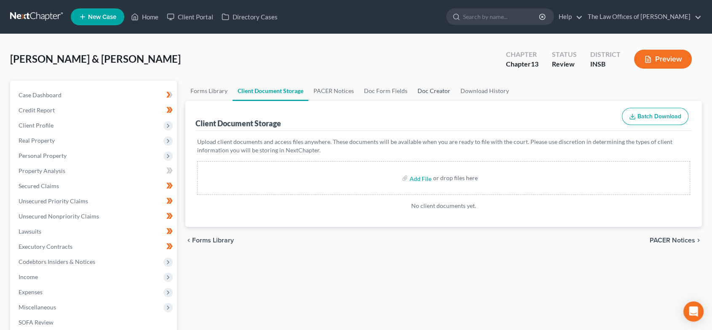
click at [444, 91] on link "Doc Creator" at bounding box center [434, 91] width 43 height 20
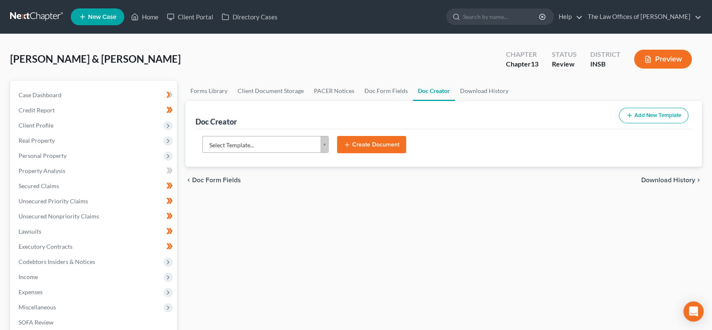
click at [268, 138] on body "Home New Case Client Portal Directory Cases The Law Offices of Dax J. Miller al…" at bounding box center [356, 277] width 712 height 554
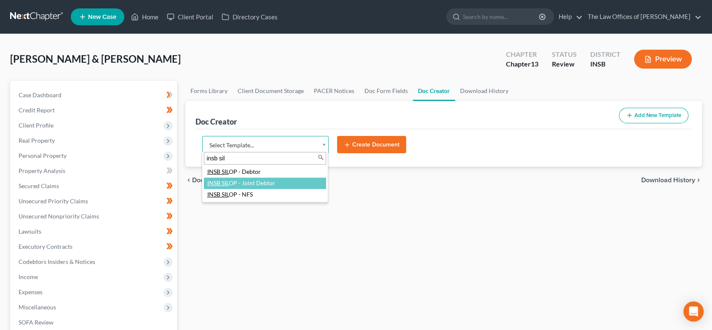
type input "insb sil"
select select "108434"
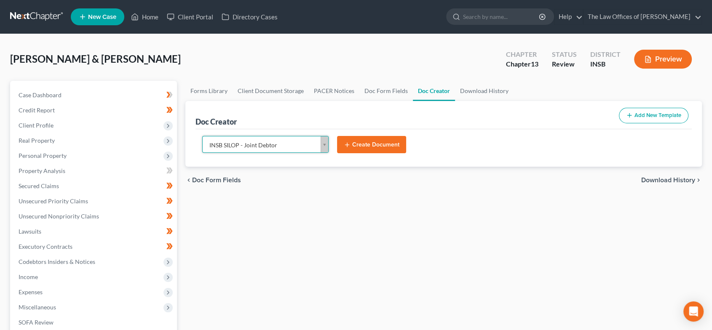
click at [391, 137] on button "Create Document" at bounding box center [371, 145] width 69 height 18
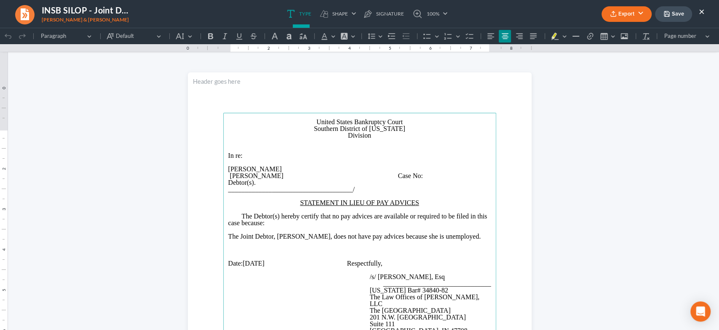
click at [344, 139] on p "Division" at bounding box center [359, 135] width 263 height 7
click at [627, 16] on button "Export" at bounding box center [627, 14] width 50 height 16
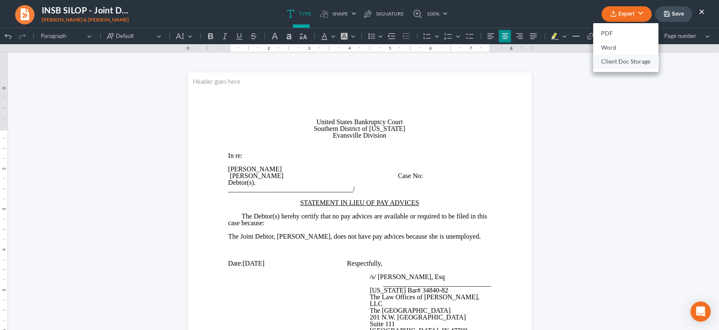
click at [620, 64] on link "Client Doc Storage" at bounding box center [625, 62] width 65 height 14
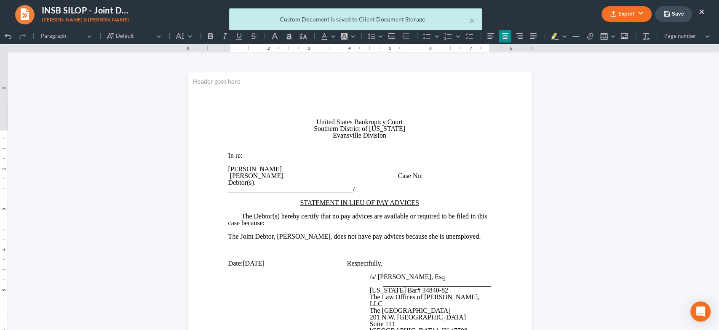
click at [623, 12] on div "× Custom Document is saved to Client Document Storage" at bounding box center [355, 21] width 719 height 26
click at [614, 11] on div "× Custom Document is saved to Client Document Storage" at bounding box center [355, 21] width 719 height 26
click at [472, 19] on button "×" at bounding box center [473, 20] width 6 height 10
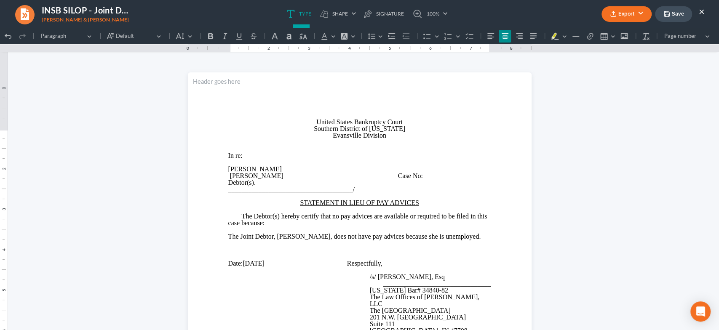
click at [621, 15] on button "Export" at bounding box center [627, 14] width 50 height 16
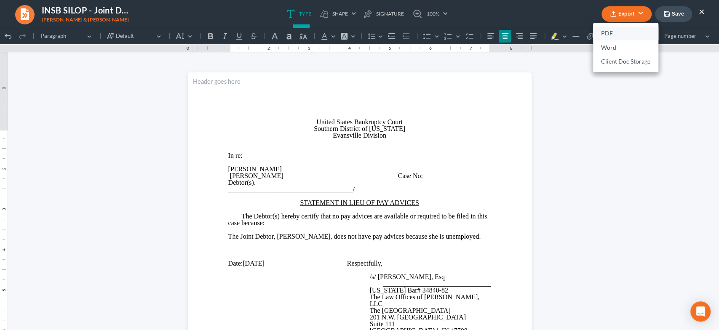
click at [623, 35] on link "PDF" at bounding box center [625, 34] width 65 height 14
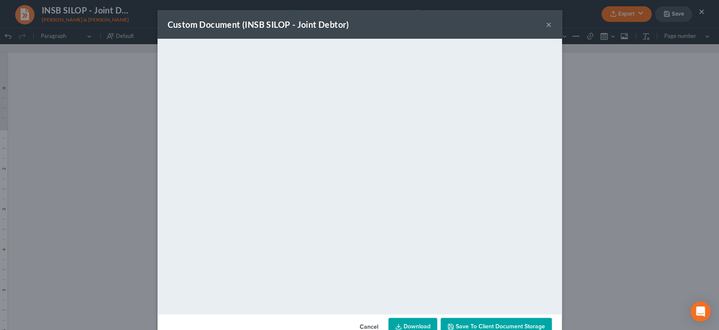
click at [548, 21] on button "×" at bounding box center [549, 24] width 6 height 10
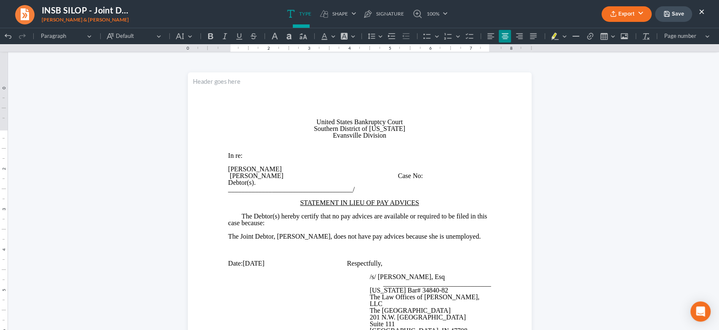
click at [700, 9] on button "×" at bounding box center [702, 11] width 6 height 10
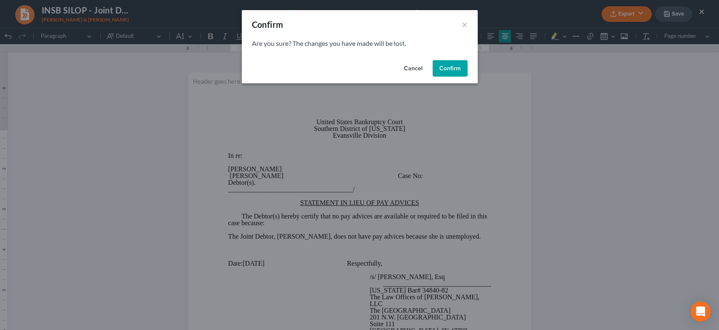
click at [456, 67] on button "Confirm" at bounding box center [450, 68] width 35 height 17
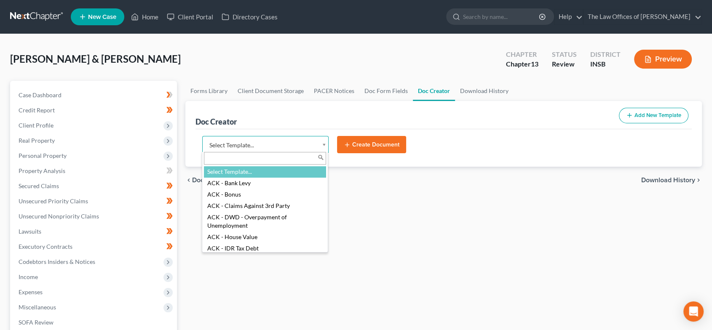
click at [305, 144] on body "Home New Case Client Portal Directory Cases The Law Offices of Dax J. Miller al…" at bounding box center [356, 277] width 712 height 554
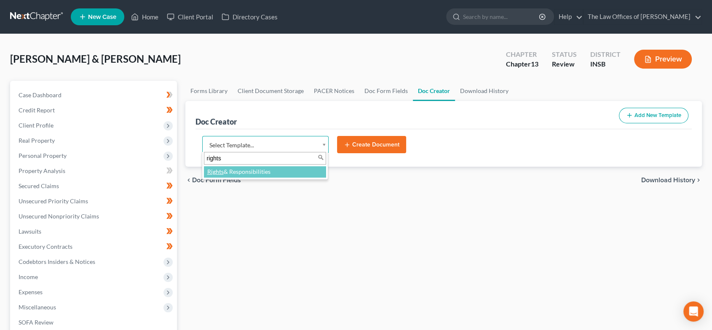
type input "rights"
drag, startPoint x: 284, startPoint y: 170, endPoint x: 343, endPoint y: 160, distance: 59.5
select select "108433"
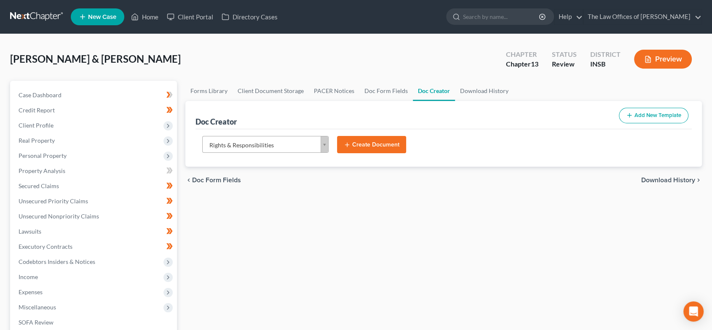
click at [375, 148] on button "Create Document" at bounding box center [371, 145] width 69 height 18
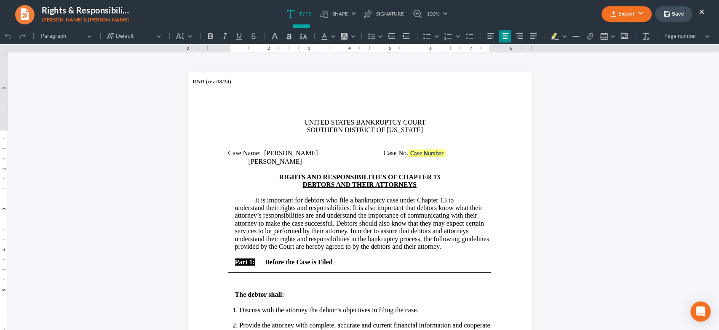
click at [624, 10] on button "Export" at bounding box center [627, 14] width 50 height 16
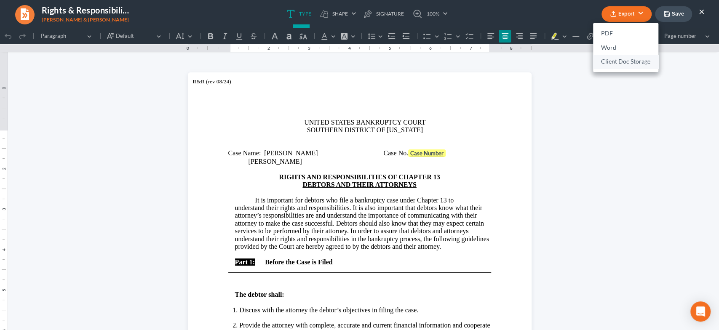
click at [617, 64] on link "Client Doc Storage" at bounding box center [625, 62] width 65 height 14
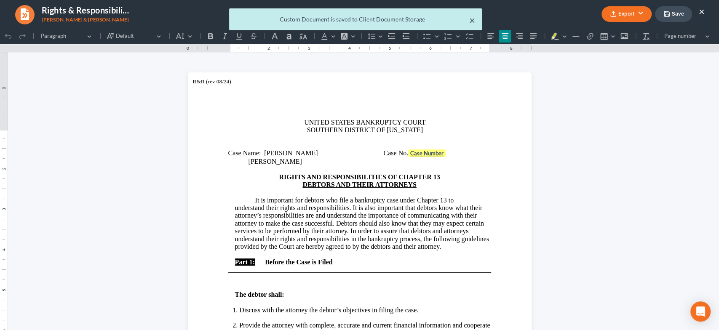
click at [470, 21] on button "×" at bounding box center [473, 20] width 6 height 10
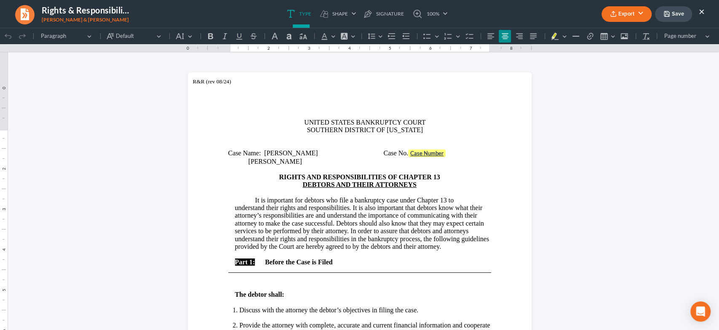
click at [623, 11] on button "Export" at bounding box center [627, 14] width 50 height 16
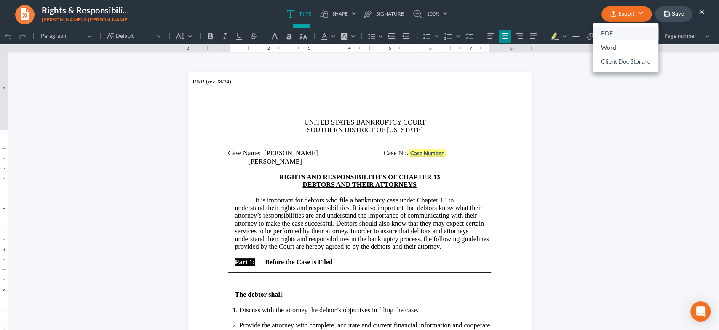
click at [624, 33] on link "PDF" at bounding box center [625, 34] width 65 height 14
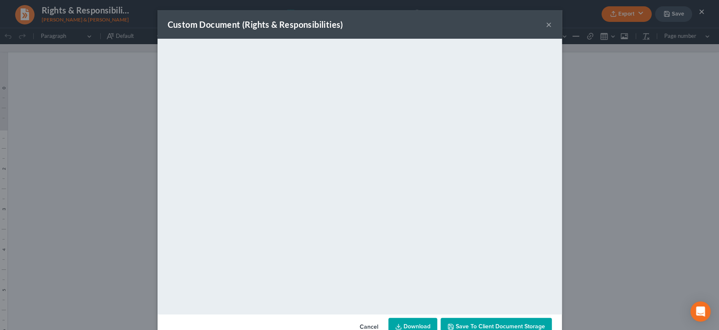
click at [546, 22] on button "×" at bounding box center [549, 24] width 6 height 10
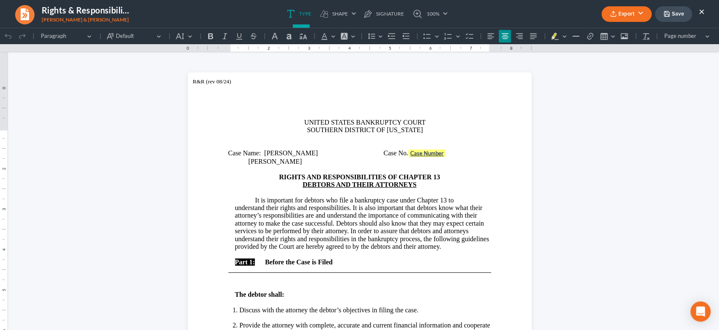
click at [703, 10] on button "×" at bounding box center [702, 11] width 6 height 10
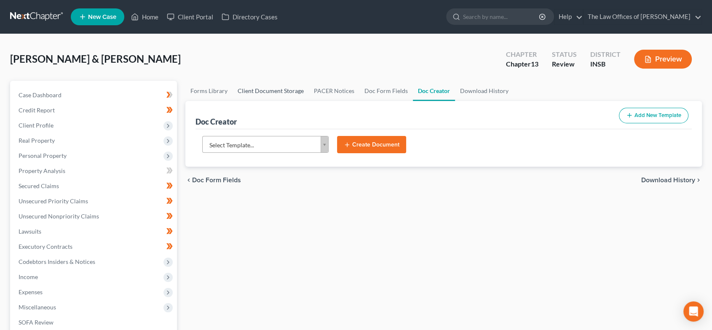
drag, startPoint x: 285, startPoint y: 97, endPoint x: 533, endPoint y: 94, distance: 248.3
click at [285, 97] on link "Client Document Storage" at bounding box center [271, 91] width 76 height 20
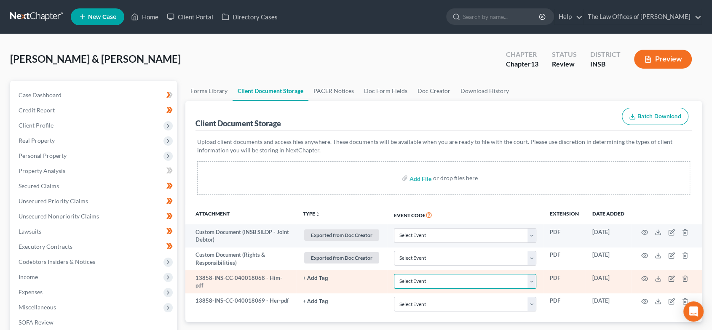
click at [432, 281] on select "Select Event 20 Largest Unsecured Creditors Amended/Corrected Petition Ch 7 Mea…" at bounding box center [465, 281] width 142 height 15
select select "9"
click at [394, 274] on select "Select Event 20 Largest Unsecured Creditors Amended/Corrected Petition Ch 7 Mea…" at bounding box center [465, 281] width 142 height 15
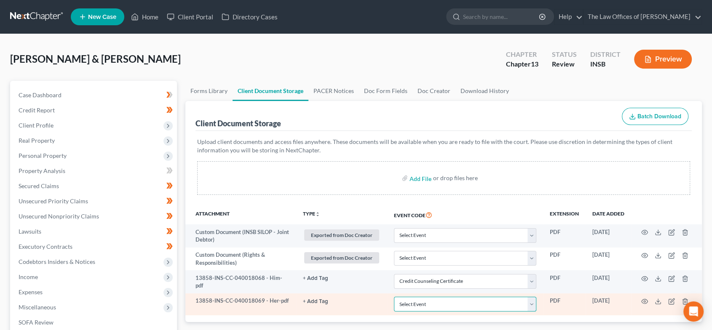
drag, startPoint x: 472, startPoint y: 304, endPoint x: 471, endPoint y: 296, distance: 8.1
click at [472, 304] on select "Select Event 20 Largest Unsecured Creditors Amended/Corrected Petition Ch 7 Mea…" at bounding box center [465, 304] width 142 height 15
select select "9"
click at [394, 297] on select "Select Event 20 Largest Unsecured Creditors Amended/Corrected Petition Ch 7 Mea…" at bounding box center [465, 304] width 142 height 15
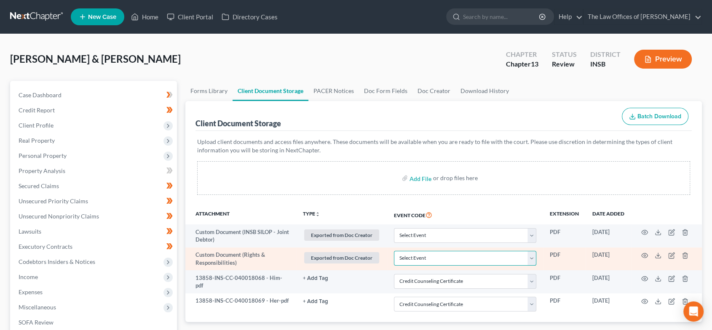
click at [449, 263] on select "Select Event 20 Largest Unsecured Creditors Amended/Corrected Petition Ch 7 Mea…" at bounding box center [465, 258] width 142 height 15
select select "18"
click at [394, 251] on select "Select Event 20 Largest Unsecured Creditors Amended/Corrected Petition Ch 7 Mea…" at bounding box center [465, 258] width 142 height 15
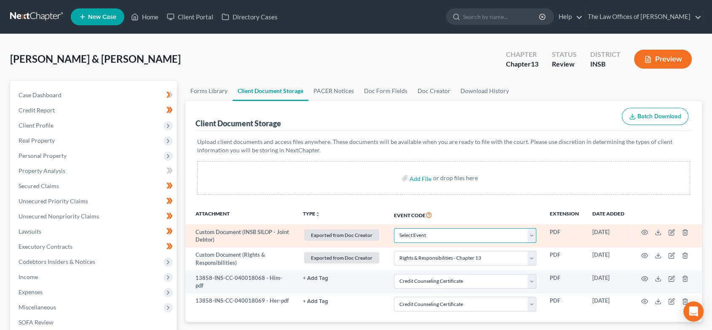
click at [435, 228] on select "Select Event 20 Largest Unsecured Creditors Amended/Corrected Petition Ch 7 Mea…" at bounding box center [465, 235] width 142 height 15
select select "15"
click at [394, 228] on select "Select Event 20 Largest Unsecured Creditors Amended/Corrected Petition Ch 7 Mea…" at bounding box center [465, 235] width 142 height 15
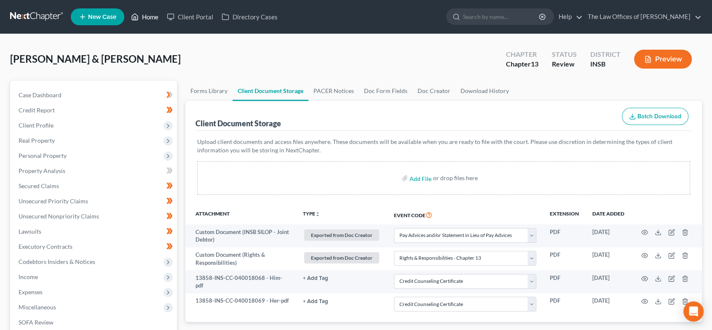
drag, startPoint x: 143, startPoint y: 16, endPoint x: 349, endPoint y: 110, distance: 226.5
click at [143, 16] on link "Home" at bounding box center [145, 16] width 36 height 15
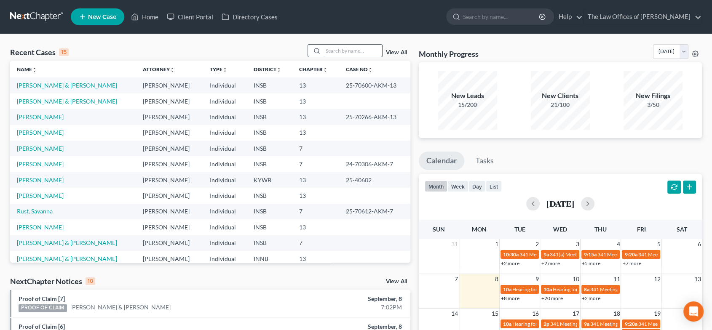
click at [348, 54] on input "search" at bounding box center [352, 51] width 59 height 12
type input "edwards"
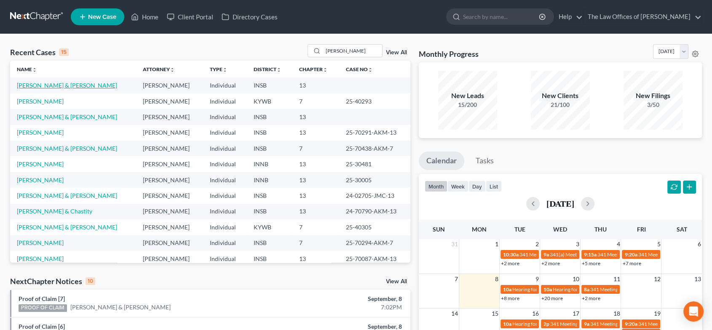
click at [66, 85] on link "[PERSON_NAME] & [PERSON_NAME]" at bounding box center [67, 85] width 100 height 7
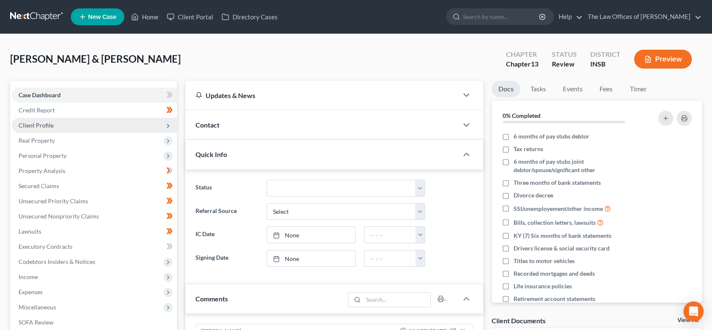
click at [68, 129] on span "Client Profile" at bounding box center [94, 125] width 165 height 15
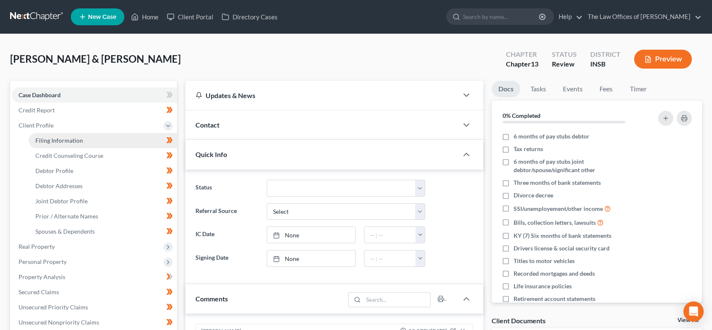
click at [88, 136] on link "Filing Information" at bounding box center [103, 140] width 148 height 15
select select "1"
select select "3"
select select "28"
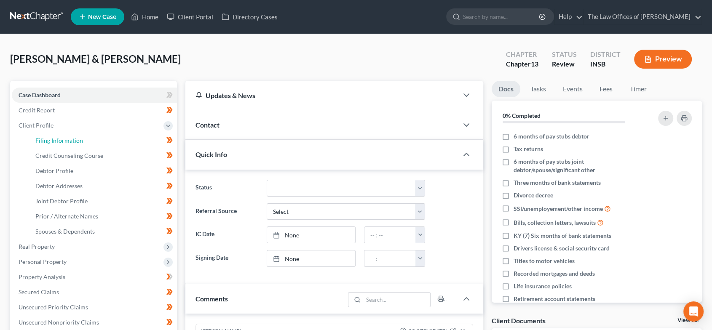
select select "0"
select select "15"
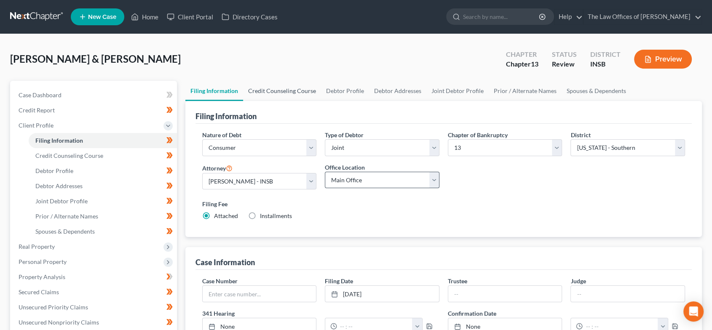
drag, startPoint x: 293, startPoint y: 87, endPoint x: 369, endPoint y: 175, distance: 116.5
click at [293, 87] on link "Credit Counseling Course" at bounding box center [282, 91] width 78 height 20
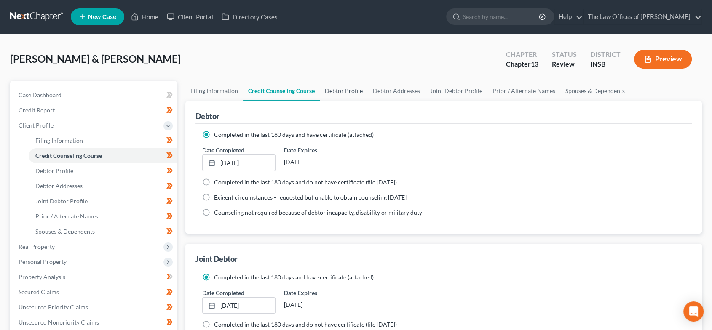
click at [341, 88] on link "Debtor Profile" at bounding box center [344, 91] width 48 height 20
select select "1"
select select "3"
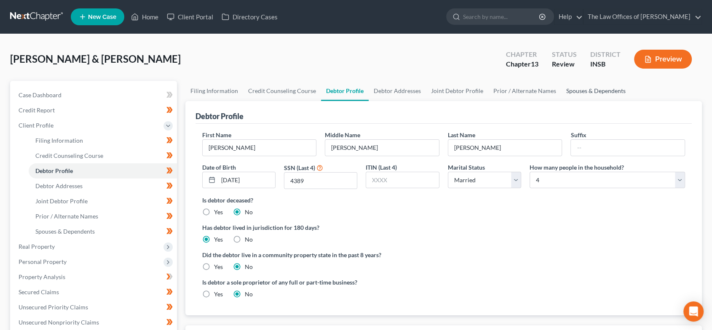
click at [588, 86] on link "Spouses & Dependents" at bounding box center [596, 91] width 70 height 20
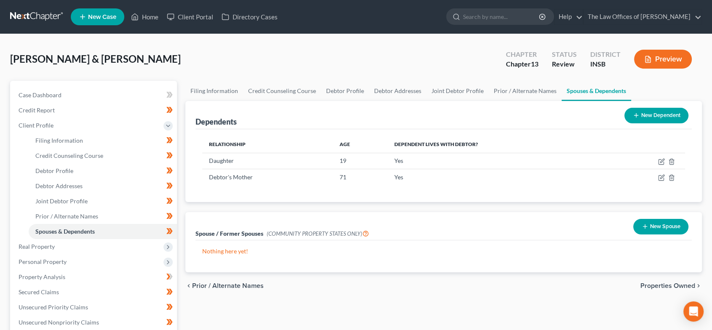
click at [668, 285] on span "Properties Owned" at bounding box center [668, 286] width 55 height 7
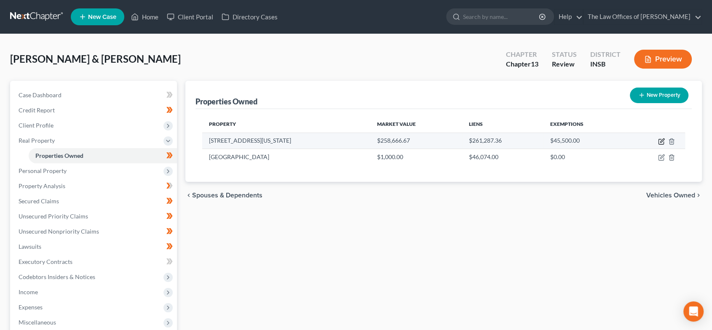
click at [661, 141] on icon "button" at bounding box center [662, 141] width 4 height 4
select select "15"
select select "2"
select select "5"
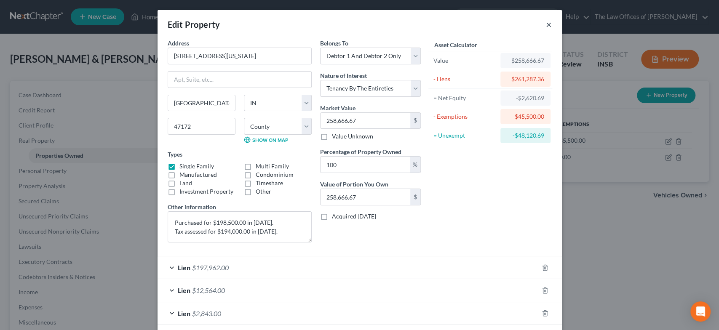
click at [546, 23] on button "×" at bounding box center [549, 24] width 6 height 10
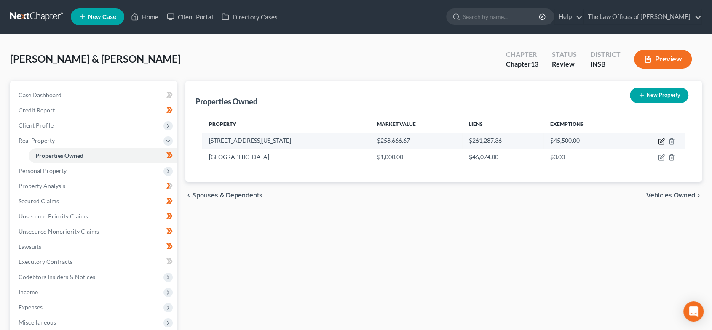
click at [663, 143] on icon "button" at bounding box center [661, 141] width 7 height 7
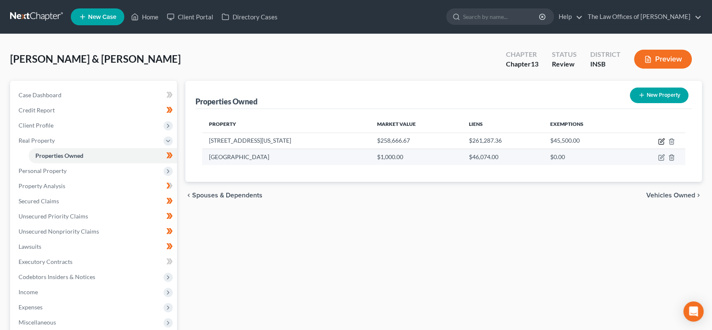
select select "15"
select select "66"
select select "2"
select select "5"
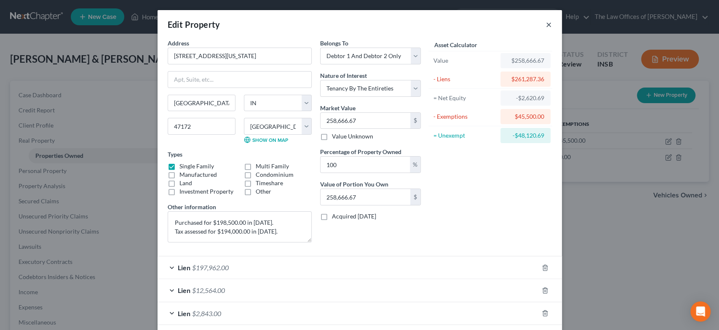
click at [541, 21] on div "Edit Property ×" at bounding box center [360, 24] width 405 height 29
click at [546, 22] on button "×" at bounding box center [549, 24] width 6 height 10
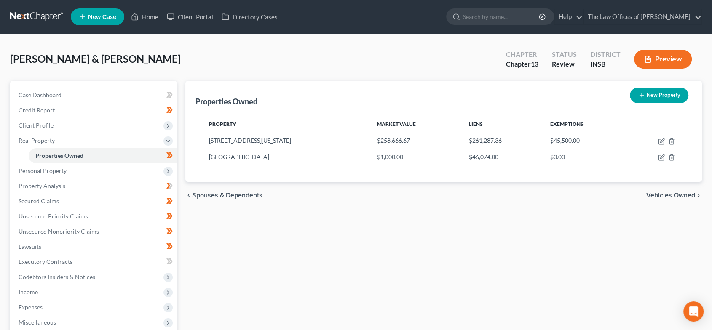
click at [662, 192] on span "Vehicles Owned" at bounding box center [671, 195] width 49 height 7
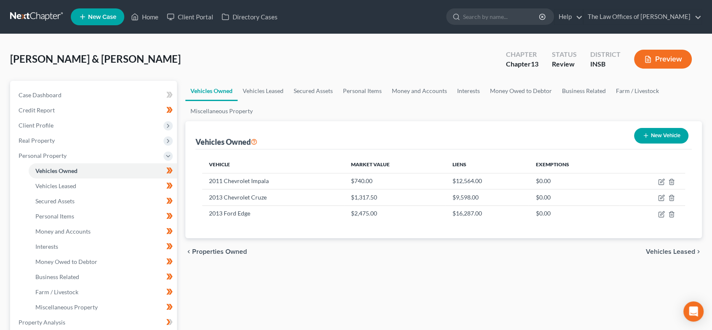
click at [660, 250] on span "Vehicles Leased" at bounding box center [670, 252] width 49 height 7
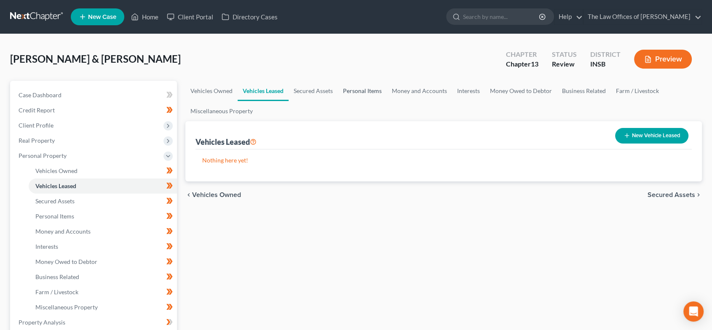
click at [363, 87] on link "Personal Items" at bounding box center [362, 91] width 49 height 20
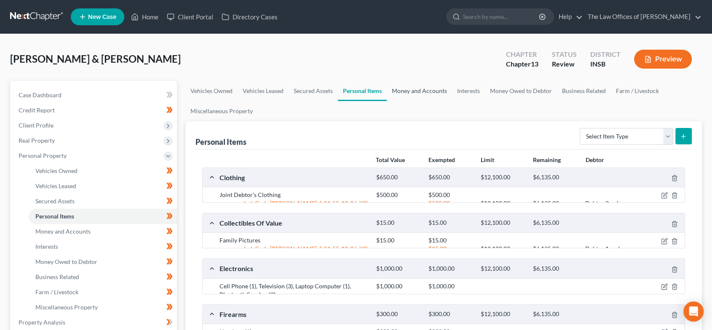
click at [419, 94] on link "Money and Accounts" at bounding box center [419, 91] width 65 height 20
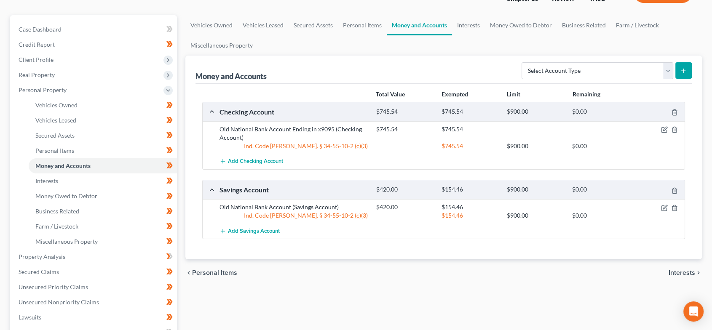
scroll to position [94, 0]
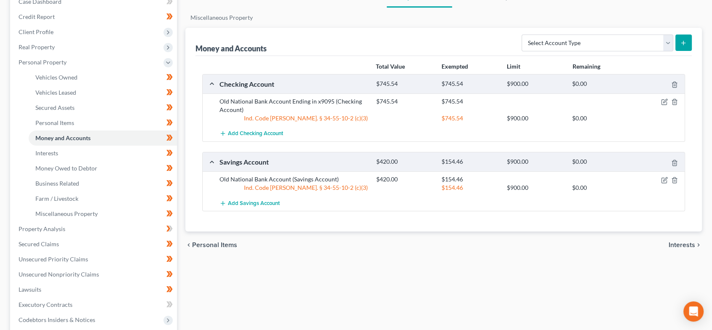
drag, startPoint x: 687, startPoint y: 246, endPoint x: 167, endPoint y: 184, distance: 524.3
click at [687, 246] on span "Interests" at bounding box center [682, 245] width 27 height 7
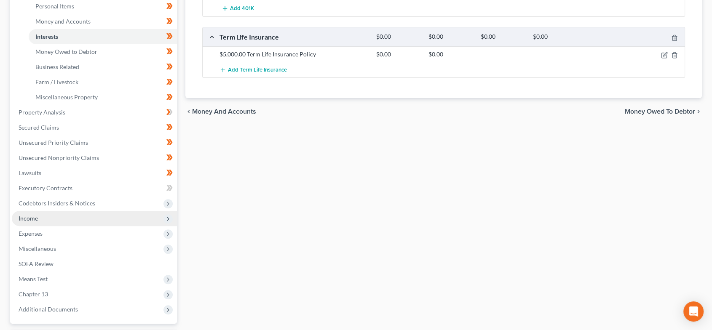
scroll to position [218, 0]
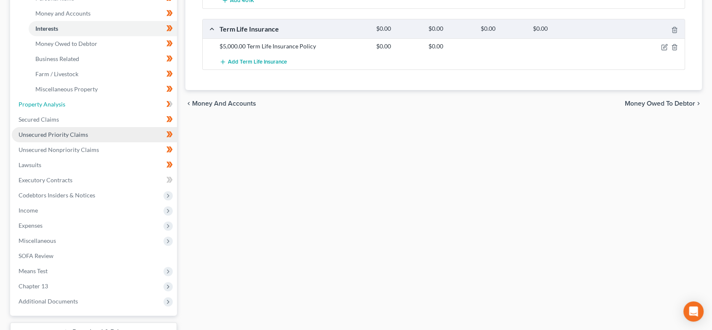
drag, startPoint x: 71, startPoint y: 101, endPoint x: 78, endPoint y: 130, distance: 30.3
click at [70, 100] on link "Property Analysis" at bounding box center [94, 104] width 165 height 15
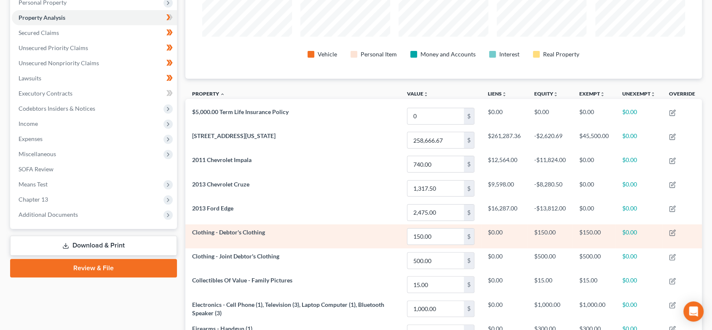
scroll to position [156, 0]
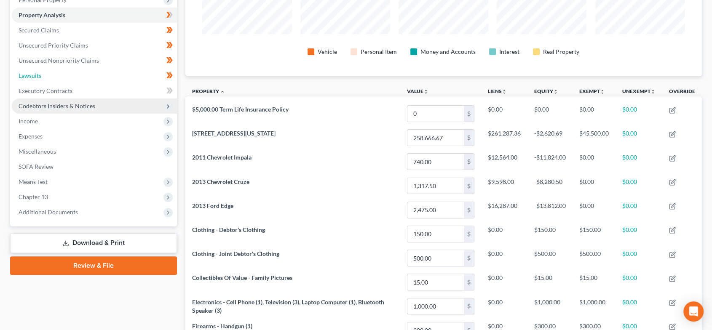
drag, startPoint x: 69, startPoint y: 75, endPoint x: 72, endPoint y: 106, distance: 30.5
click at [69, 75] on link "Lawsuits" at bounding box center [94, 75] width 165 height 15
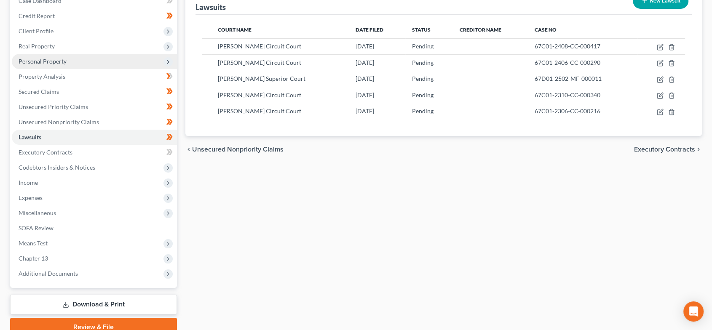
scroll to position [132, 0]
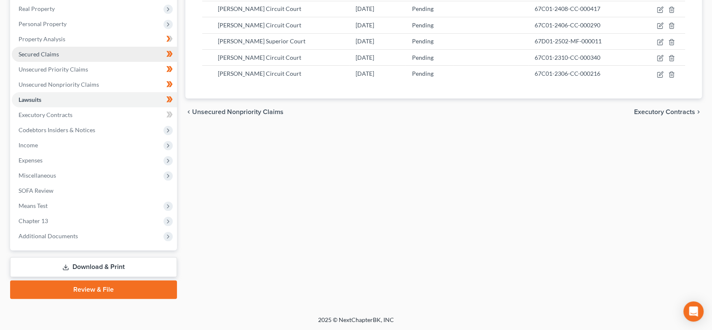
click at [70, 51] on link "Secured Claims" at bounding box center [94, 54] width 165 height 15
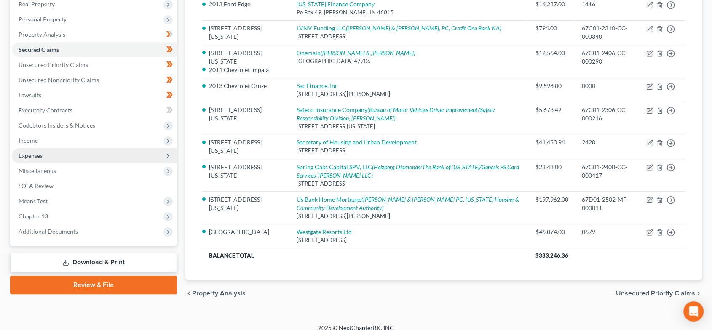
scroll to position [145, 0]
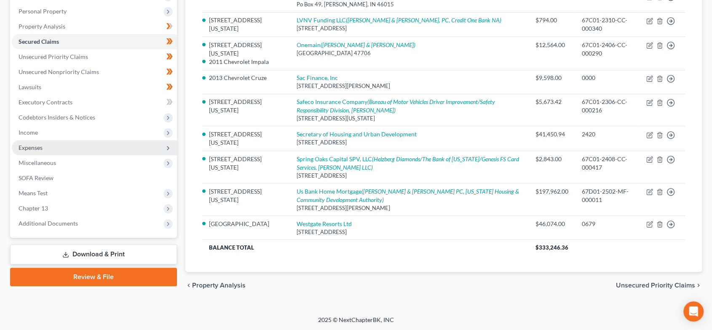
drag, startPoint x: 52, startPoint y: 130, endPoint x: 50, endPoint y: 147, distance: 17.0
click at [52, 130] on span "Income" at bounding box center [94, 132] width 165 height 15
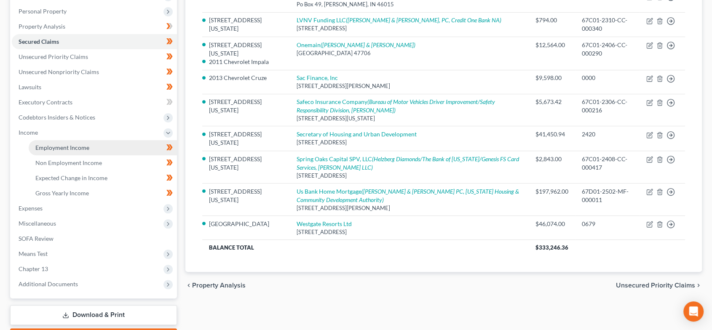
click at [51, 145] on span "Employment Income" at bounding box center [62, 147] width 54 height 7
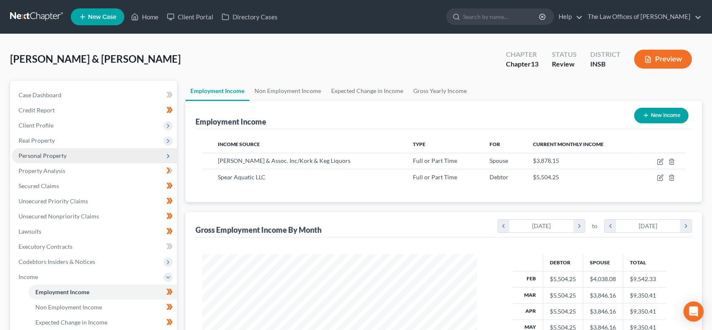
scroll to position [150, 291]
click at [280, 92] on link "Non Employment Income" at bounding box center [288, 91] width 77 height 20
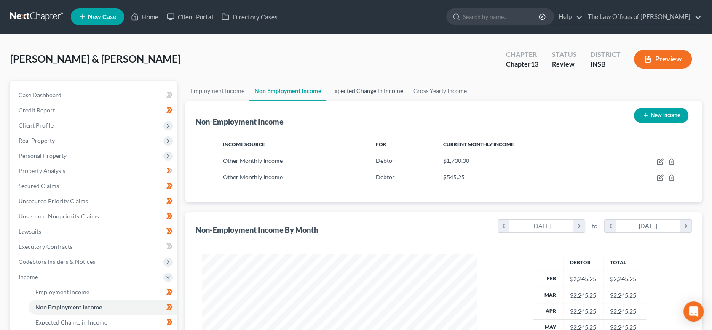
click at [352, 91] on link "Expected Change in Income" at bounding box center [367, 91] width 82 height 20
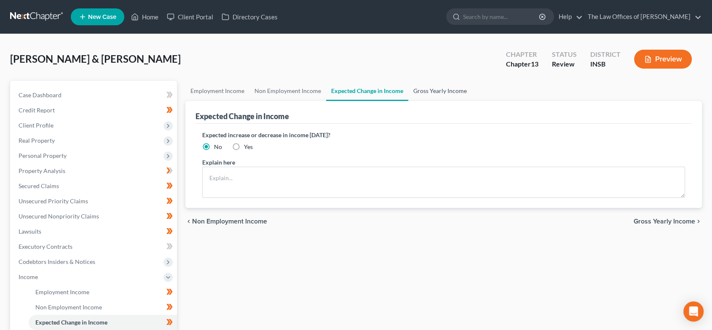
click at [454, 89] on link "Gross Yearly Income" at bounding box center [440, 91] width 64 height 20
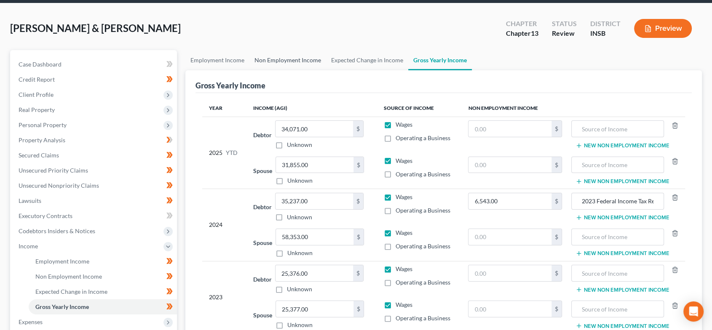
click at [293, 56] on link "Non Employment Income" at bounding box center [288, 60] width 77 height 20
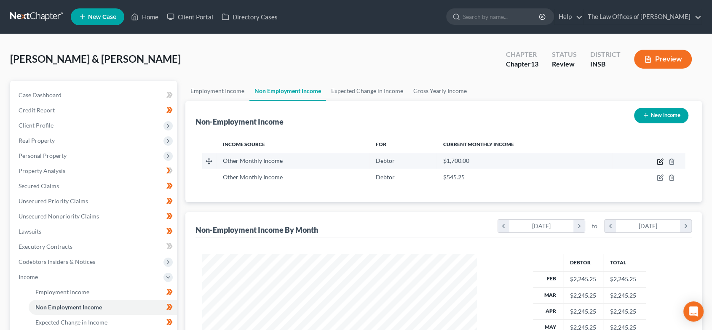
click at [660, 160] on icon "button" at bounding box center [661, 161] width 4 height 4
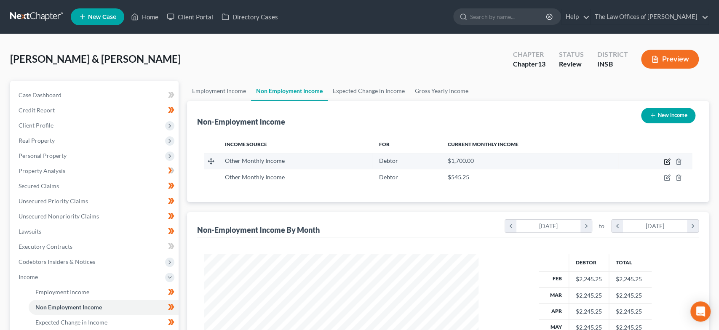
select select "13"
select select "0"
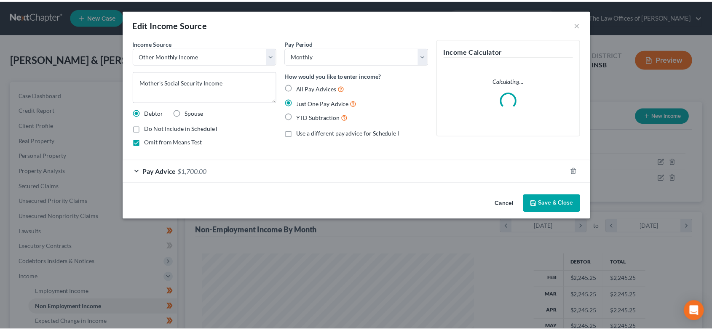
scroll to position [150, 295]
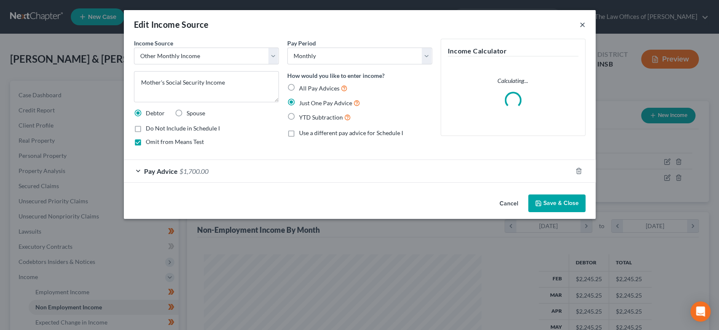
click at [580, 25] on button "×" at bounding box center [583, 24] width 6 height 10
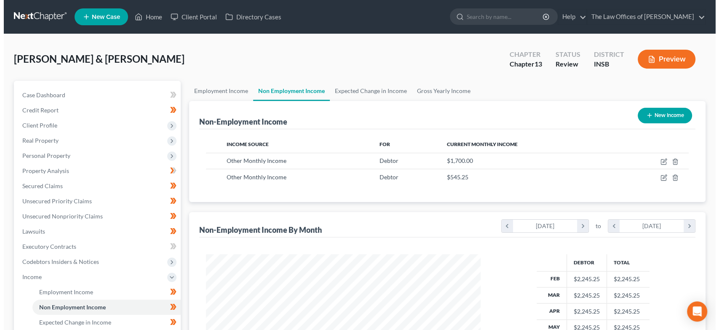
scroll to position [421349, 421207]
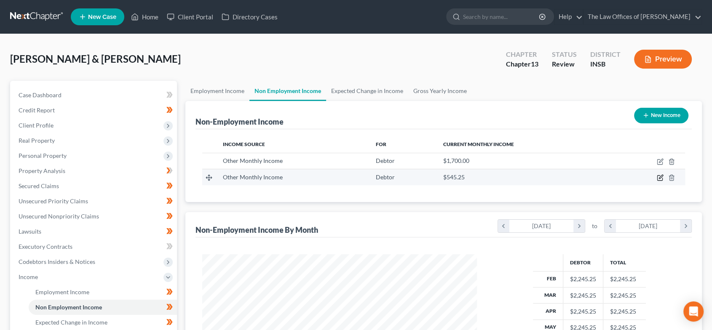
click at [661, 175] on icon "button" at bounding box center [660, 178] width 7 height 7
select select "13"
select select "0"
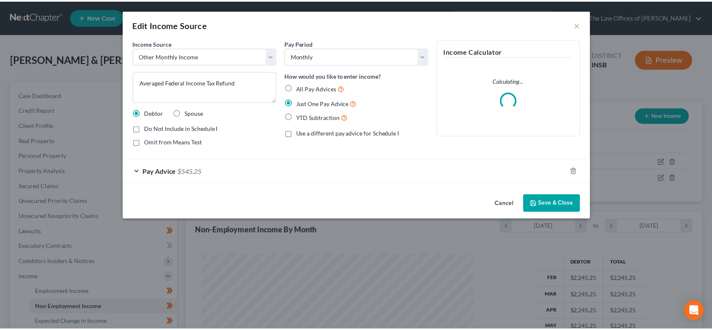
scroll to position [150, 295]
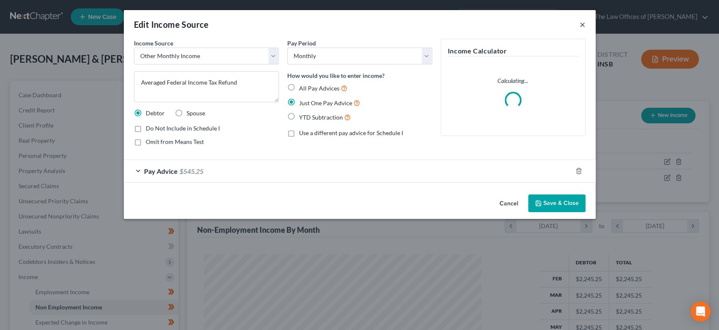
click at [583, 22] on button "×" at bounding box center [583, 24] width 6 height 10
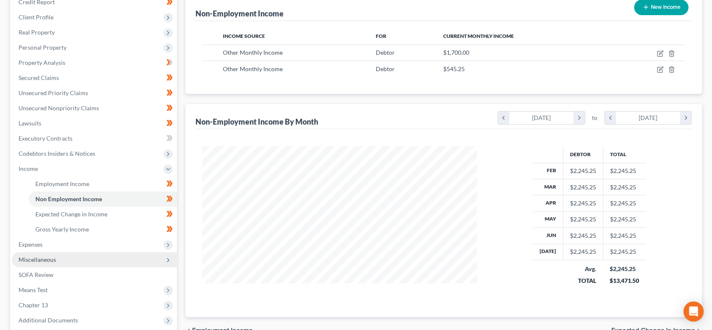
scroll to position [187, 0]
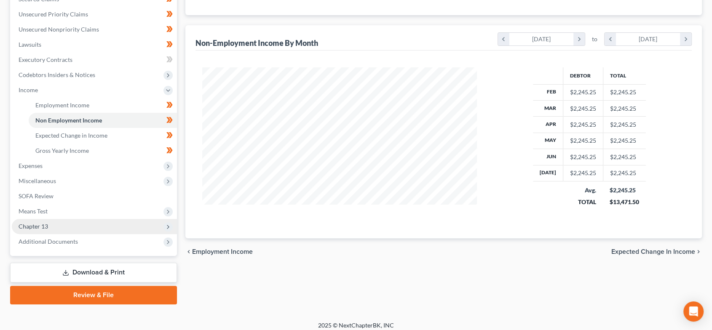
click at [76, 225] on span "Chapter 13" at bounding box center [94, 226] width 165 height 15
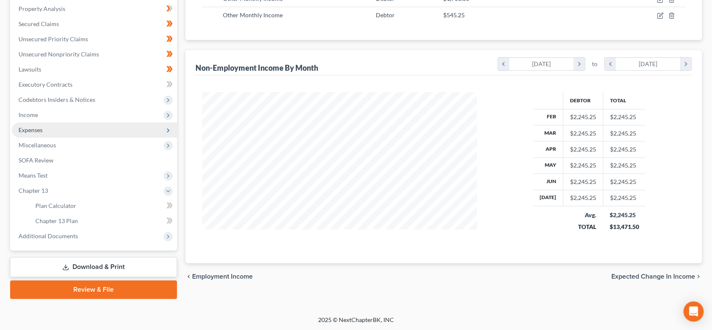
click at [76, 129] on span "Expenses" at bounding box center [94, 130] width 165 height 15
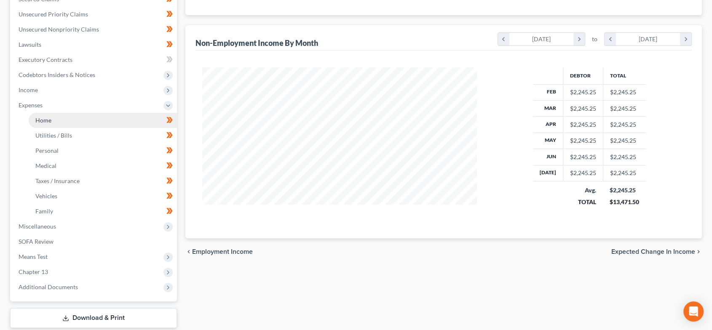
click at [75, 121] on link "Home" at bounding box center [103, 120] width 148 height 15
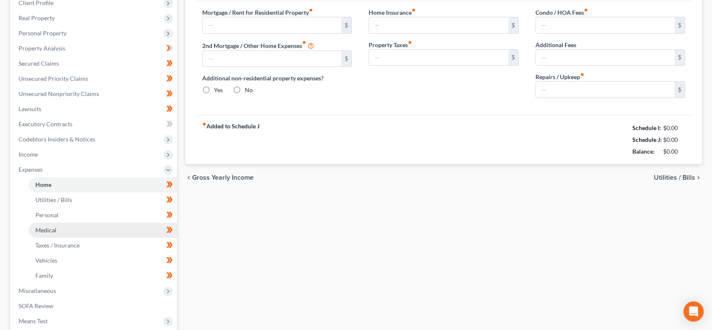
type input "0.00"
radio input "true"
type input "0.00"
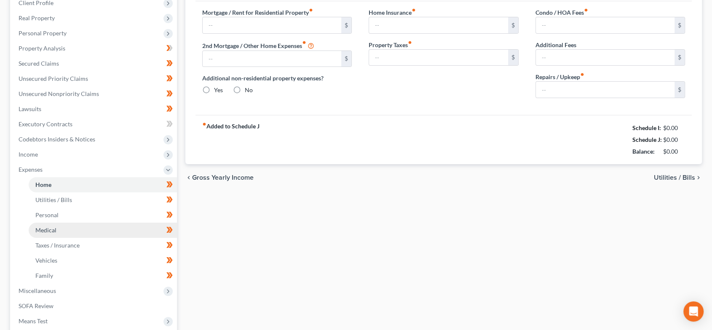
type input "0.00"
type input "120.00"
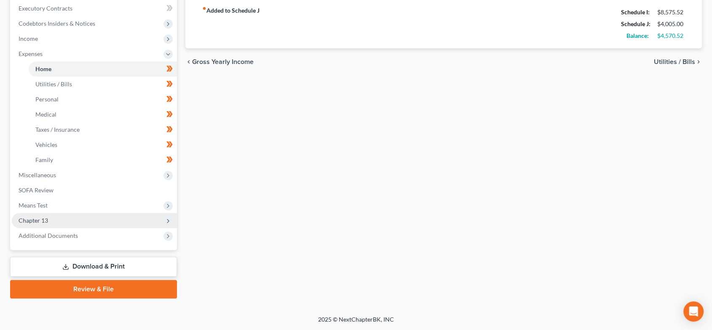
click at [46, 218] on span "Chapter 13" at bounding box center [34, 220] width 30 height 7
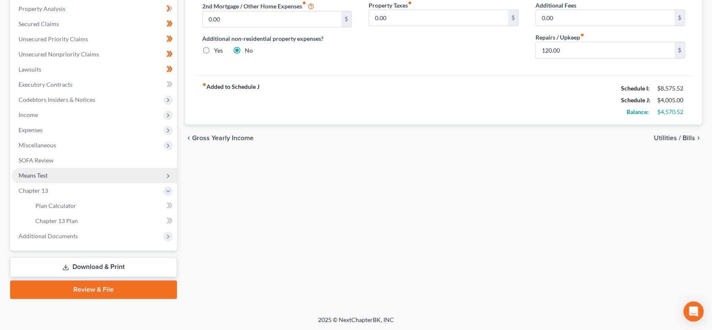
click at [67, 174] on span "Means Test" at bounding box center [94, 175] width 165 height 15
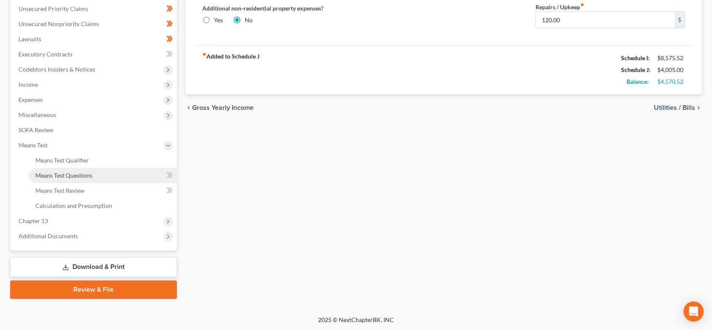
click at [84, 172] on span "Means Test Questions" at bounding box center [63, 175] width 57 height 7
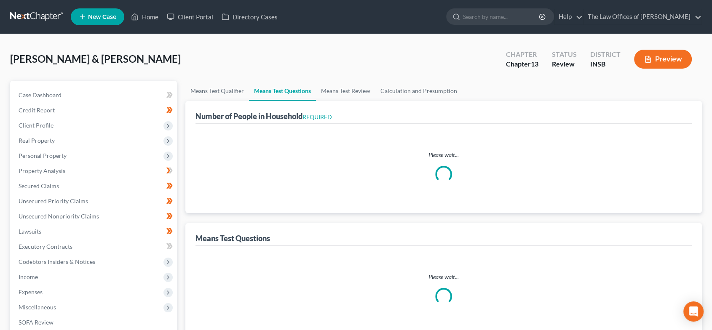
select select "0"
select select "60"
select select "0"
select select "60"
select select "1"
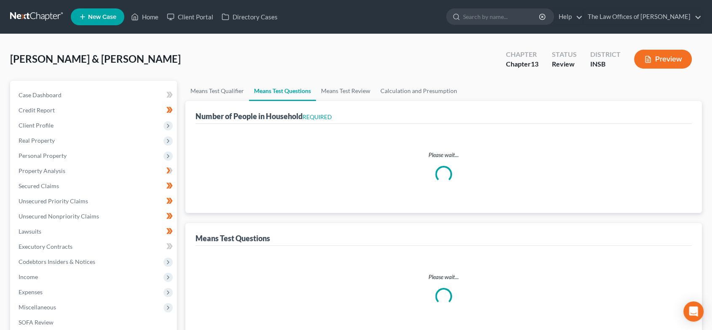
select select "60"
select select "0"
select select "60"
select select "1"
select select "60"
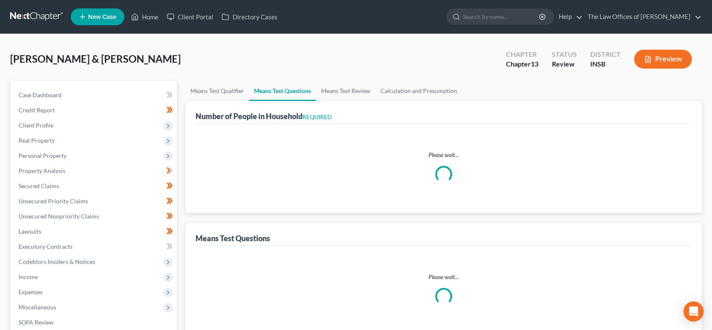
select select "0"
select select "60"
select select "0"
select select "60"
select select "0"
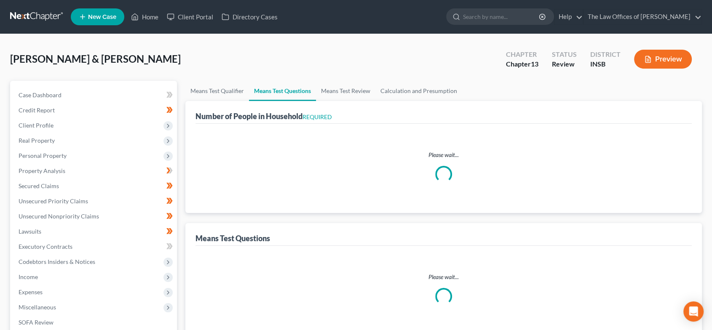
select select "60"
select select "0"
select select "60"
select select "3"
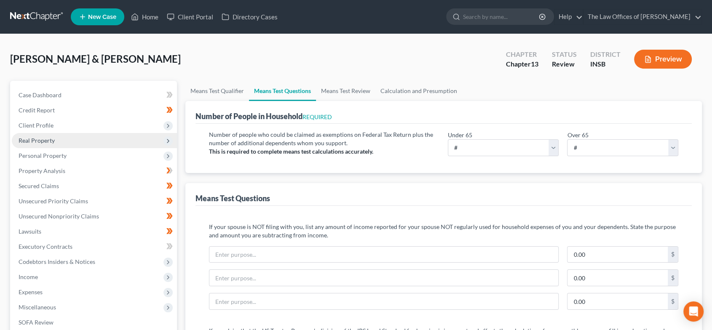
drag, startPoint x: 69, startPoint y: 127, endPoint x: 72, endPoint y: 138, distance: 11.2
click at [69, 127] on span "Client Profile" at bounding box center [94, 125] width 165 height 15
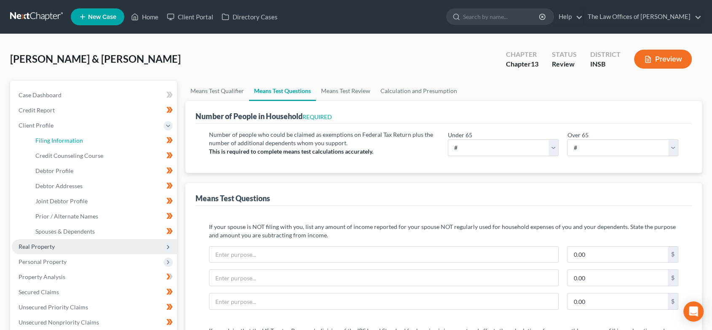
click at [72, 138] on span "Filing Information" at bounding box center [59, 140] width 48 height 7
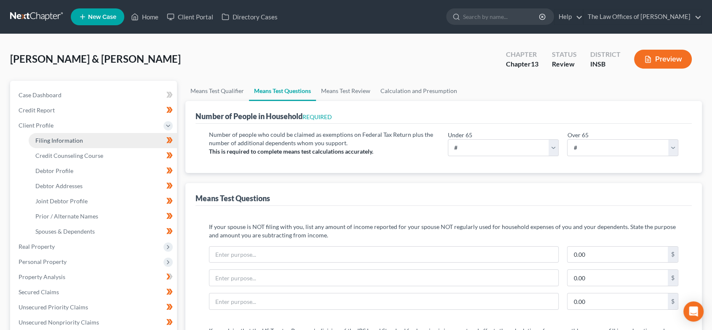
select select "1"
select select "3"
select select "28"
select select "0"
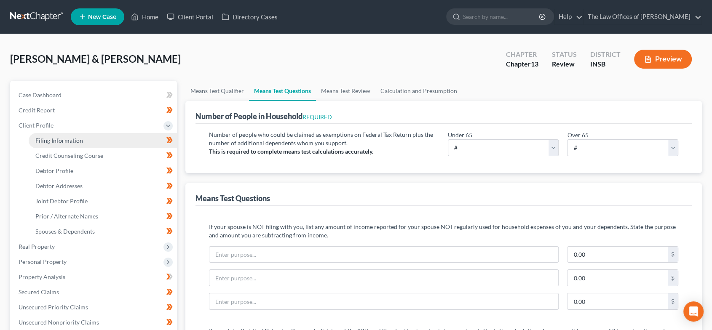
select select "15"
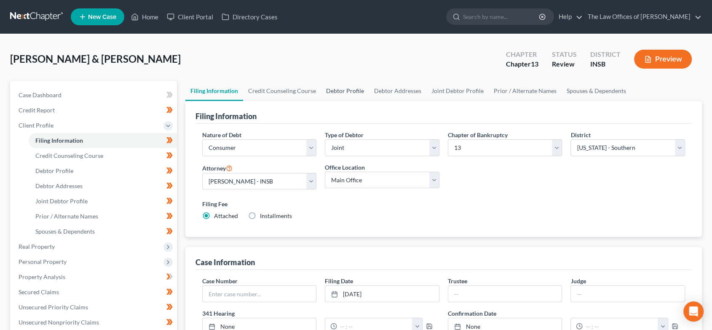
click at [346, 90] on link "Debtor Profile" at bounding box center [345, 91] width 48 height 20
select select "1"
select select "3"
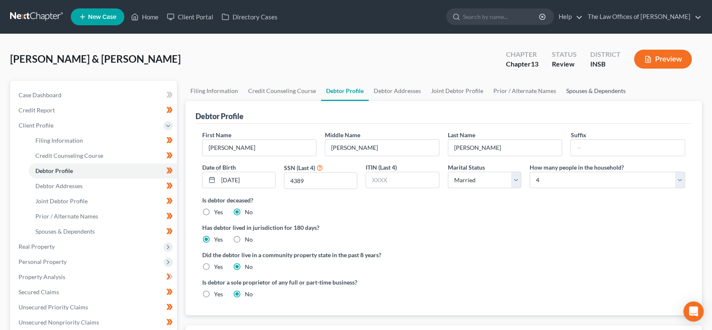
drag, startPoint x: 610, startPoint y: 89, endPoint x: 418, endPoint y: 115, distance: 193.6
click at [609, 89] on link "Spouses & Dependents" at bounding box center [596, 91] width 70 height 20
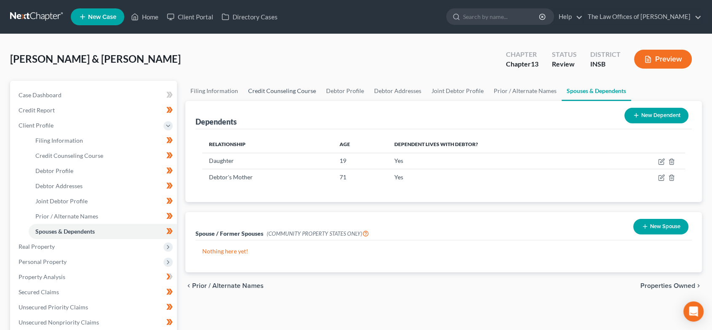
click at [306, 92] on link "Credit Counseling Course" at bounding box center [282, 91] width 78 height 20
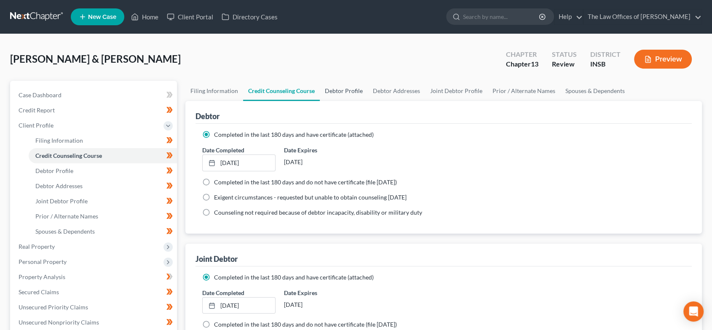
click at [343, 90] on link "Debtor Profile" at bounding box center [344, 91] width 48 height 20
select select "1"
select select "3"
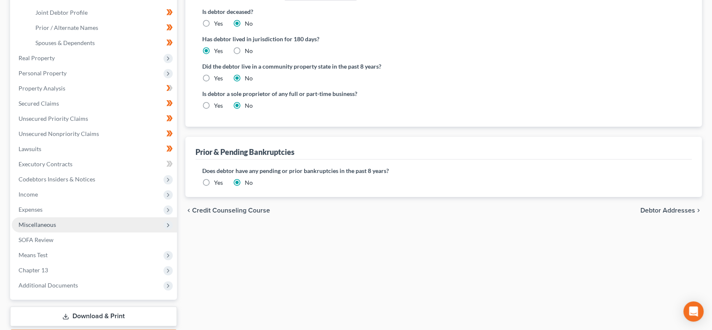
scroll to position [218, 0]
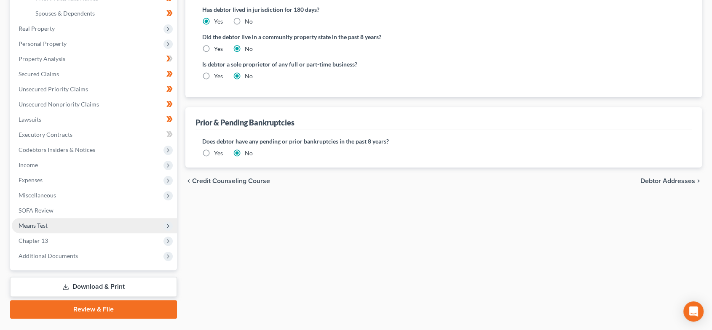
click at [58, 224] on span "Means Test" at bounding box center [94, 225] width 165 height 15
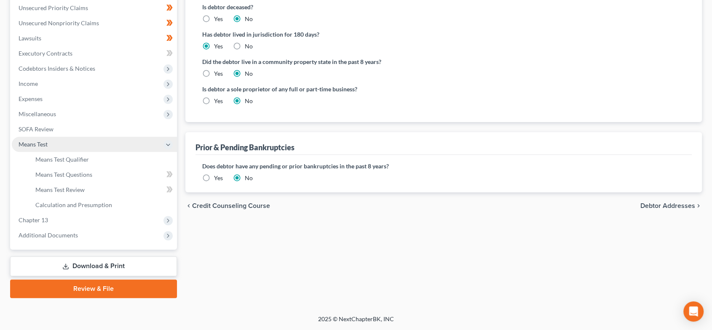
scroll to position [193, 0]
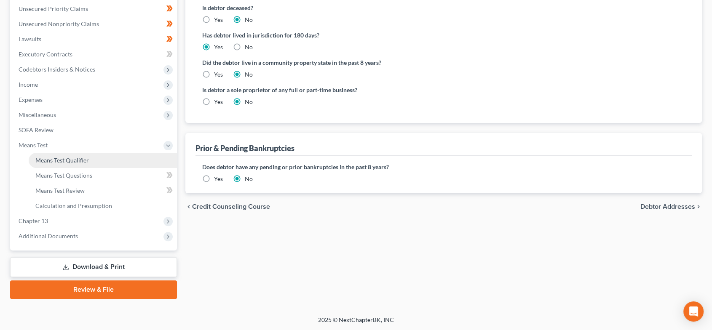
click at [95, 159] on link "Means Test Qualifier" at bounding box center [103, 160] width 148 height 15
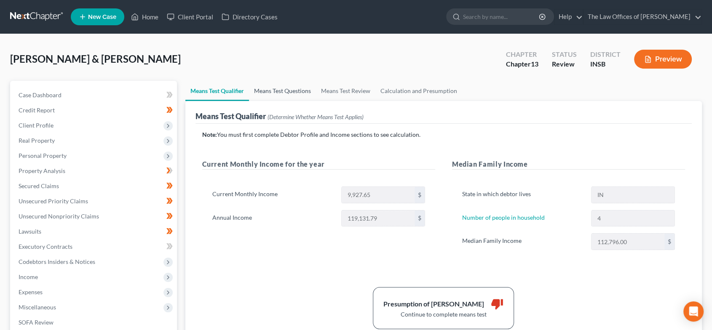
click at [276, 83] on link "Means Test Questions" at bounding box center [282, 91] width 67 height 20
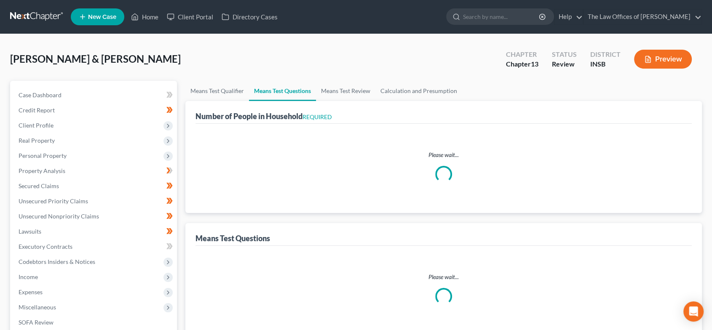
select select "0"
select select "60"
select select "0"
select select "60"
select select "1"
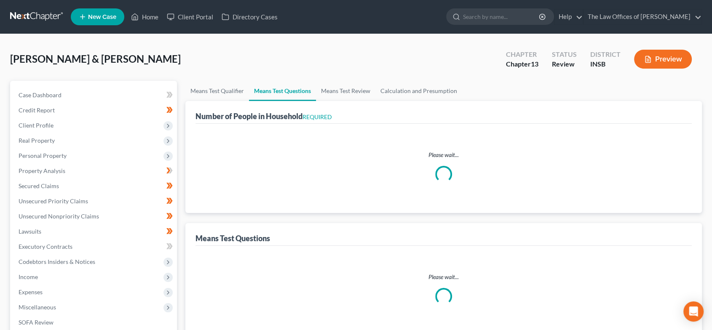
select select "60"
select select "0"
select select "60"
select select "1"
select select "60"
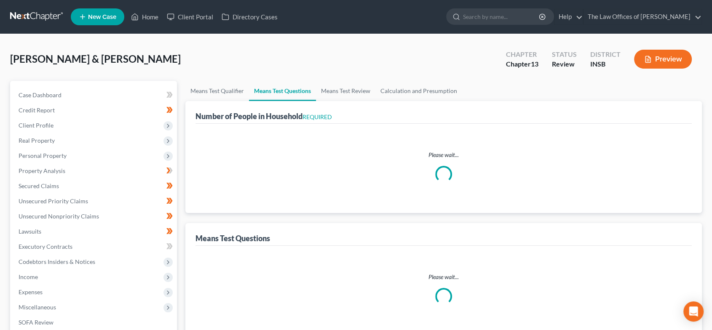
select select "0"
select select "60"
select select "0"
select select "60"
select select "0"
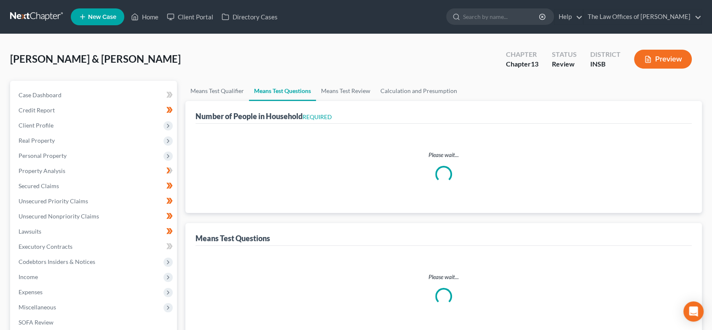
select select "60"
select select "0"
select select "60"
select select "3"
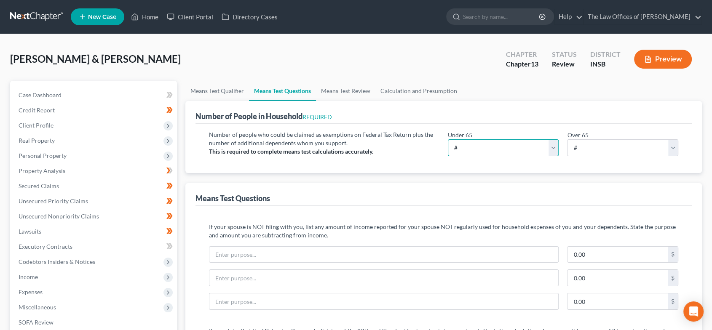
click at [479, 149] on select "# 0 1 2 3 4 5 6 7 8 9 10" at bounding box center [503, 148] width 111 height 17
select select "3"
click at [448, 140] on select "# 0 1 2 3 4 5 6 7 8 9 10" at bounding box center [503, 148] width 111 height 17
drag, startPoint x: 589, startPoint y: 150, endPoint x: 588, endPoint y: 154, distance: 4.4
click at [588, 150] on select "# 0 1 2 3 4 5 6 7 8 9 10" at bounding box center [622, 148] width 111 height 17
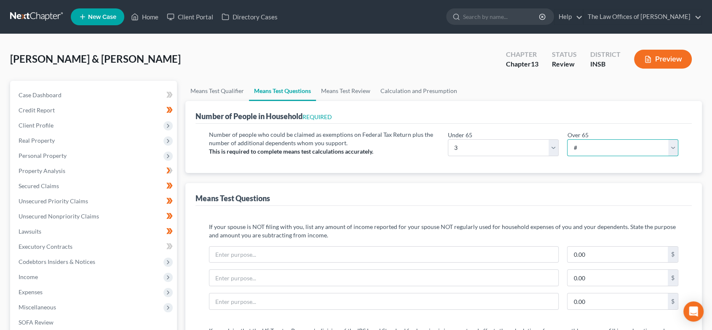
select select "1"
click at [567, 140] on select "# 0 1 2 3 4 5 6 7 8 9 10" at bounding box center [622, 148] width 111 height 17
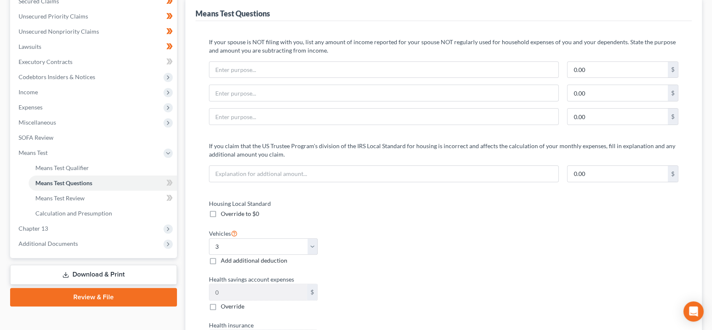
scroll to position [187, 0]
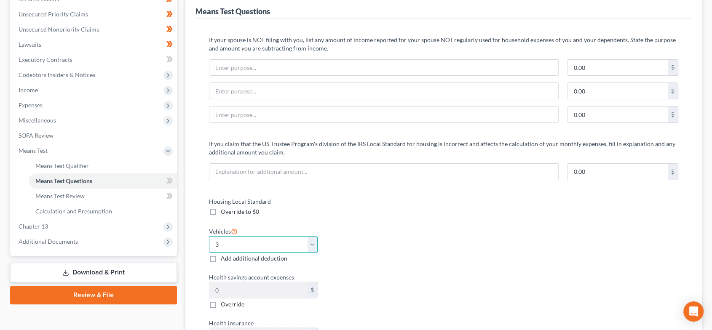
click at [236, 245] on select "Select 0 1 2 3 4 5" at bounding box center [263, 244] width 109 height 17
select select "2"
click at [209, 236] on select "Select 0 1 2 3 4 5" at bounding box center [263, 244] width 109 height 17
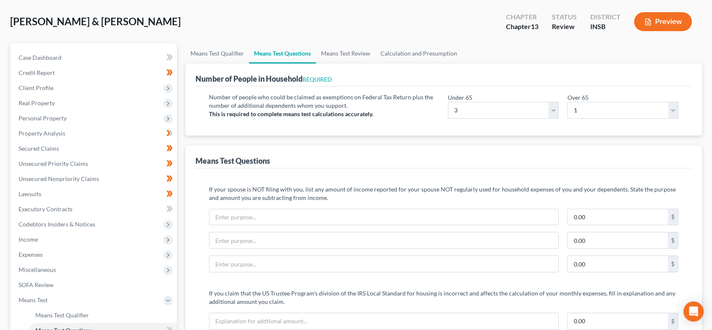
scroll to position [31, 0]
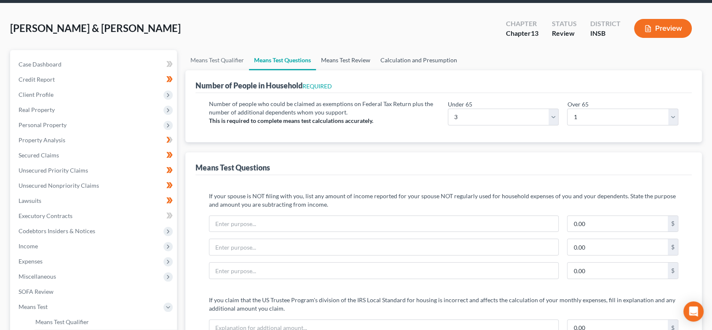
click at [368, 62] on link "Means Test Review" at bounding box center [345, 60] width 59 height 20
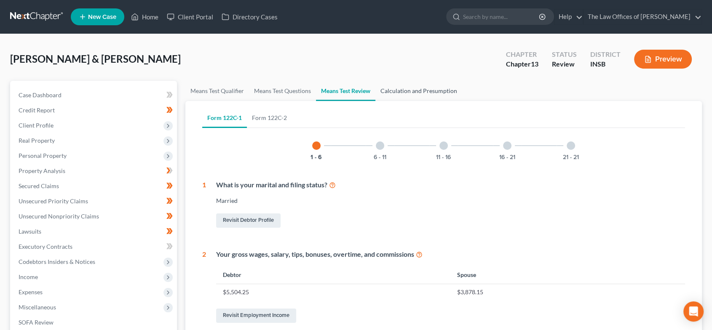
click at [425, 94] on link "Calculation and Presumption" at bounding box center [419, 91] width 87 height 20
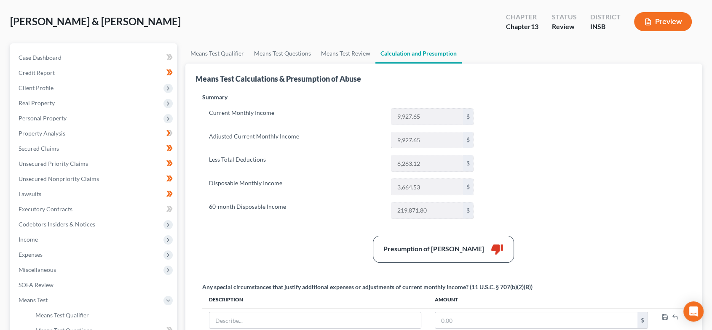
scroll to position [26, 0]
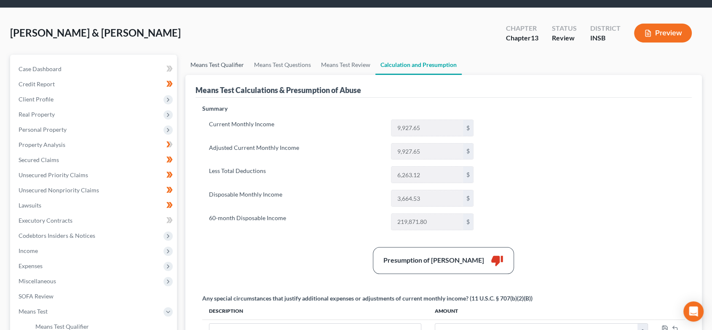
click at [206, 67] on link "Means Test Qualifier" at bounding box center [217, 65] width 64 height 20
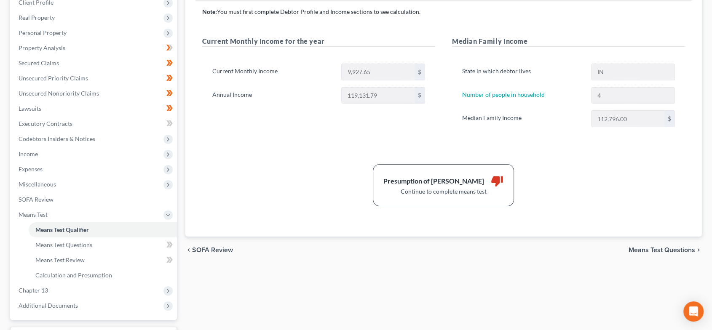
scroll to position [125, 0]
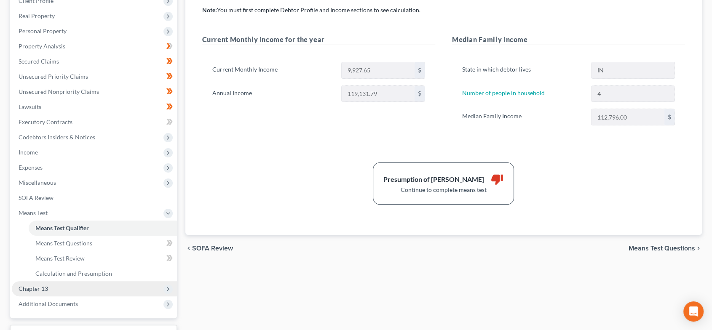
click at [44, 289] on span "Chapter 13" at bounding box center [34, 288] width 30 height 7
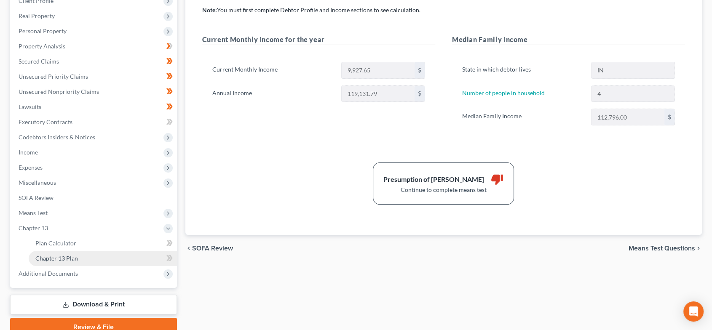
click at [64, 252] on link "Chapter 13 Plan" at bounding box center [103, 258] width 148 height 15
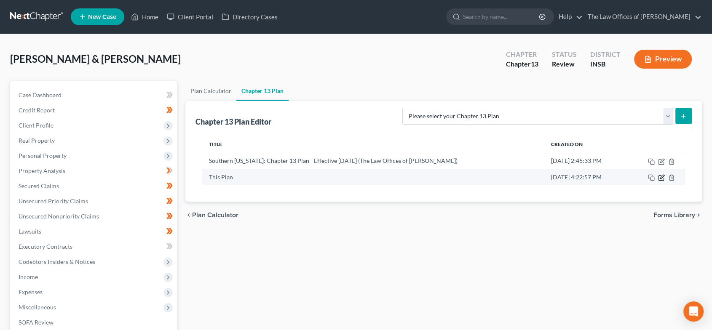
click at [659, 176] on icon "button" at bounding box center [661, 178] width 5 height 5
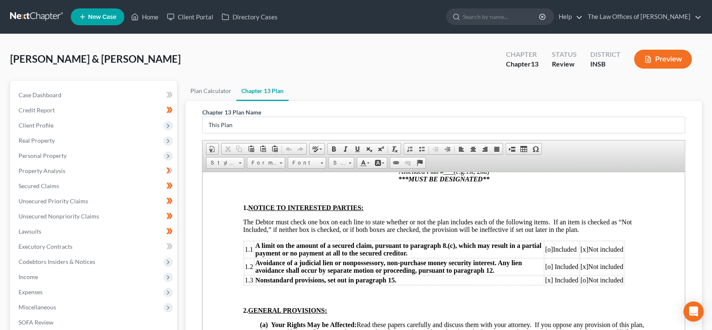
scroll to position [156, 0]
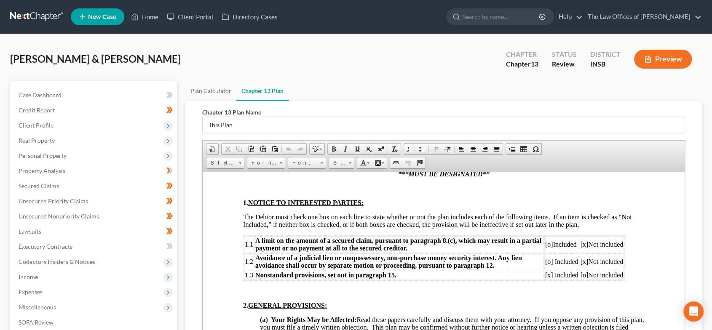
click at [584, 248] on span "[x]" at bounding box center [584, 244] width 8 height 7
drag, startPoint x: 550, startPoint y: 249, endPoint x: 555, endPoint y: 250, distance: 5.1
click at [550, 248] on span "[o]" at bounding box center [549, 244] width 8 height 7
click at [584, 248] on span "[x]" at bounding box center [584, 244] width 8 height 7
click at [549, 265] on span "[o]" at bounding box center [549, 261] width 8 height 7
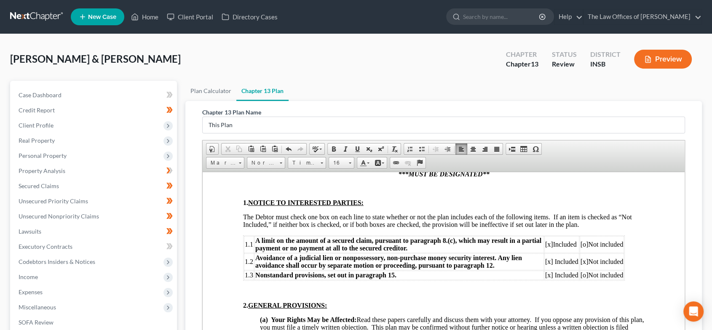
click at [584, 265] on span "[x]" at bounding box center [584, 261] width 8 height 7
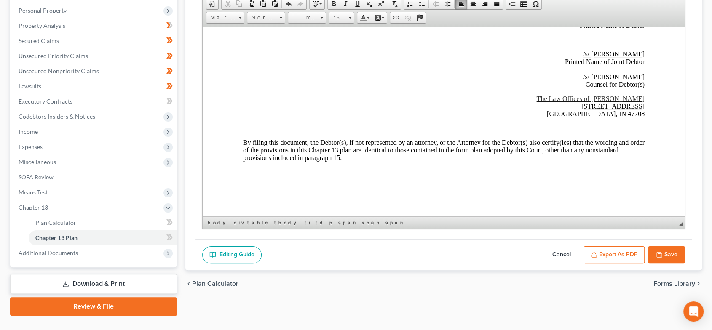
scroll to position [162, 0]
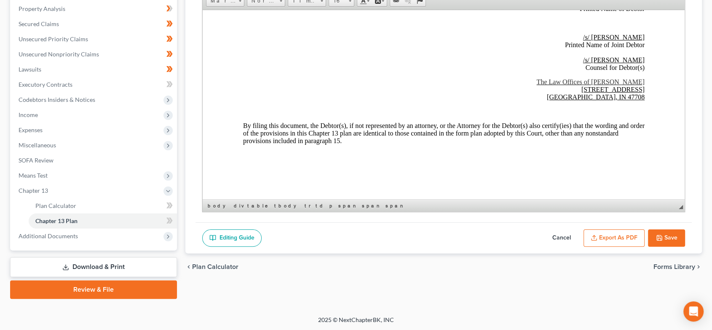
drag, startPoint x: 672, startPoint y: 238, endPoint x: 114, endPoint y: 129, distance: 568.6
click at [672, 238] on button "Save" at bounding box center [666, 239] width 37 height 18
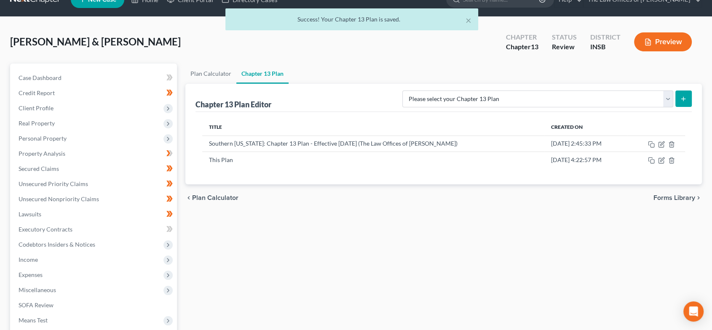
scroll to position [0, 0]
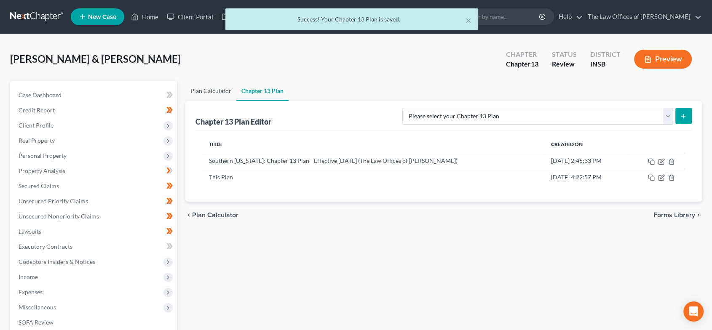
click at [209, 90] on link "Plan Calculator" at bounding box center [210, 91] width 51 height 20
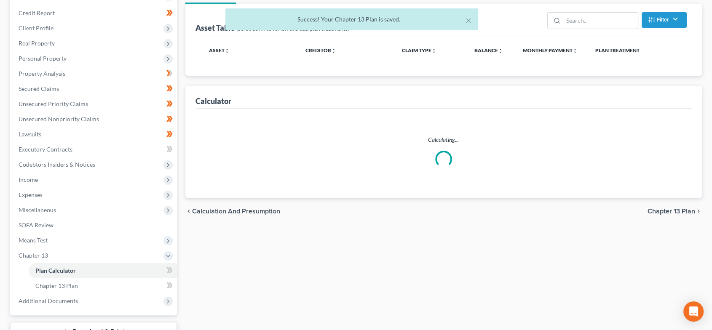
scroll to position [162, 0]
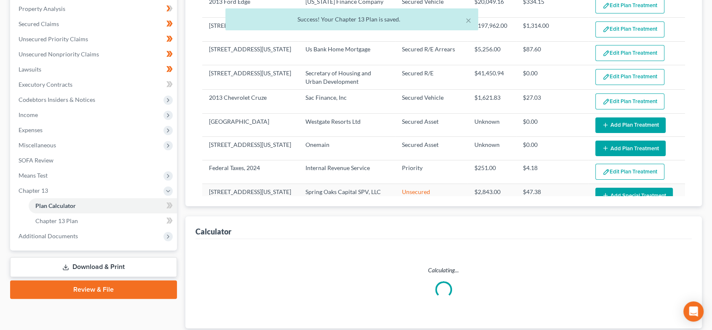
select select "59"
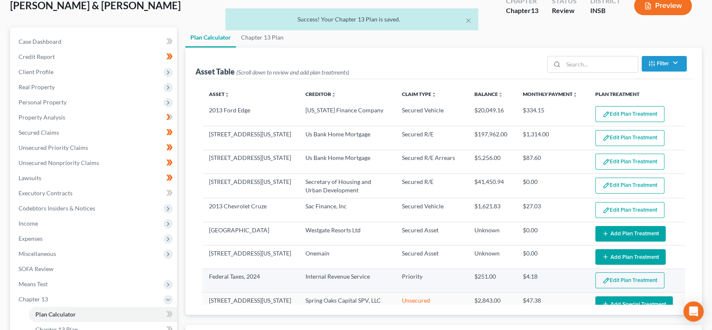
scroll to position [38, 0]
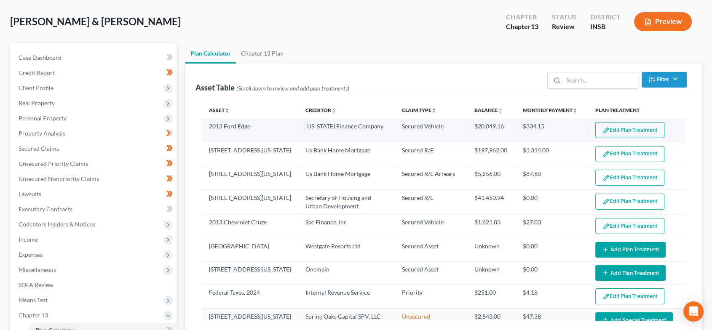
click at [627, 137] on button "Edit Plan Treatment" at bounding box center [630, 130] width 69 height 16
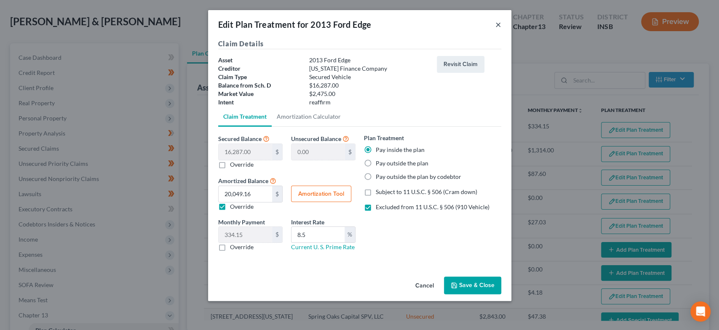
click at [499, 23] on button "×" at bounding box center [499, 24] width 6 height 10
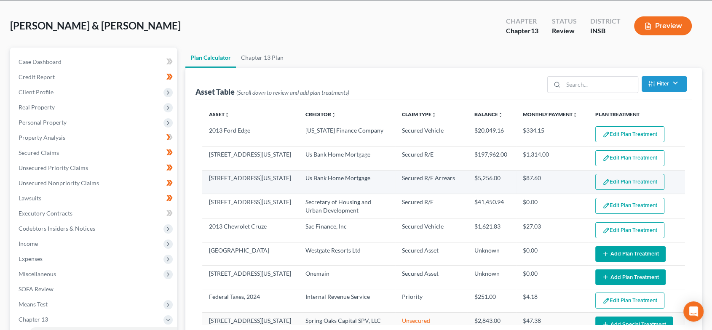
scroll to position [0, 0]
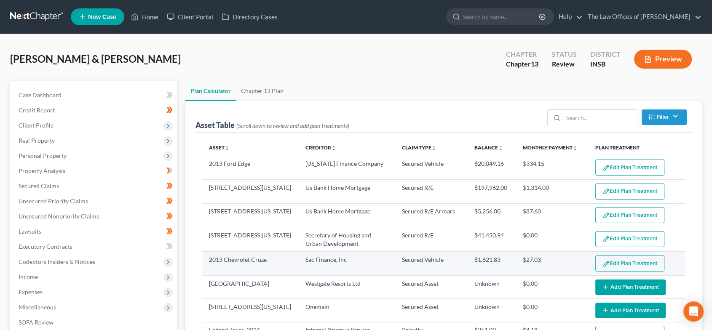
click at [633, 259] on button "Edit Plan Treatment" at bounding box center [630, 264] width 69 height 16
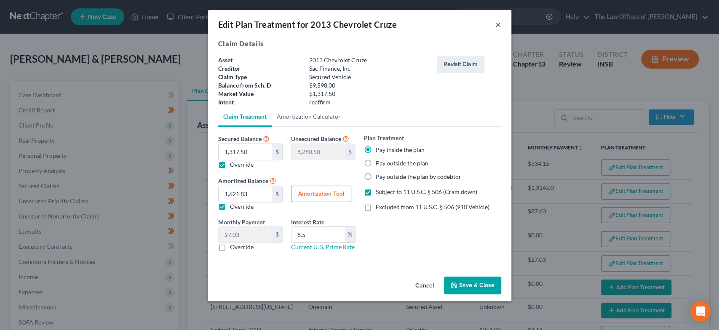
click at [500, 23] on button "×" at bounding box center [499, 24] width 6 height 10
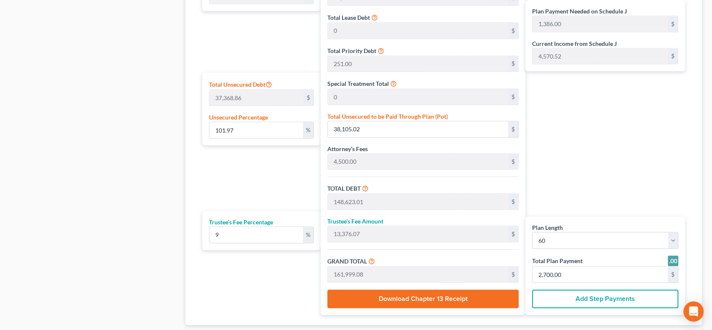
scroll to position [521, 0]
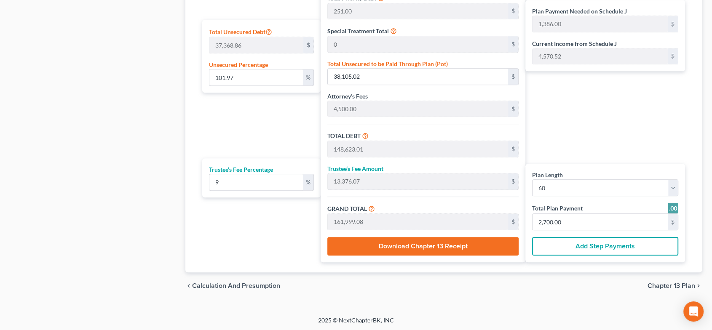
click at [675, 287] on span "Chapter 13 Plan" at bounding box center [672, 286] width 48 height 7
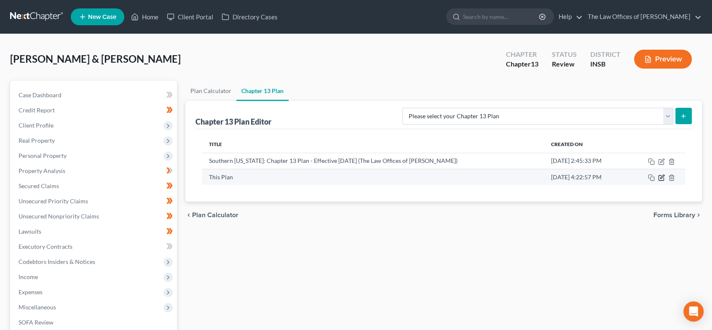
click at [662, 175] on icon "button" at bounding box center [661, 178] width 7 height 7
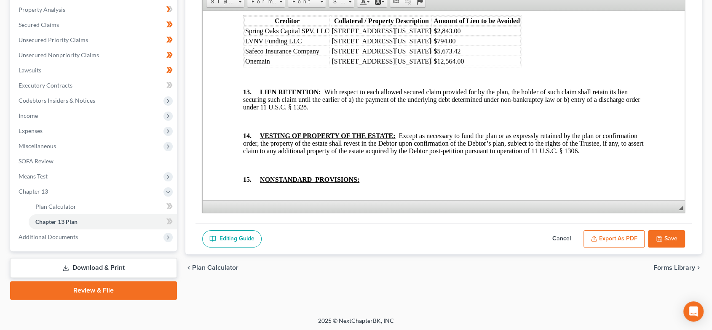
scroll to position [162, 0]
click at [665, 235] on button "Save" at bounding box center [666, 239] width 37 height 18
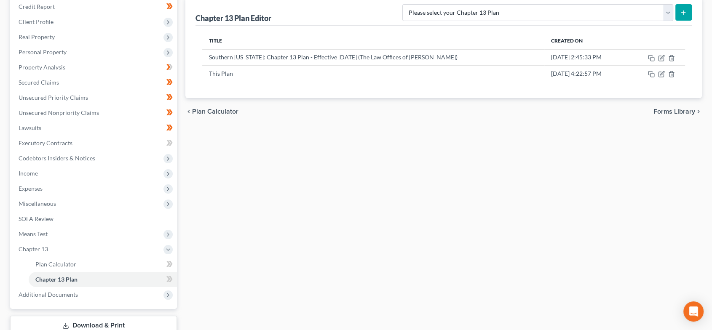
scroll to position [0, 0]
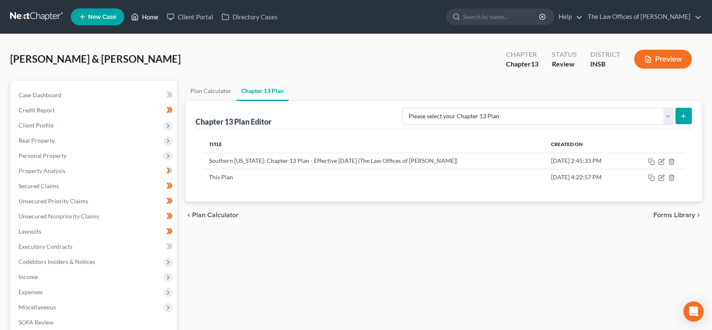
click at [145, 13] on link "Home" at bounding box center [145, 16] width 36 height 15
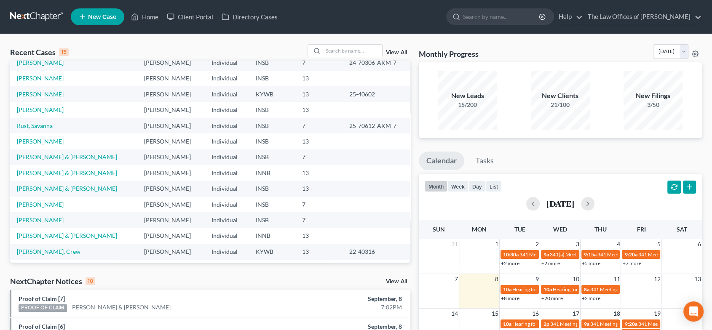
scroll to position [57, 0]
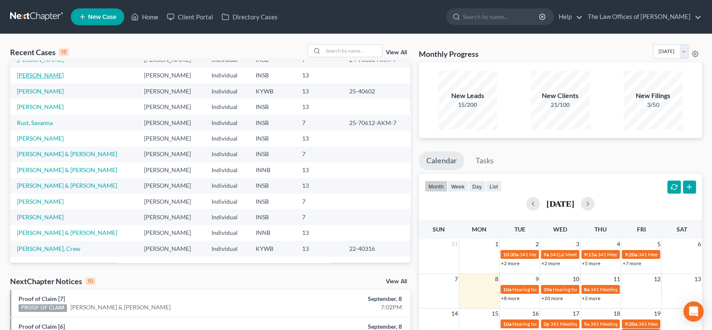
click at [32, 72] on link "[PERSON_NAME]" at bounding box center [40, 75] width 47 height 7
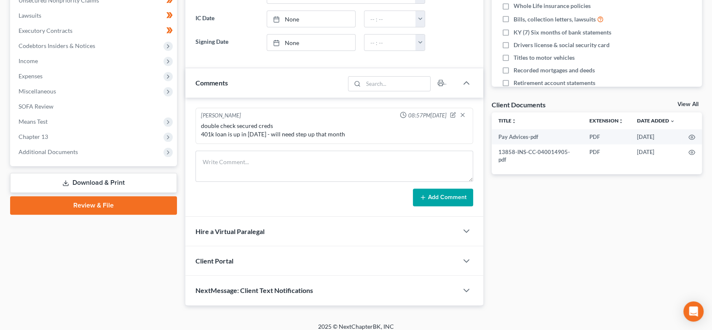
scroll to position [218, 0]
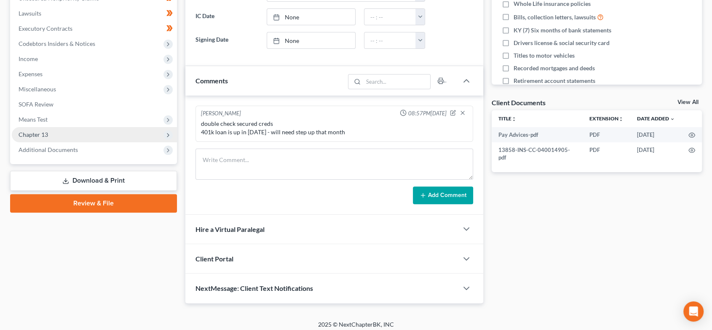
click at [51, 130] on span "Chapter 13" at bounding box center [94, 134] width 165 height 15
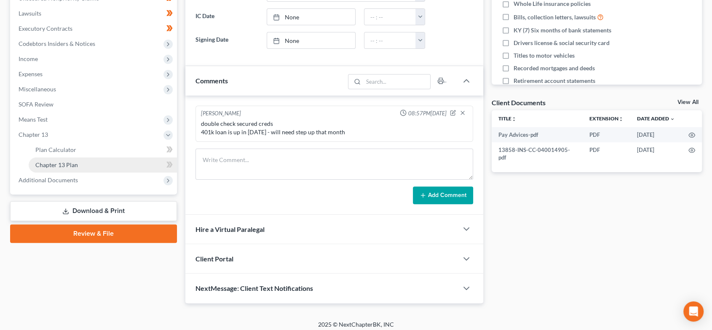
click at [80, 166] on link "Chapter 13 Plan" at bounding box center [103, 165] width 148 height 15
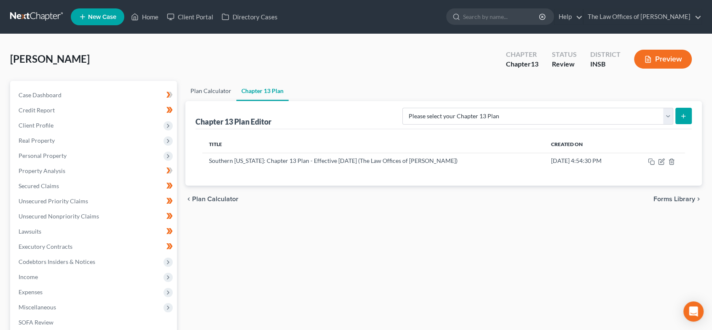
click at [212, 85] on link "Plan Calculator" at bounding box center [210, 91] width 51 height 20
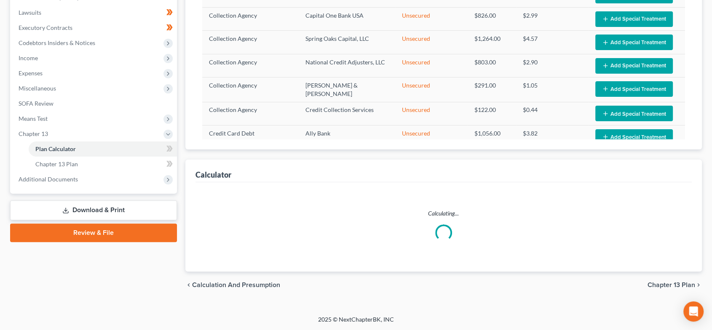
select select "59"
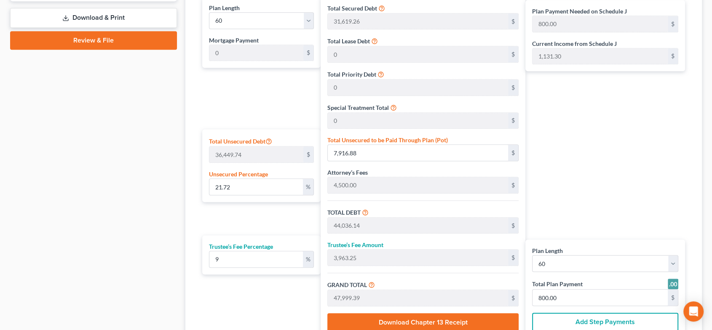
scroll to position [438, 0]
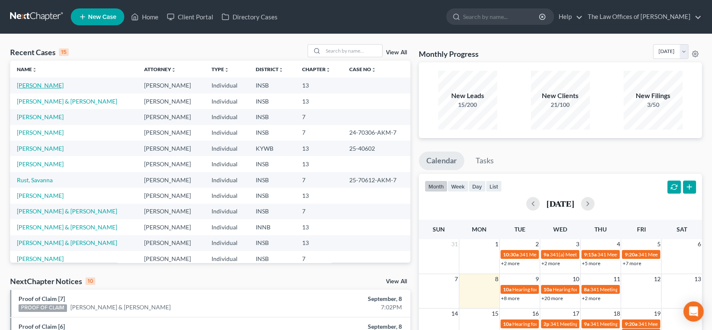
click at [35, 82] on link "Miller, Jared" at bounding box center [40, 85] width 47 height 7
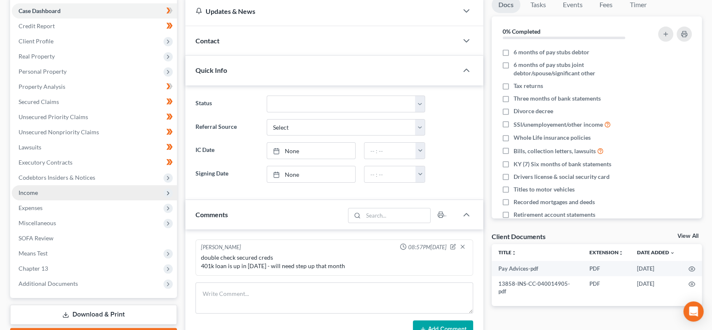
scroll to position [223, 0]
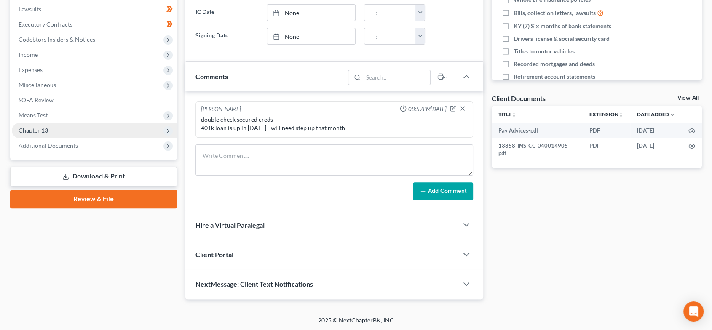
click at [57, 128] on span "Chapter 13" at bounding box center [94, 130] width 165 height 15
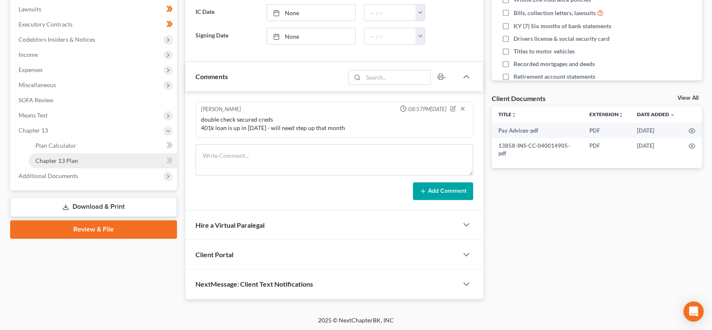
click at [78, 156] on link "Chapter 13 Plan" at bounding box center [103, 160] width 148 height 15
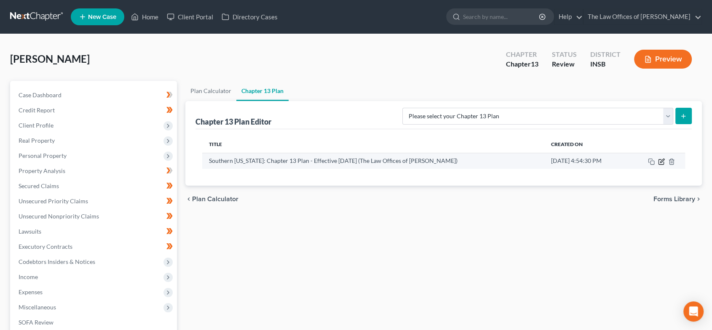
click at [664, 158] on icon "button" at bounding box center [661, 161] width 7 height 7
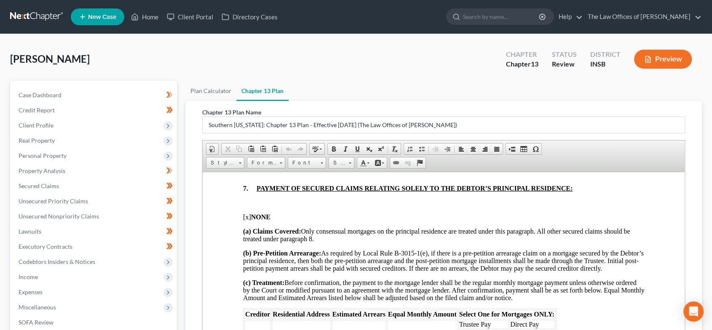
scroll to position [937, 0]
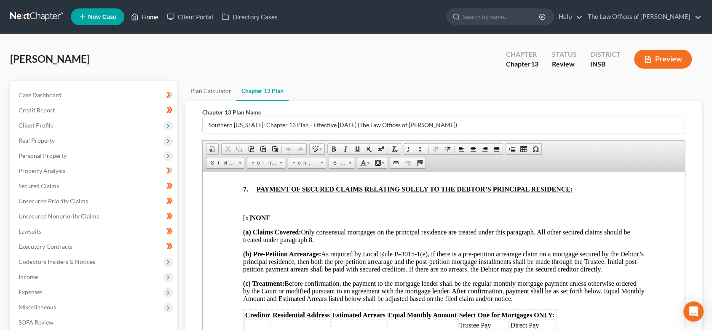
click at [145, 13] on link "Home" at bounding box center [145, 16] width 36 height 15
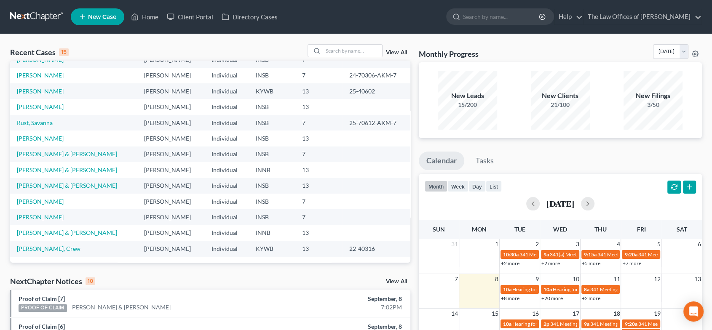
click at [397, 46] on div "View All" at bounding box center [359, 50] width 103 height 13
click at [395, 51] on link "View All" at bounding box center [396, 53] width 21 height 6
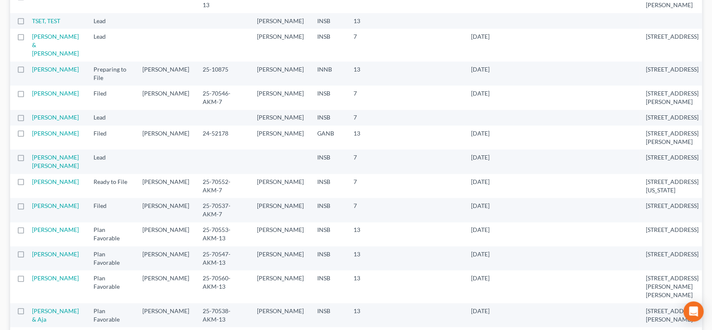
scroll to position [937, 0]
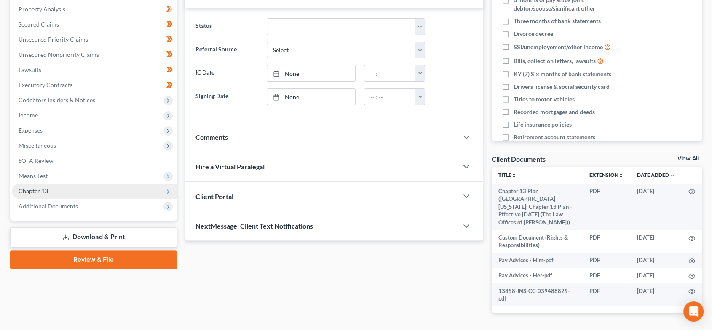
scroll to position [174, 0]
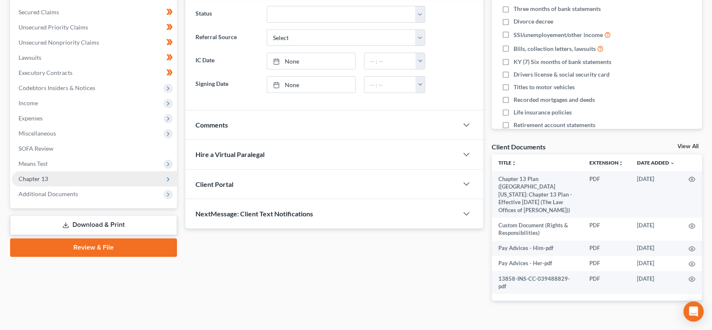
click at [69, 179] on span "Chapter 13" at bounding box center [94, 179] width 165 height 15
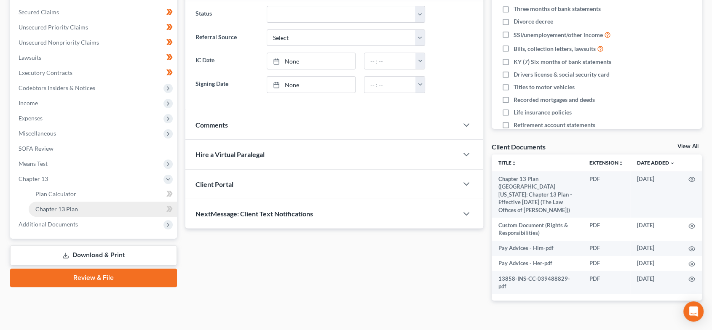
click at [92, 212] on link "Chapter 13 Plan" at bounding box center [103, 209] width 148 height 15
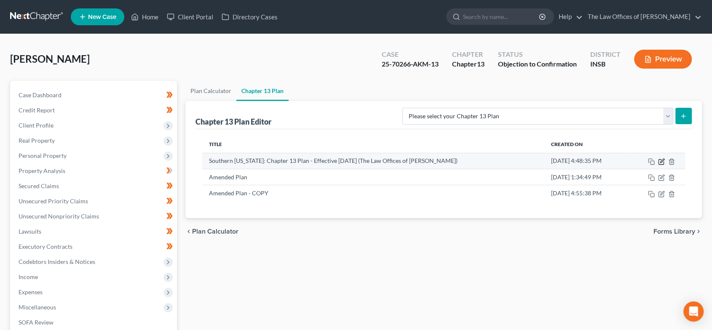
click at [664, 159] on icon "button" at bounding box center [661, 161] width 7 height 7
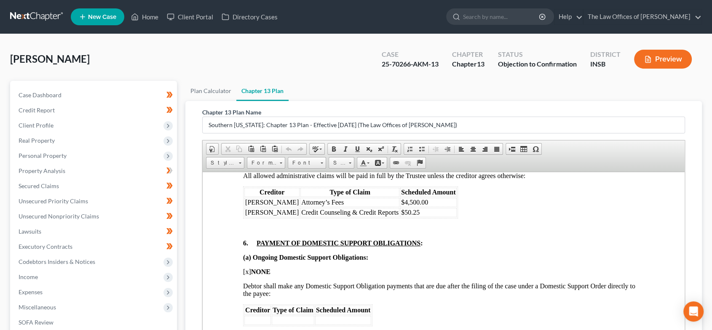
scroll to position [749, 0]
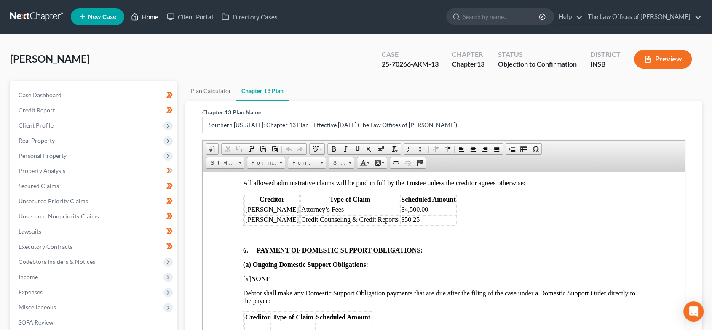
click at [145, 19] on link "Home" at bounding box center [145, 16] width 36 height 15
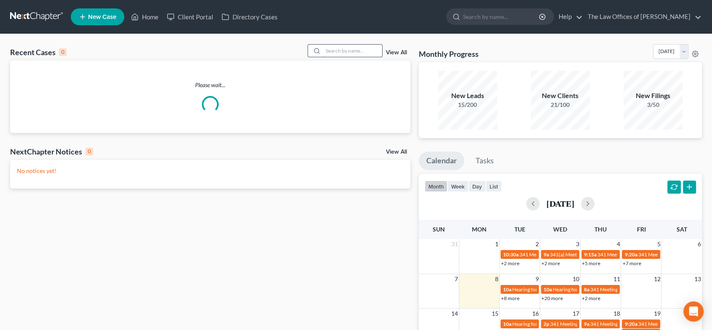
click at [330, 51] on input "search" at bounding box center [352, 51] width 59 height 12
type input "dyer"
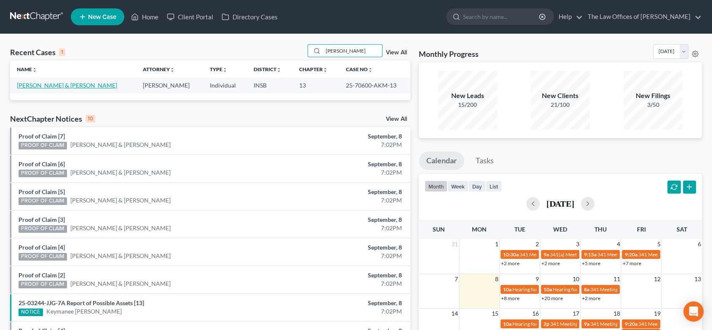
click at [54, 85] on link "[PERSON_NAME] & [PERSON_NAME]" at bounding box center [67, 85] width 100 height 7
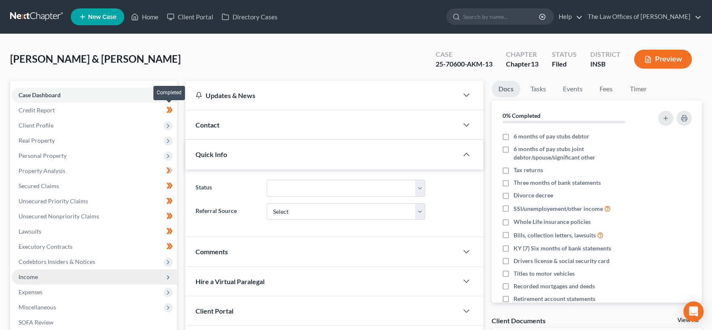
scroll to position [132, 0]
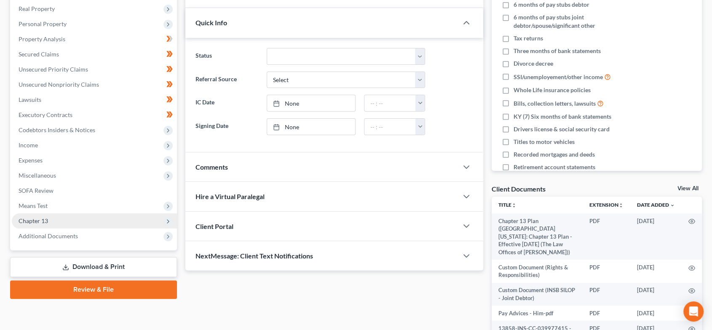
click at [72, 221] on span "Chapter 13" at bounding box center [94, 221] width 165 height 15
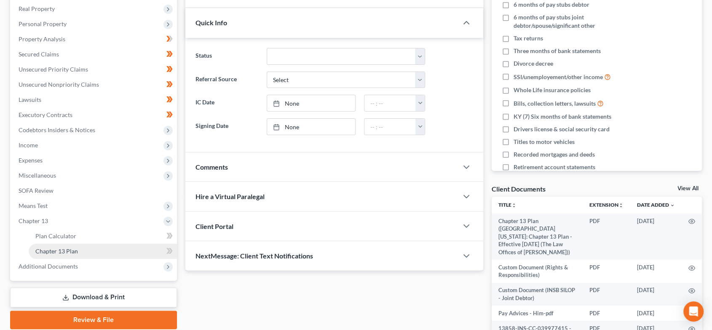
click at [63, 254] on span "Chapter 13 Plan" at bounding box center [56, 251] width 43 height 7
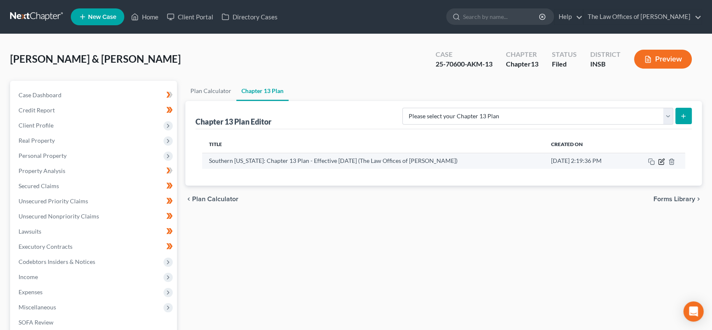
click at [659, 160] on icon "button" at bounding box center [661, 161] width 7 height 7
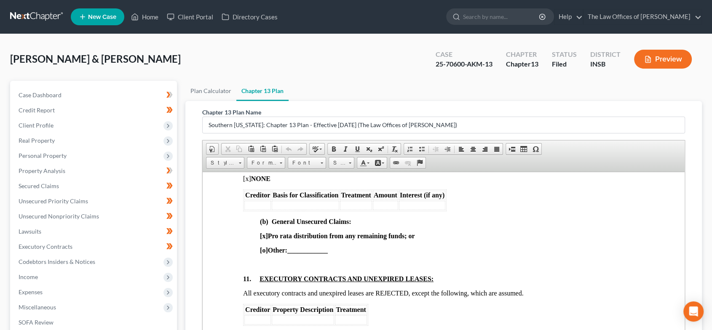
scroll to position [1811, 0]
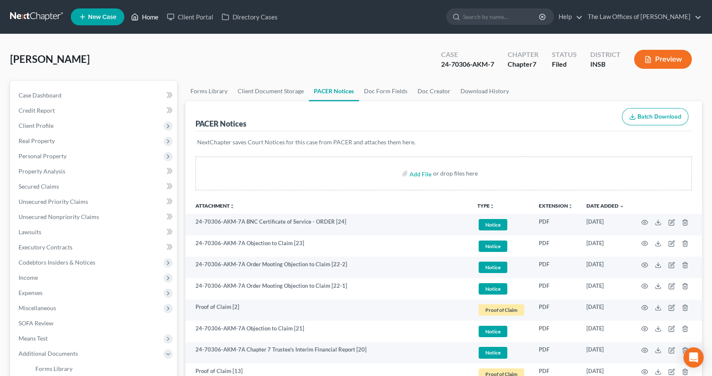
click at [140, 14] on link "Home" at bounding box center [145, 16] width 36 height 15
